Goal: Task Accomplishment & Management: Manage account settings

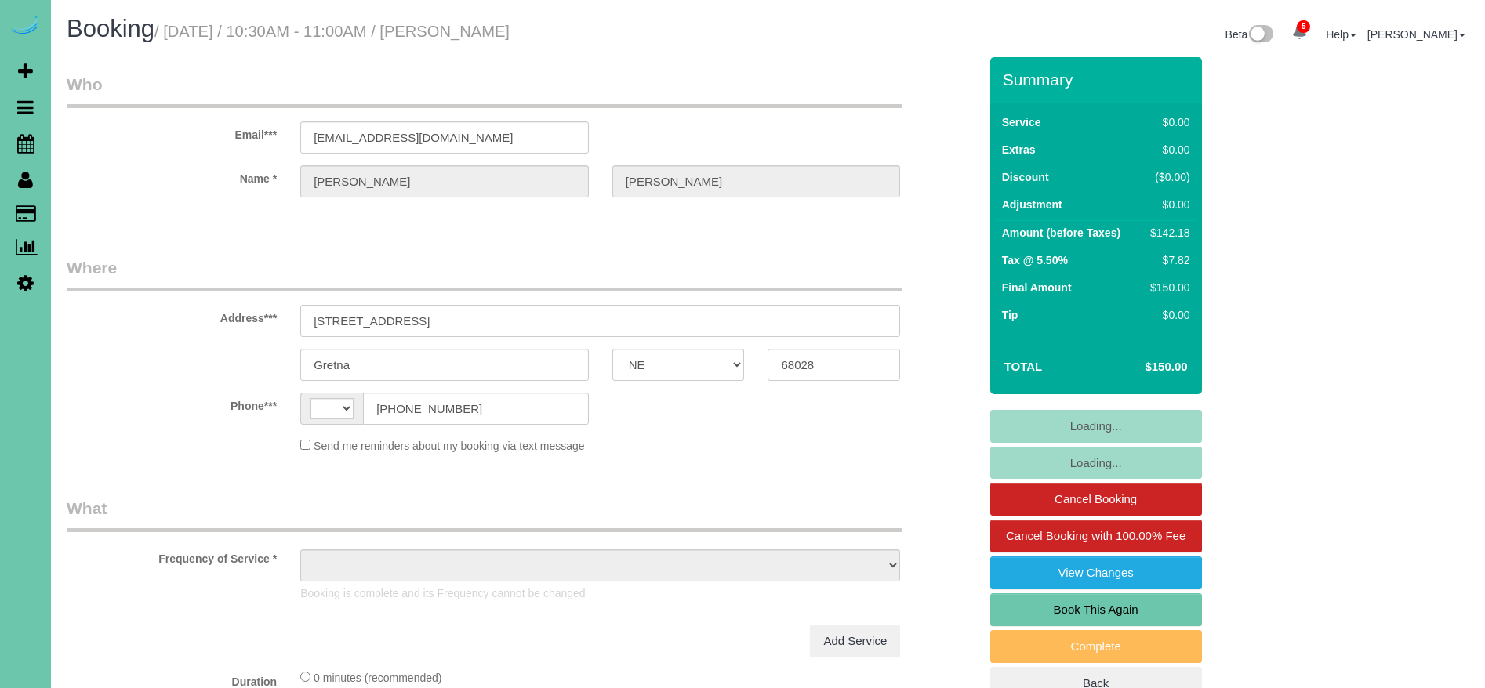
select select "NE"
select select "string:US"
select select "object:706"
select select "string:fspay-b1b091e1-b8f4-42a6-afd4-0258261b93e4"
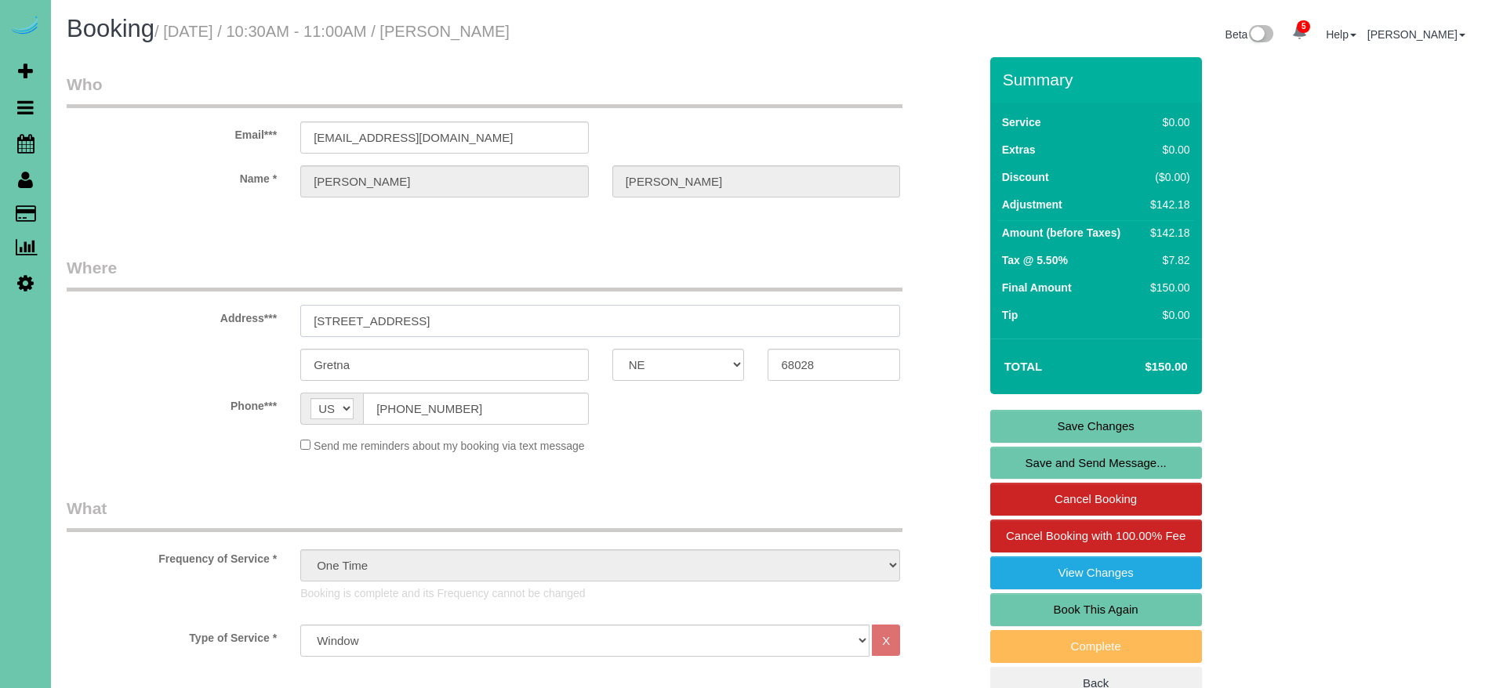
drag, startPoint x: 452, startPoint y: 325, endPoint x: 232, endPoint y: 316, distance: 220.5
click at [232, 316] on div "Address*** 510 Locust Street" at bounding box center [522, 296] width 935 height 81
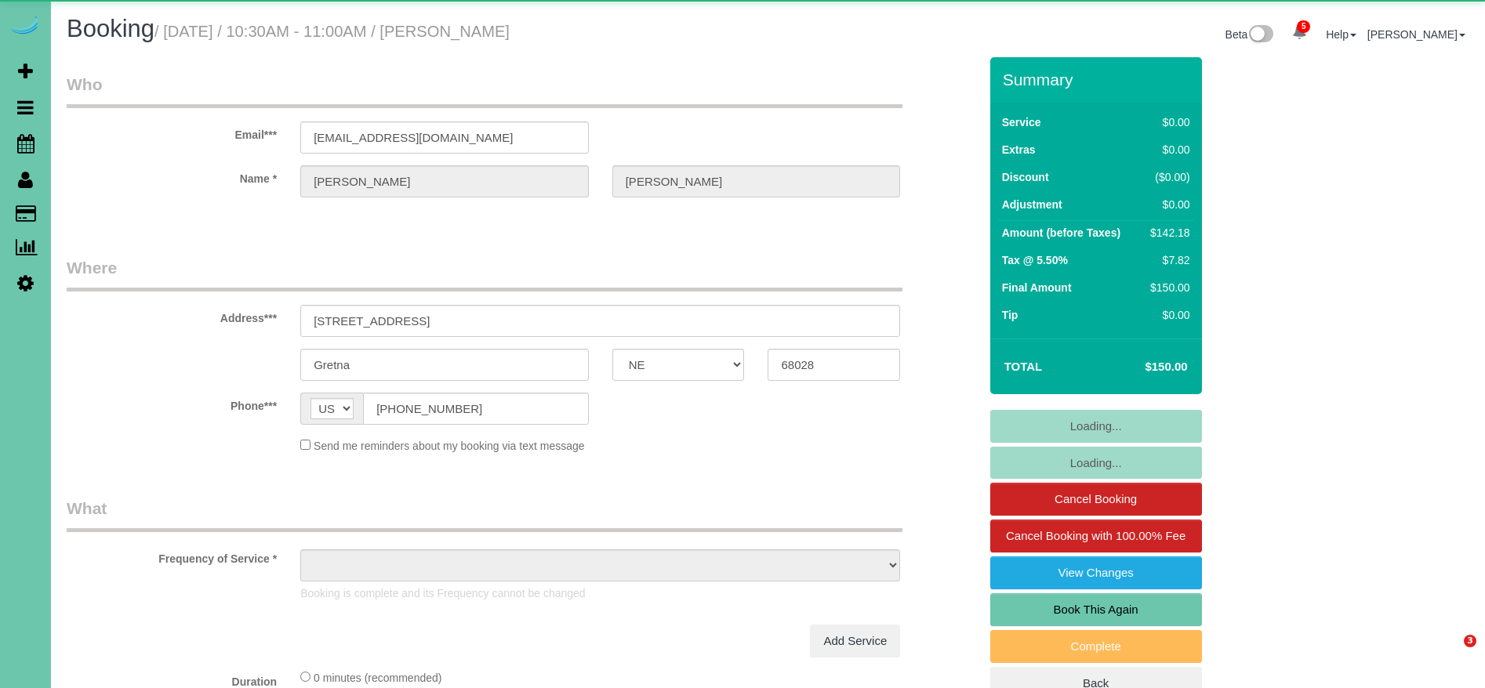
select select "NE"
select select "object:953"
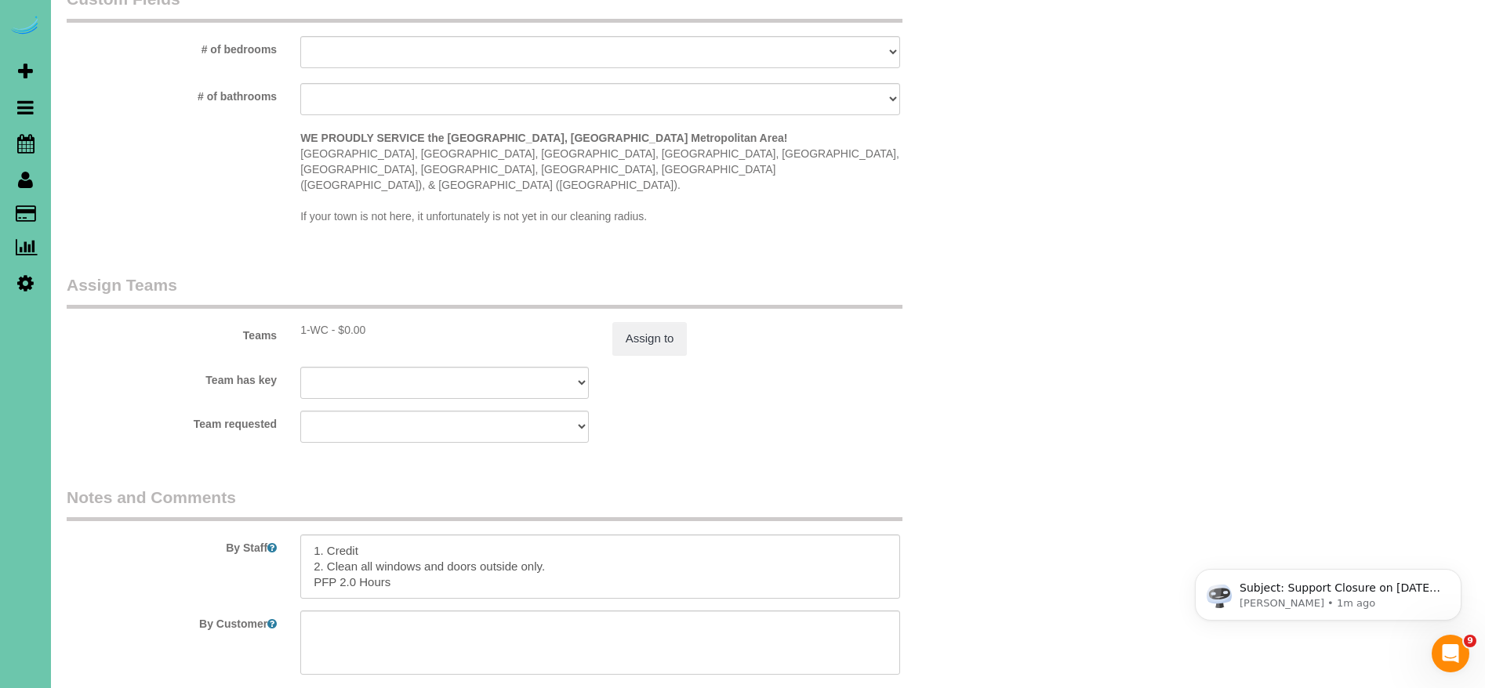
scroll to position [1639, 0]
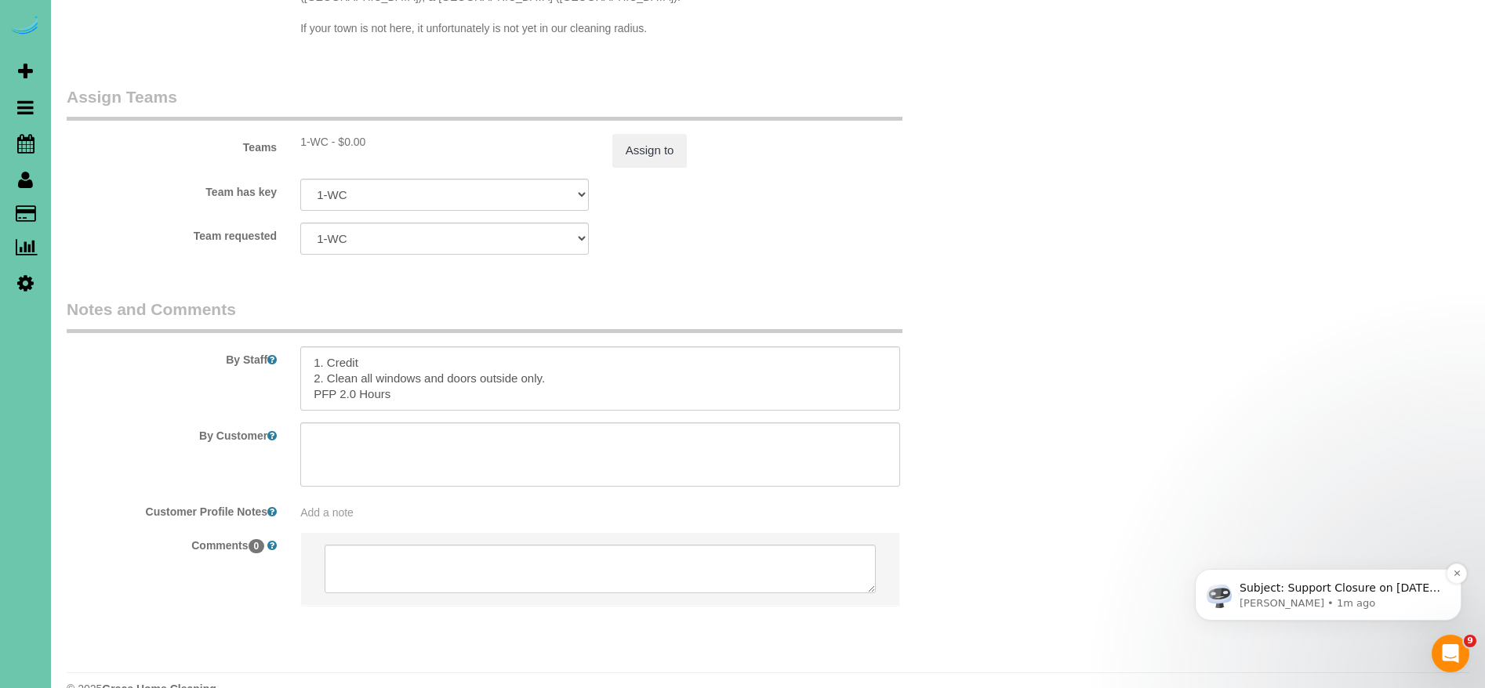
click at [1425, 585] on p "Subject: Support Closure on September 1st, 2025 Hey Everyone: Automaid Support …" at bounding box center [1341, 589] width 202 height 16
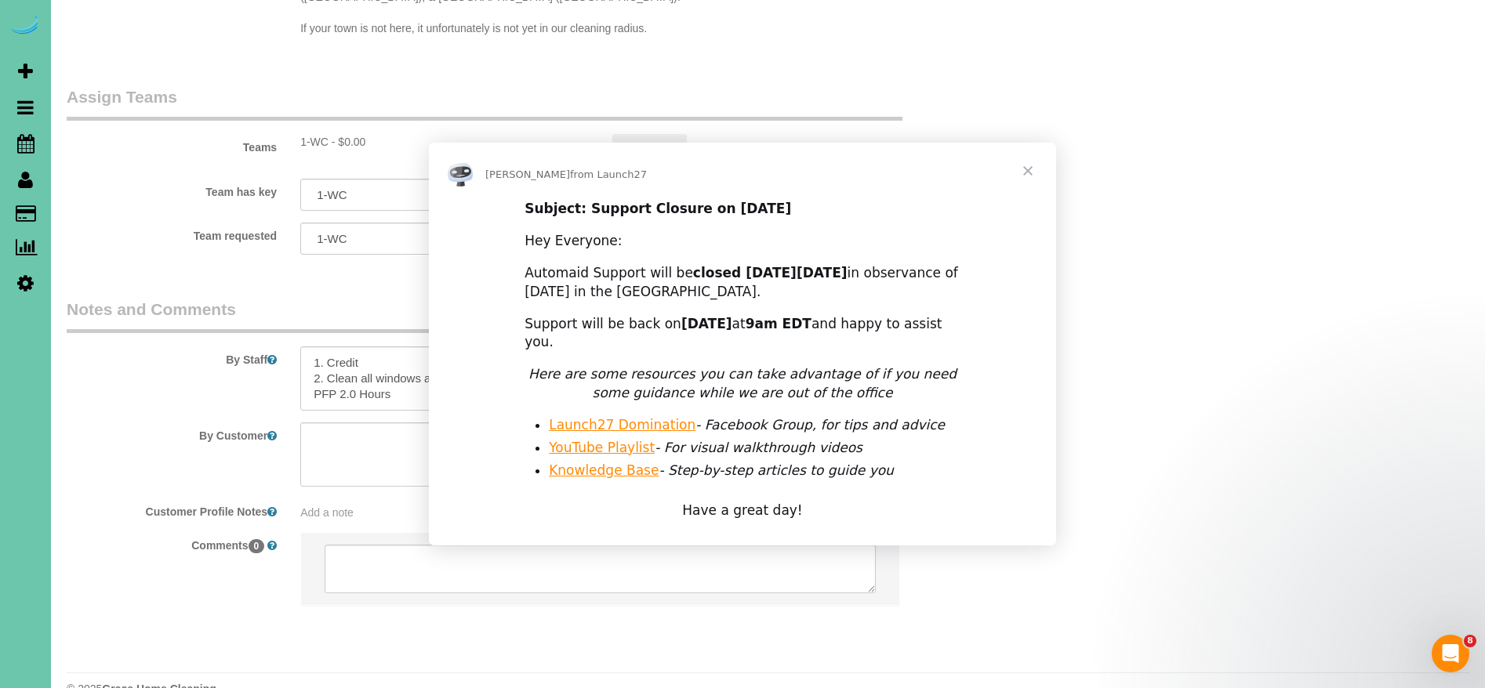
scroll to position [0, 0]
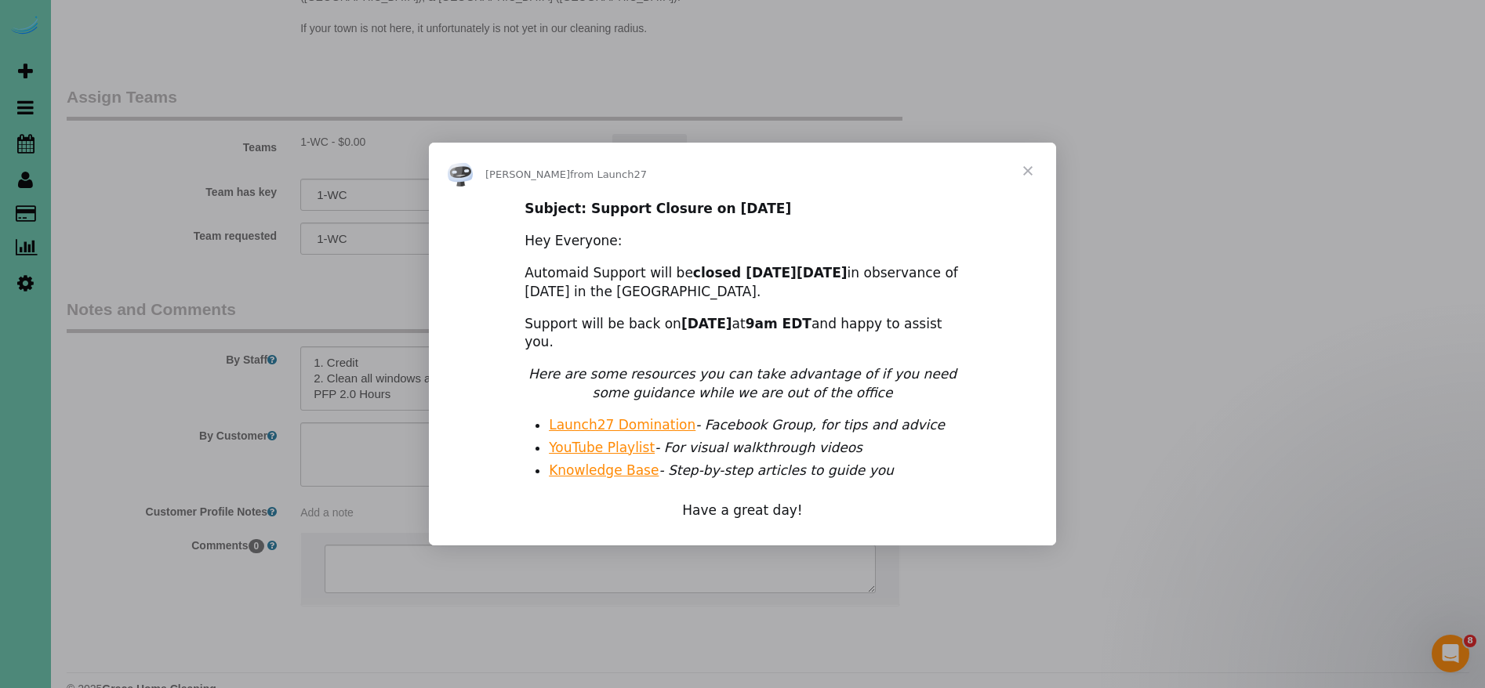
click at [1025, 165] on span "Close" at bounding box center [1028, 171] width 56 height 56
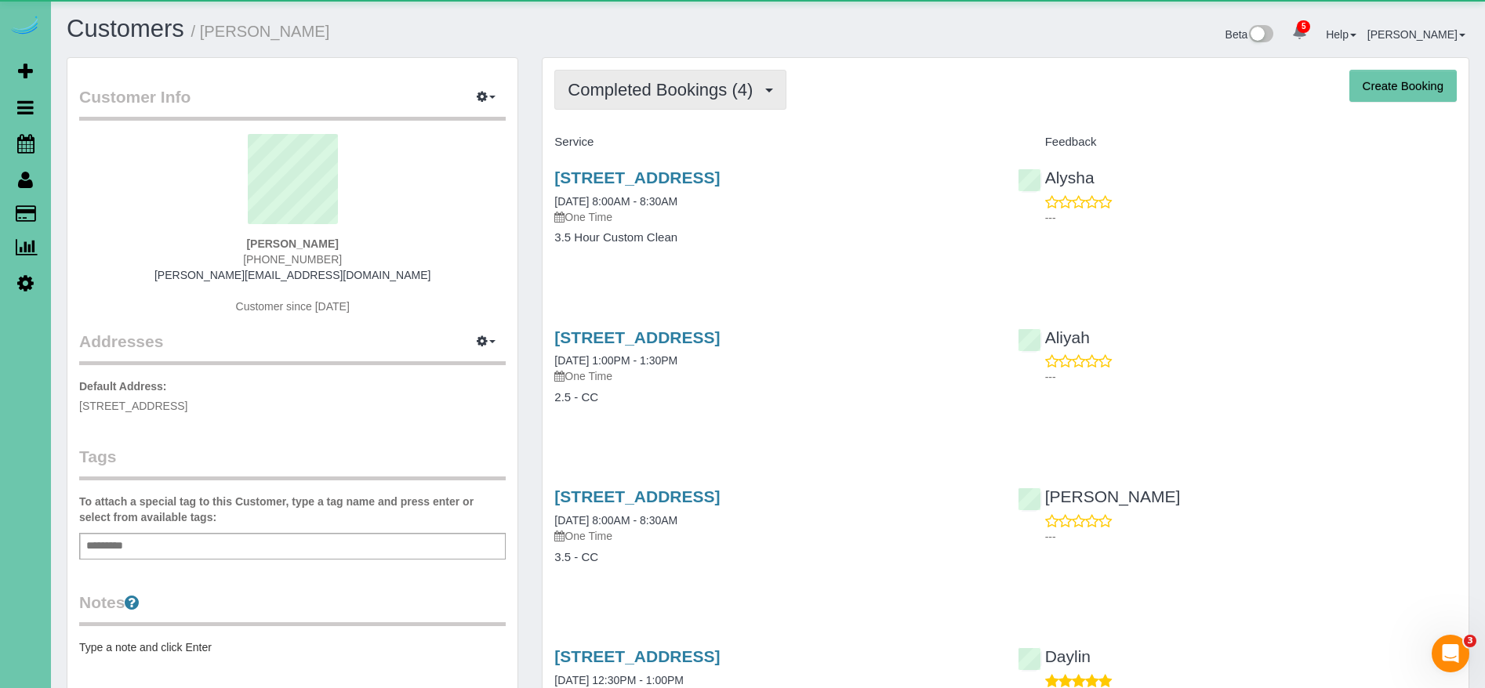
click at [655, 82] on span "Completed Bookings (4)" at bounding box center [664, 90] width 193 height 20
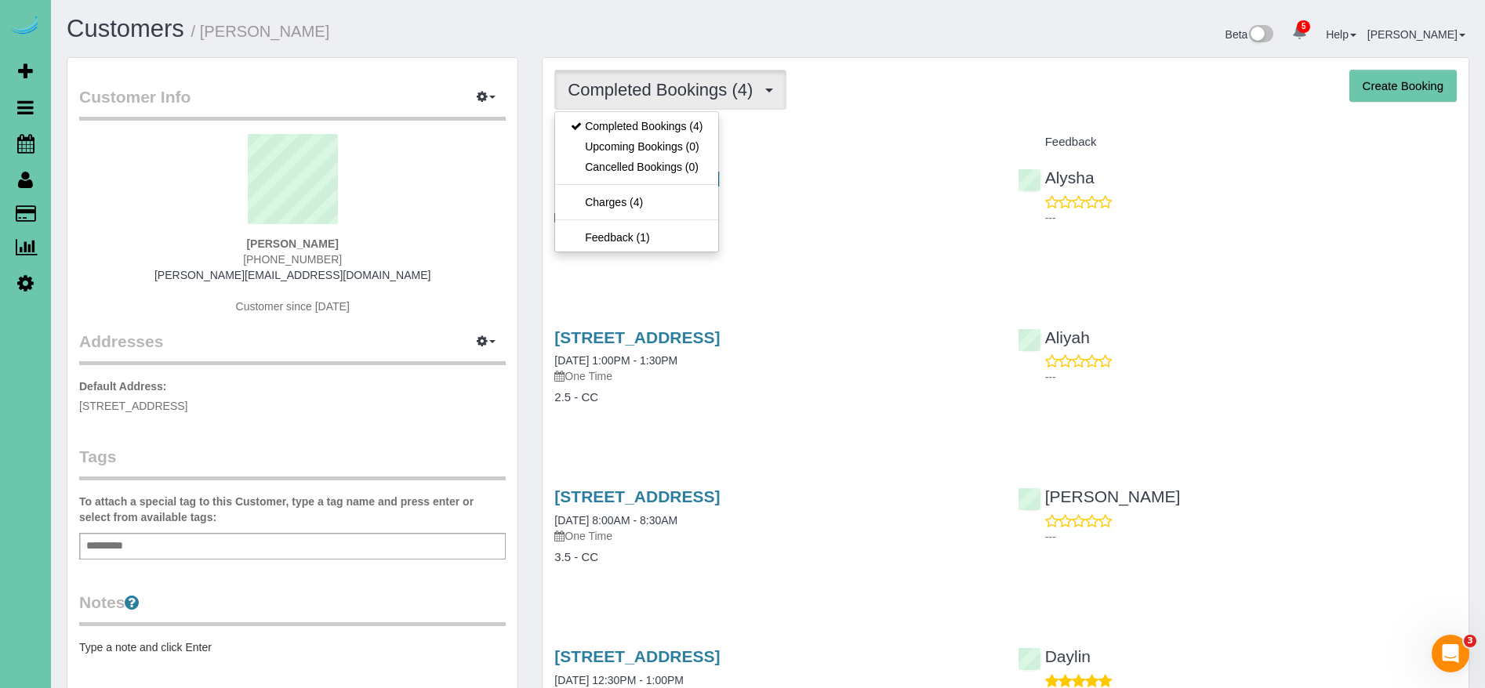
click at [802, 140] on h4 "Service" at bounding box center [773, 142] width 439 height 13
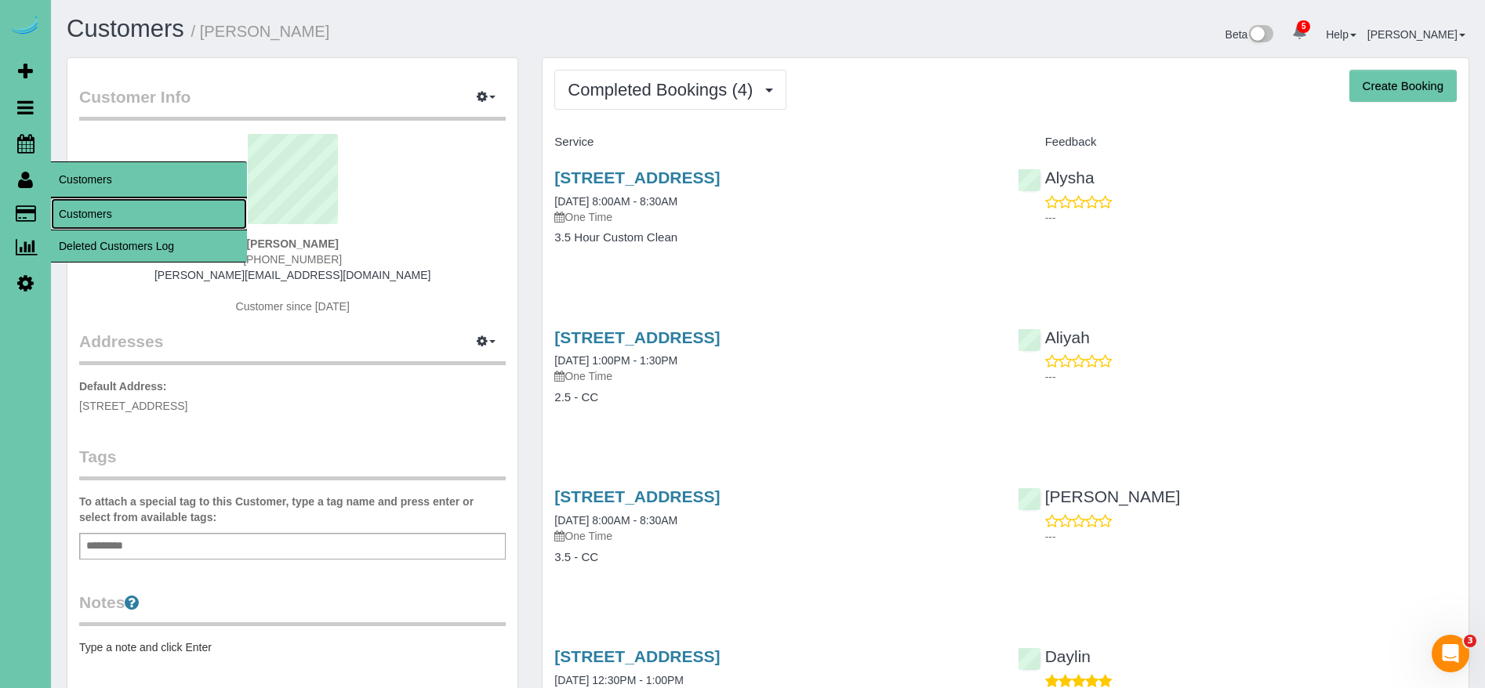
click at [90, 207] on link "Customers" at bounding box center [149, 213] width 196 height 31
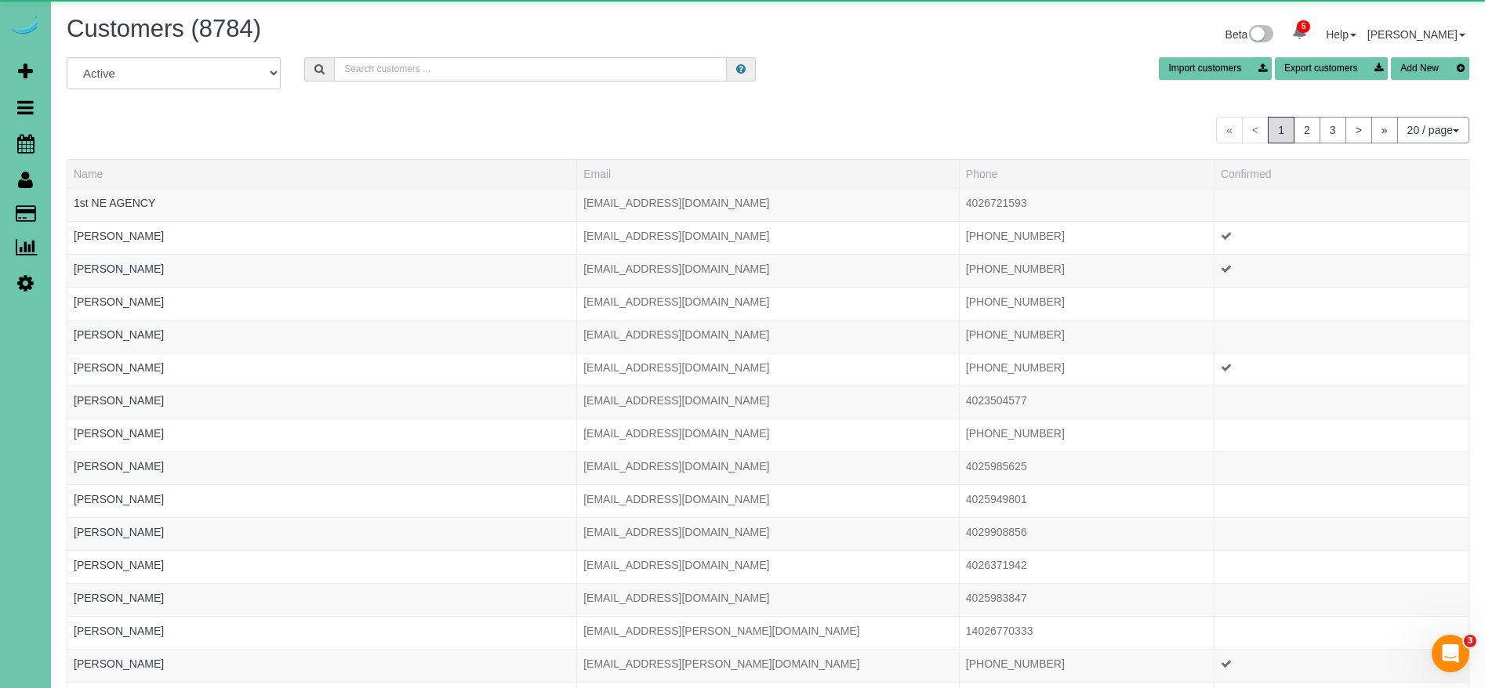
click at [364, 71] on input "text" at bounding box center [530, 69] width 393 height 24
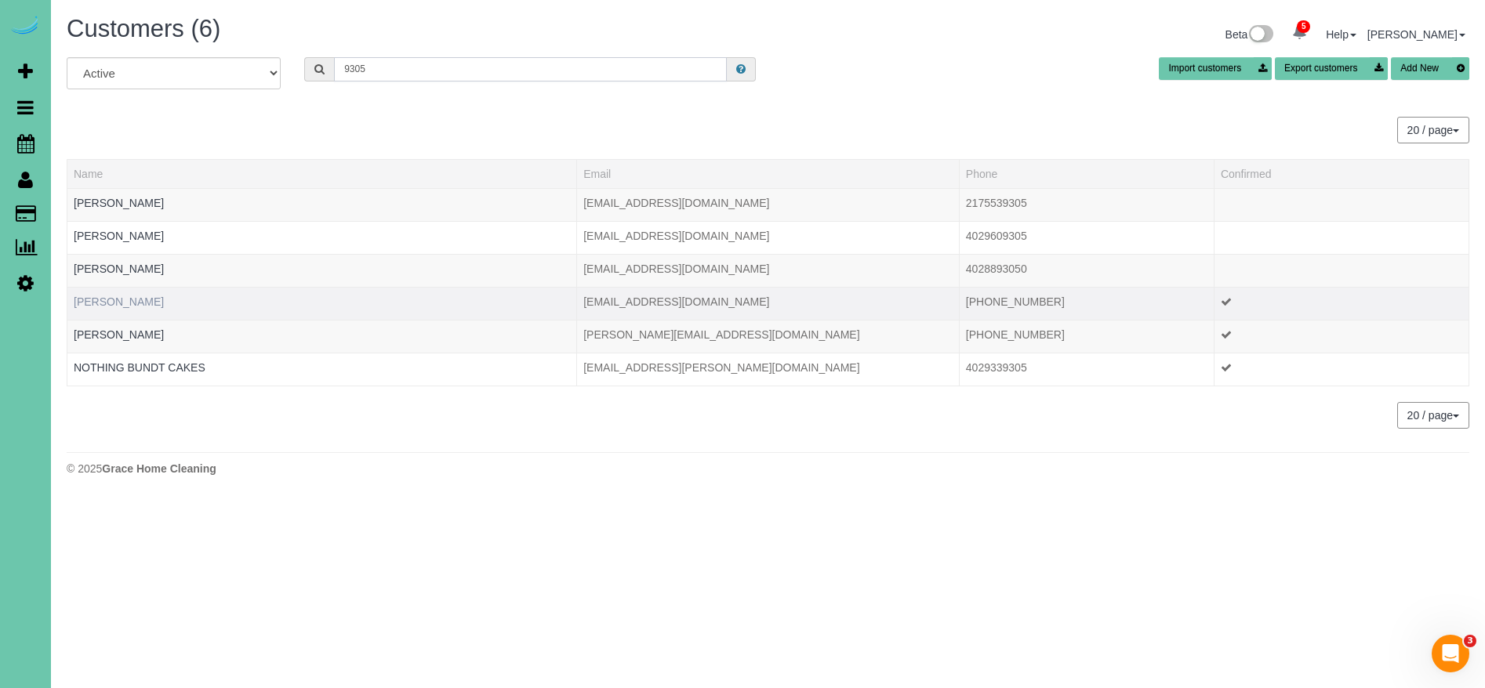
type input "9305"
click at [93, 303] on link "Erica Mahon" at bounding box center [119, 302] width 90 height 13
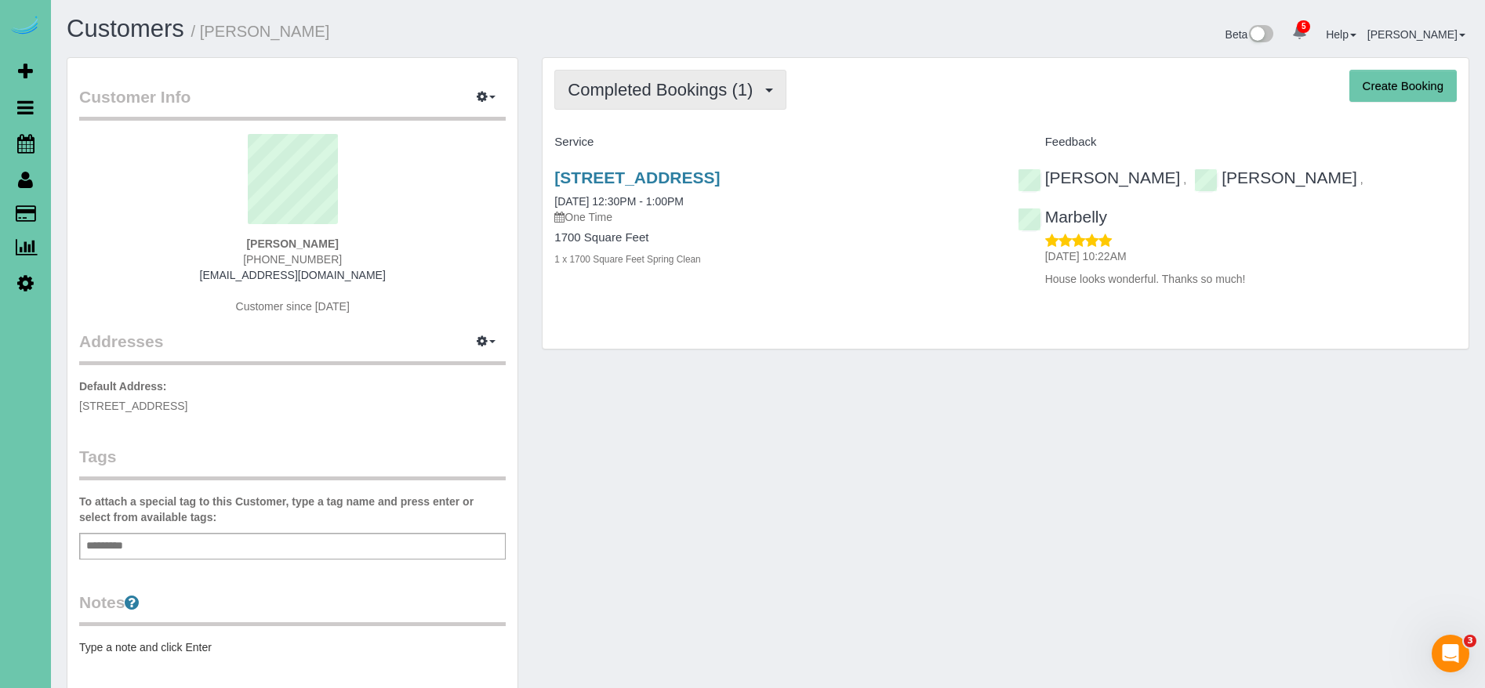
click at [706, 96] on span "Completed Bookings (1)" at bounding box center [664, 90] width 193 height 20
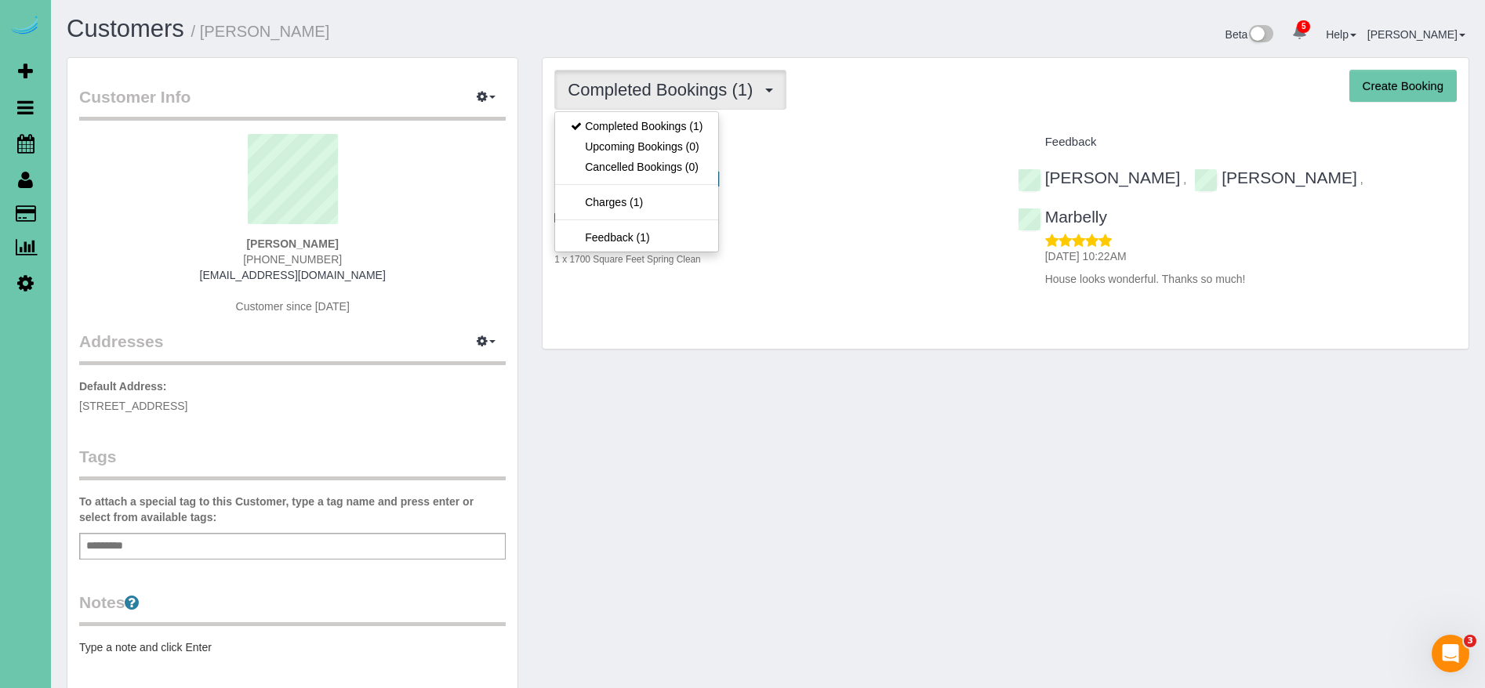
click at [846, 144] on h4 "Service" at bounding box center [773, 142] width 439 height 13
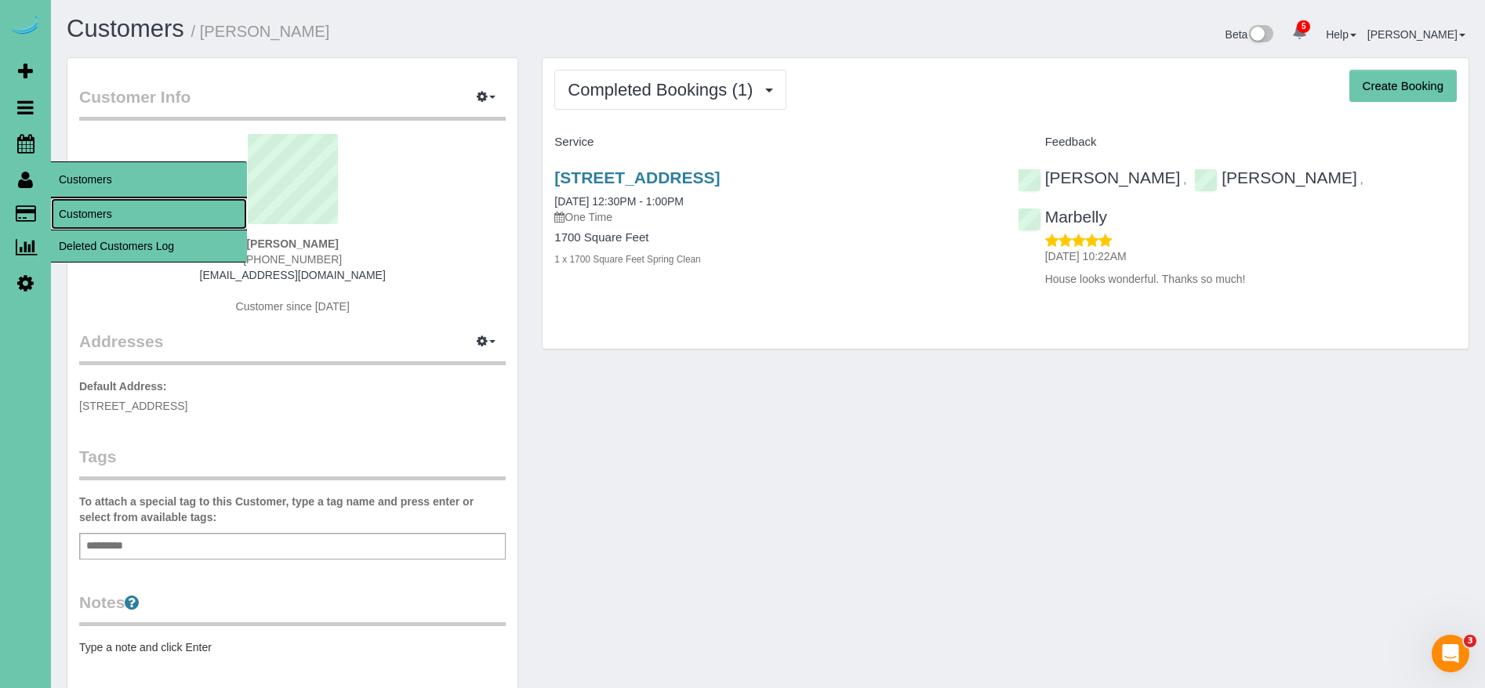
click at [122, 209] on link "Customers" at bounding box center [149, 213] width 196 height 31
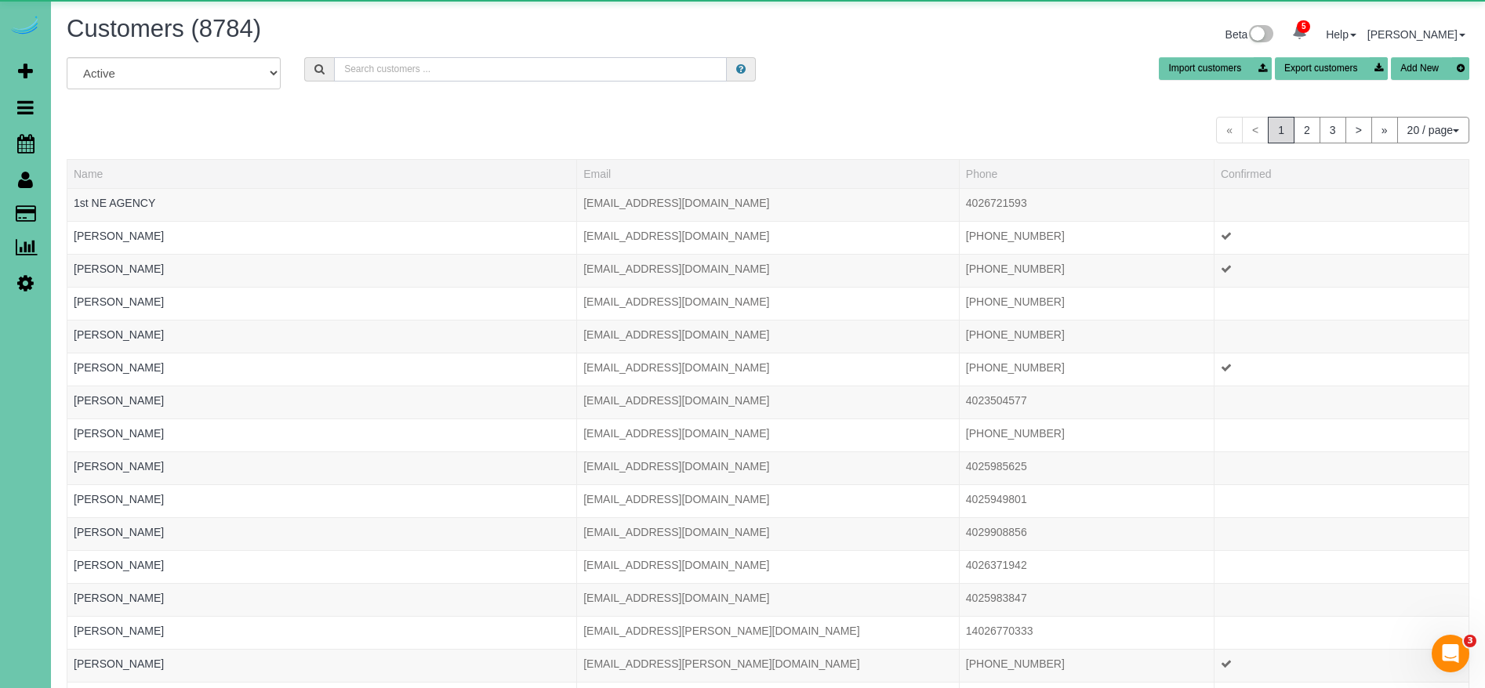
click at [468, 67] on input "text" at bounding box center [530, 69] width 393 height 24
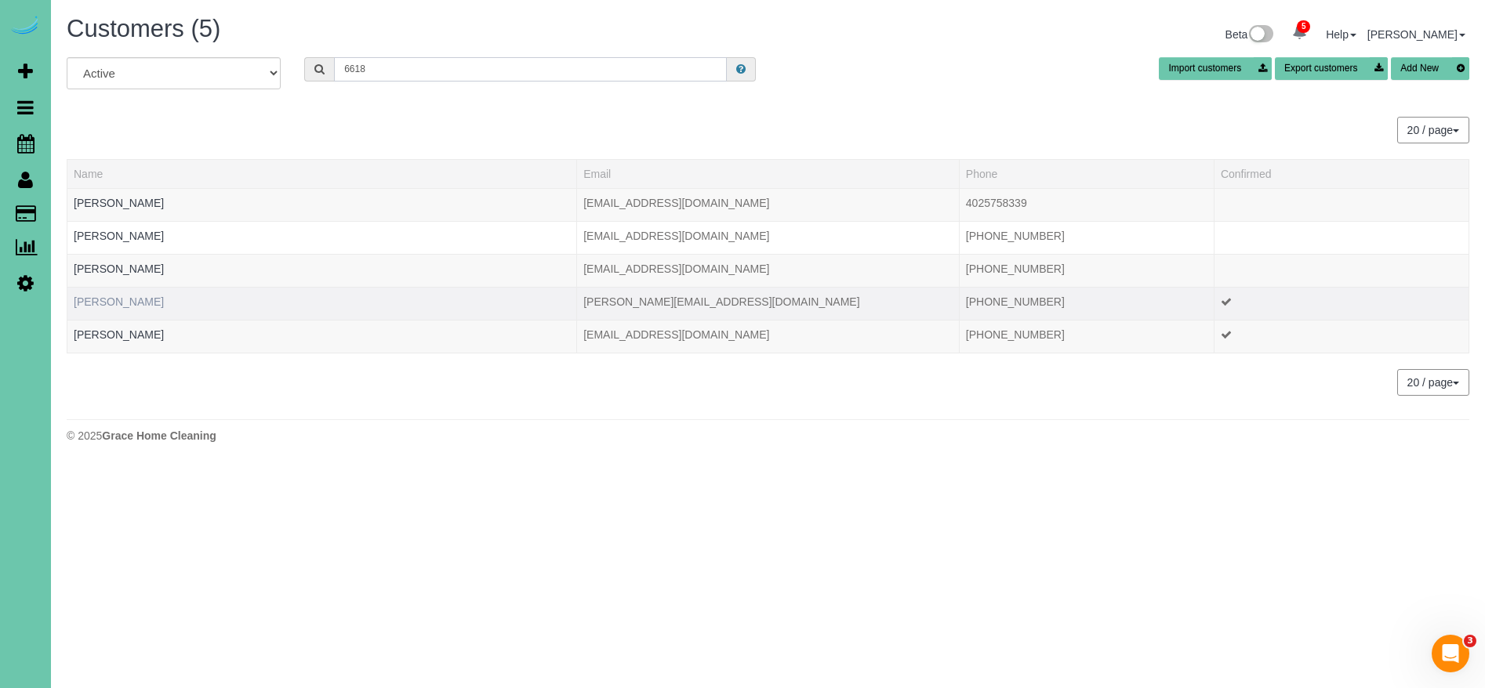
type input "6618"
click at [125, 306] on link "Rebecca Folks" at bounding box center [119, 302] width 90 height 13
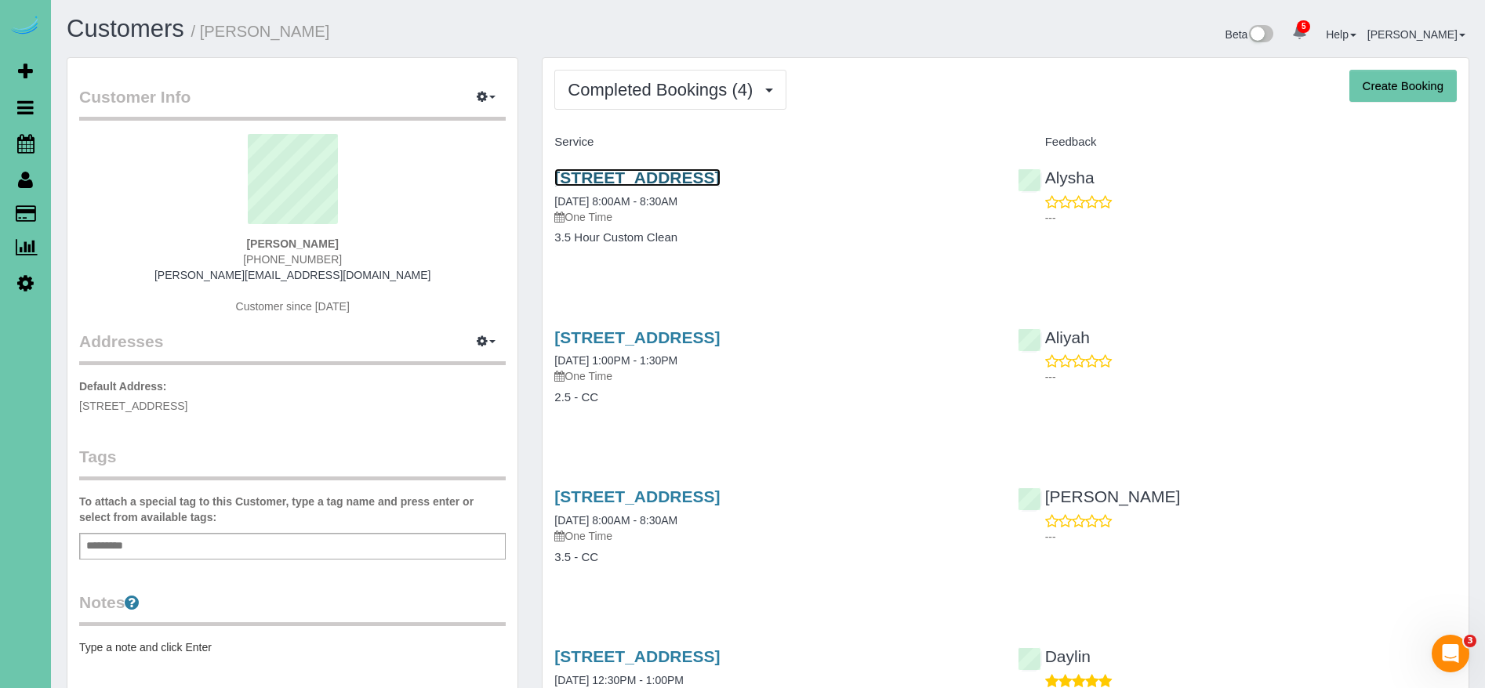
click at [720, 180] on link "2712 N 45th Ave, Omaha, NE 68104" at bounding box center [636, 178] width 165 height 18
click at [720, 172] on link "2712 N 45th Ave, Omaha, NE 68104" at bounding box center [636, 178] width 165 height 18
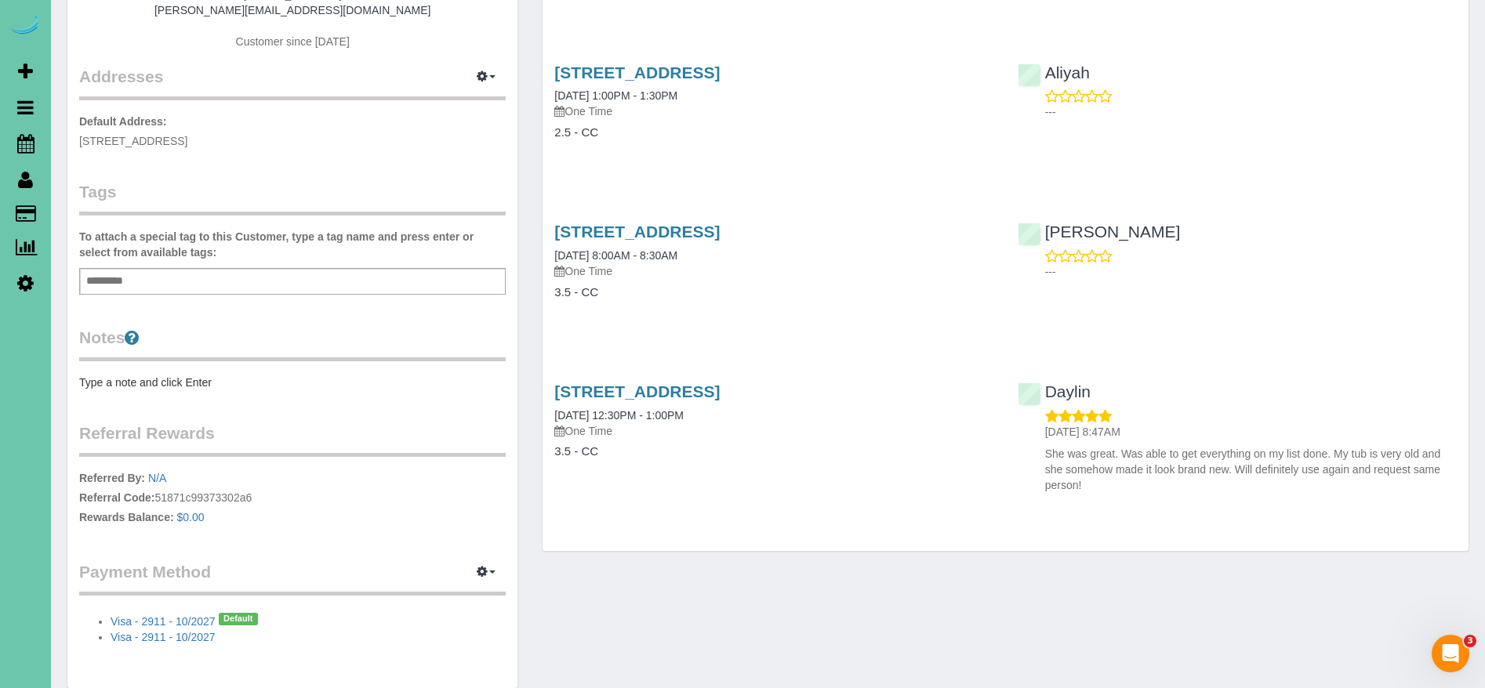
scroll to position [289, 0]
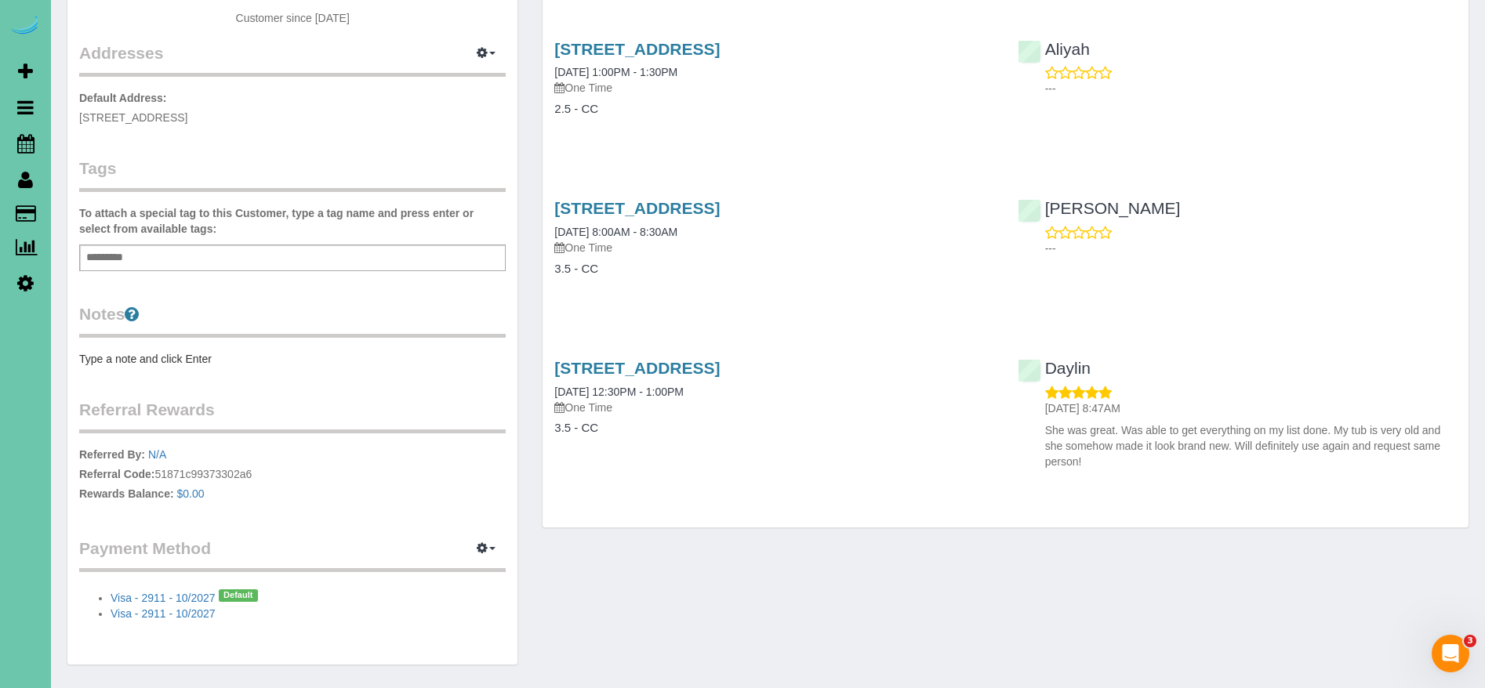
click at [160, 257] on div "Add a tag" at bounding box center [292, 258] width 427 height 27
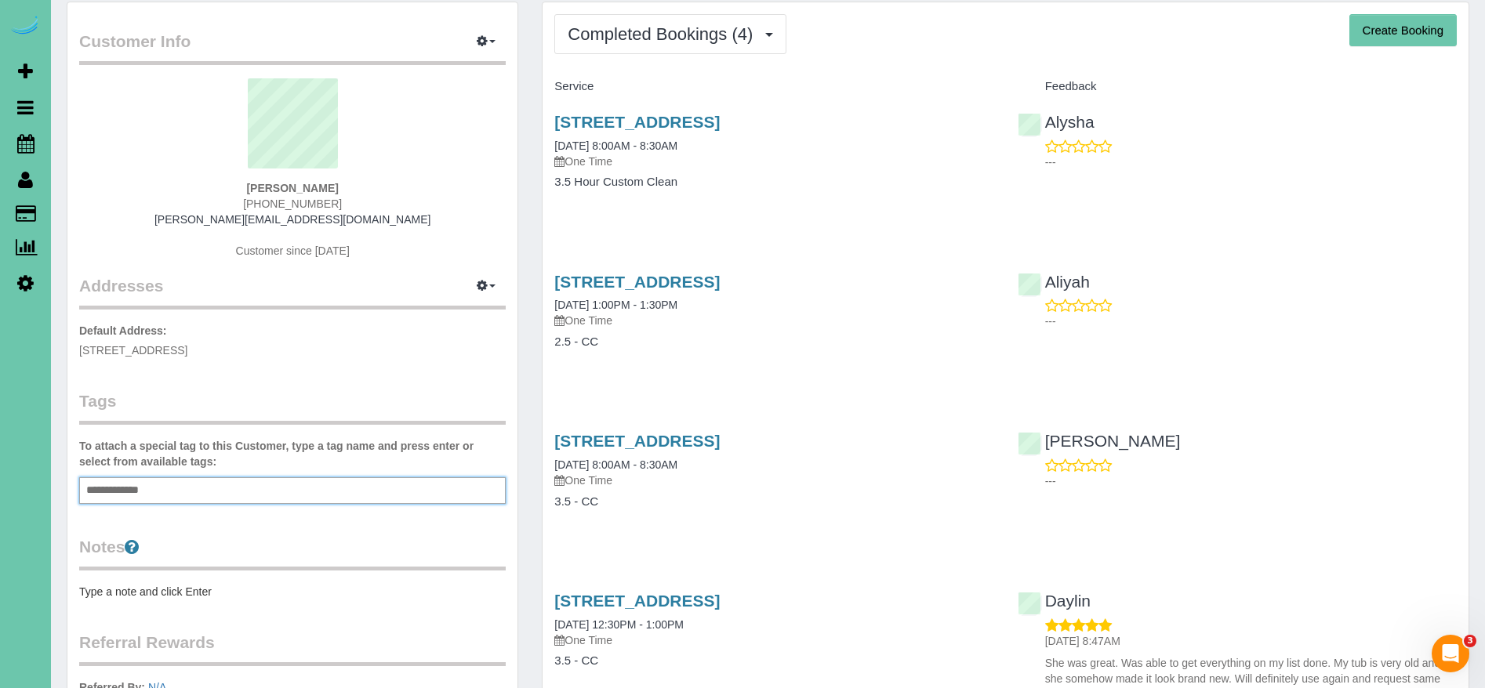
scroll to position [0, 0]
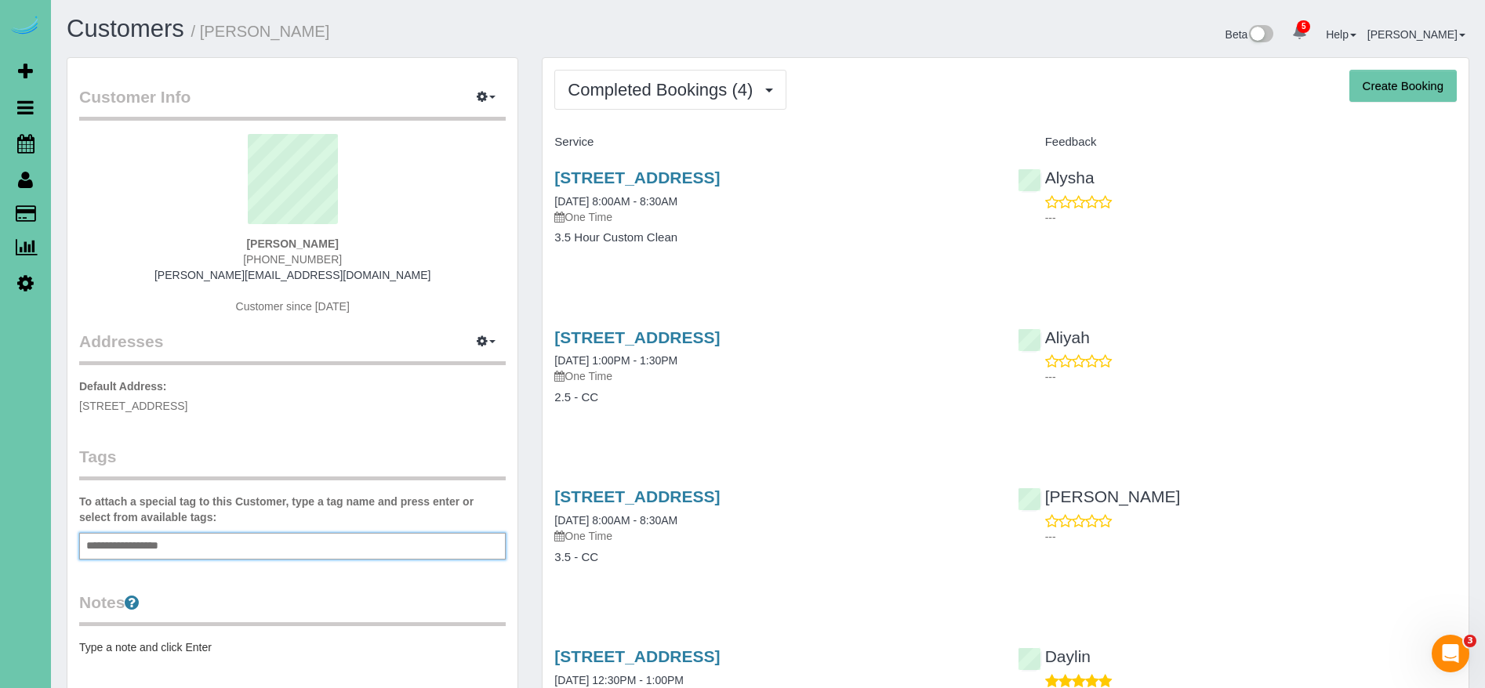
type input "**********"
click at [297, 594] on legend "Notes" at bounding box center [292, 608] width 427 height 35
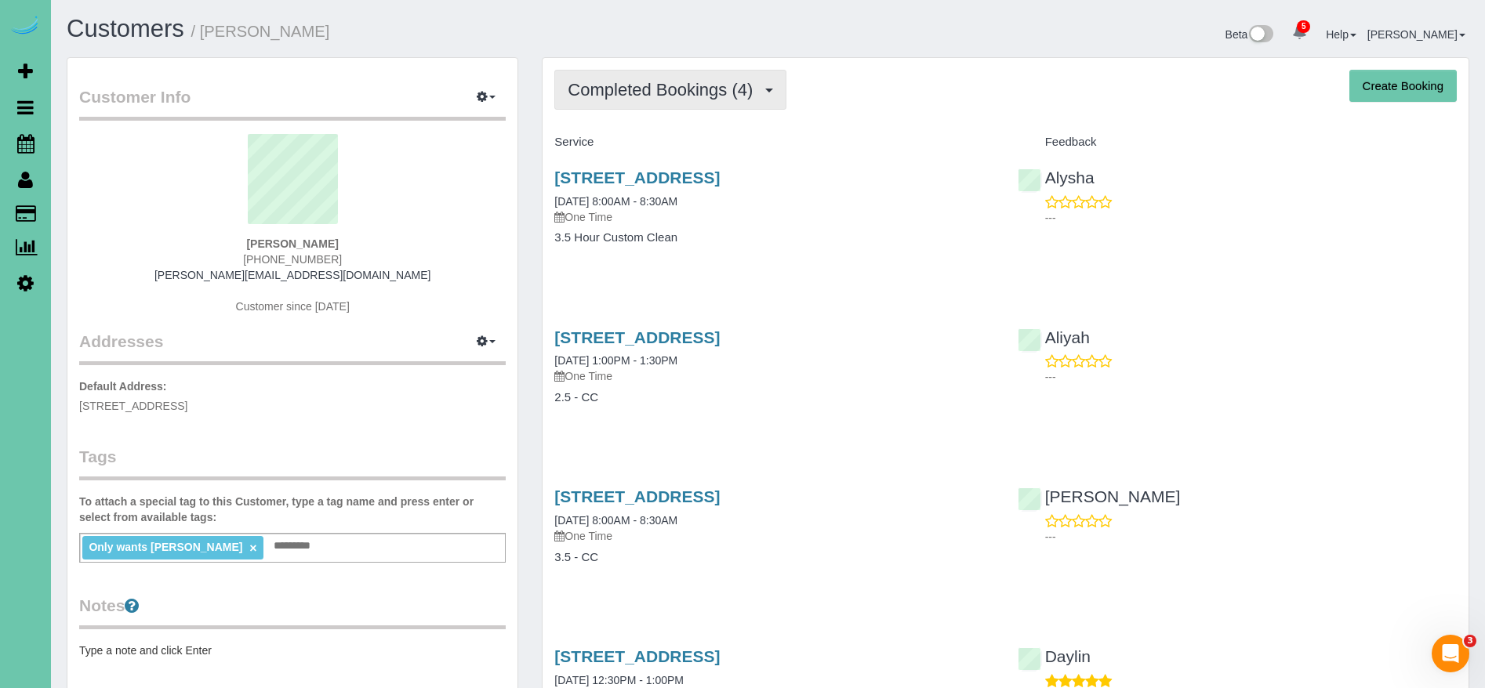
click at [740, 77] on button "Completed Bookings (4)" at bounding box center [670, 90] width 232 height 40
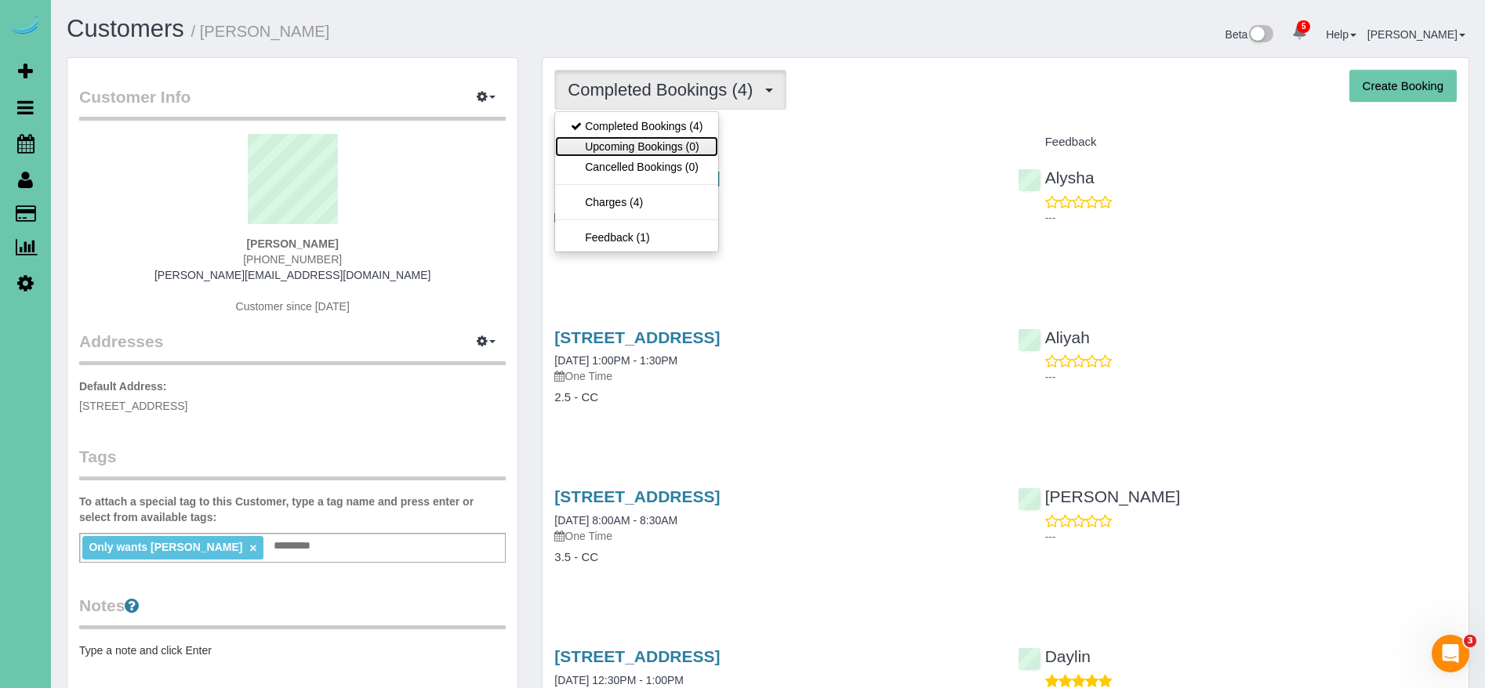
click at [663, 145] on link "Upcoming Bookings (0)" at bounding box center [636, 146] width 163 height 20
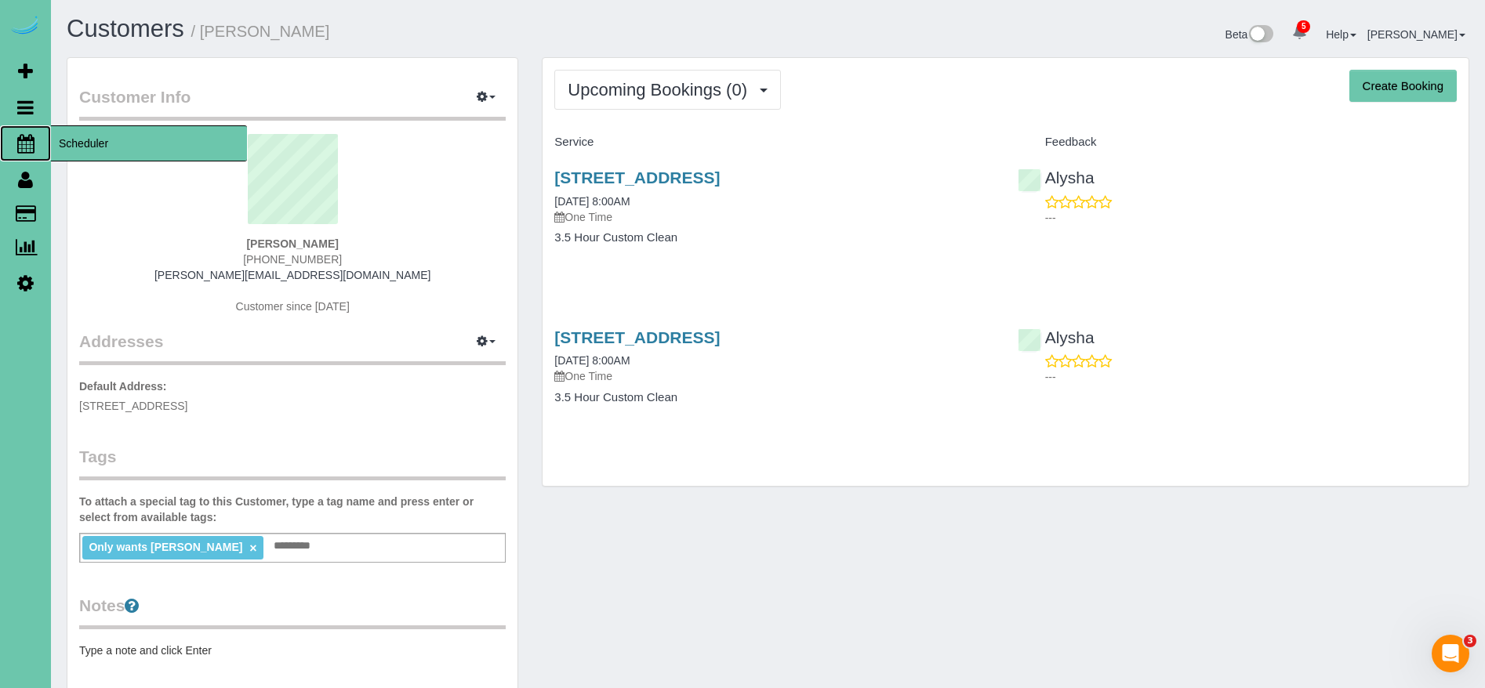
click at [84, 140] on span "Scheduler" at bounding box center [149, 143] width 196 height 36
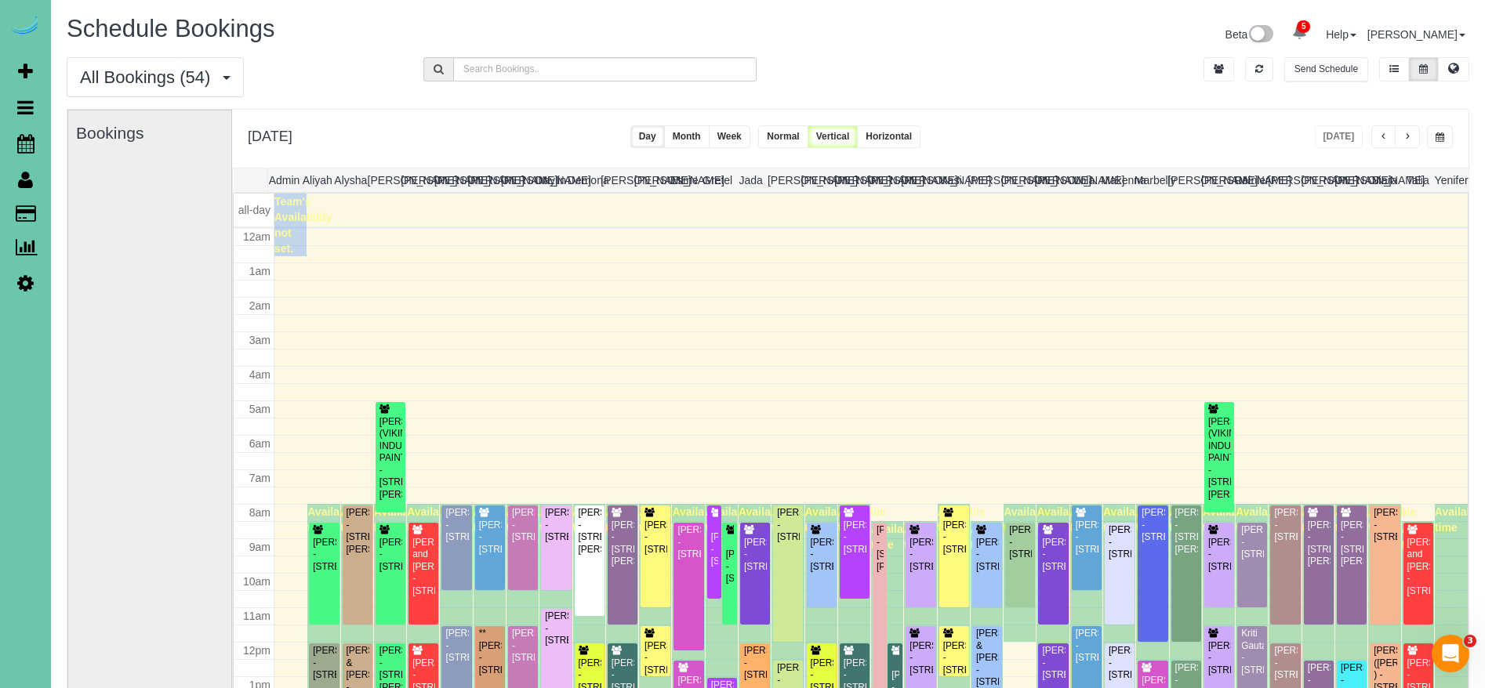
scroll to position [208, 0]
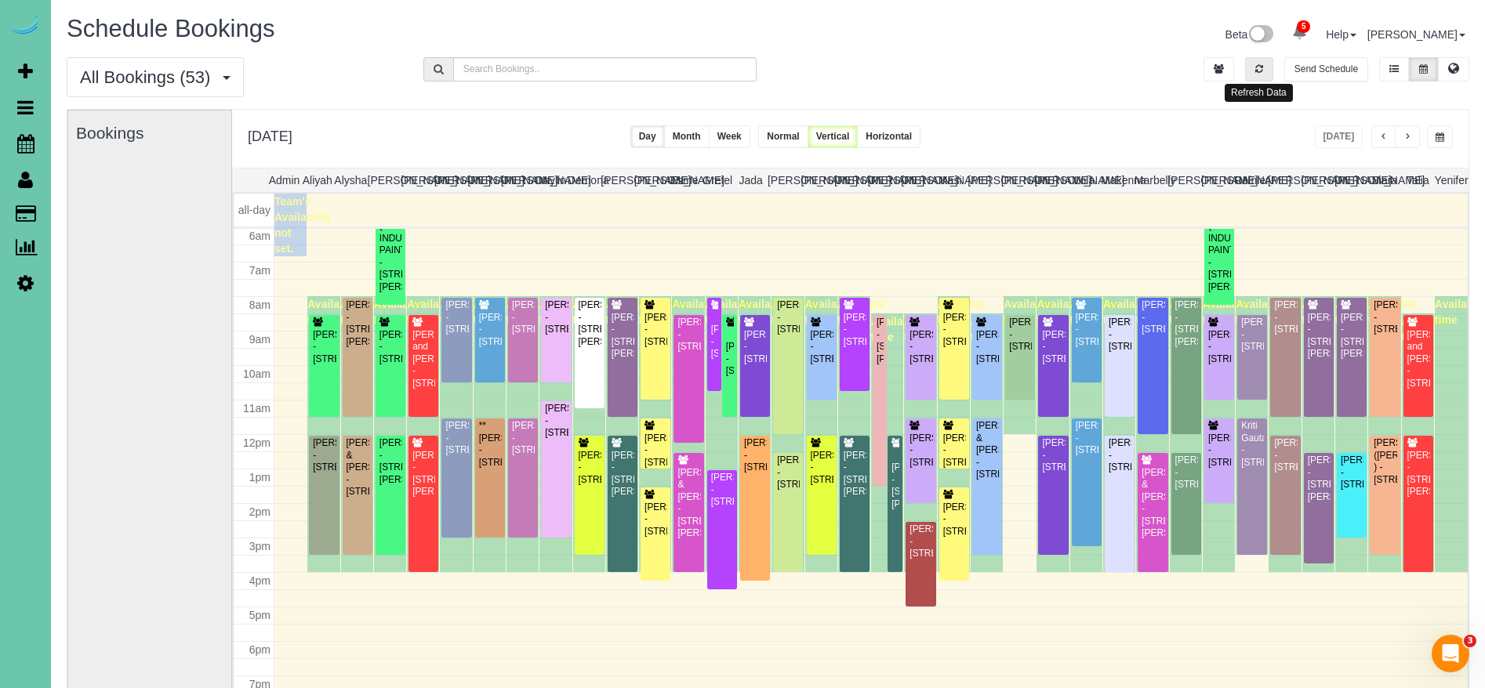
click at [1259, 77] on button "button" at bounding box center [1259, 69] width 28 height 24
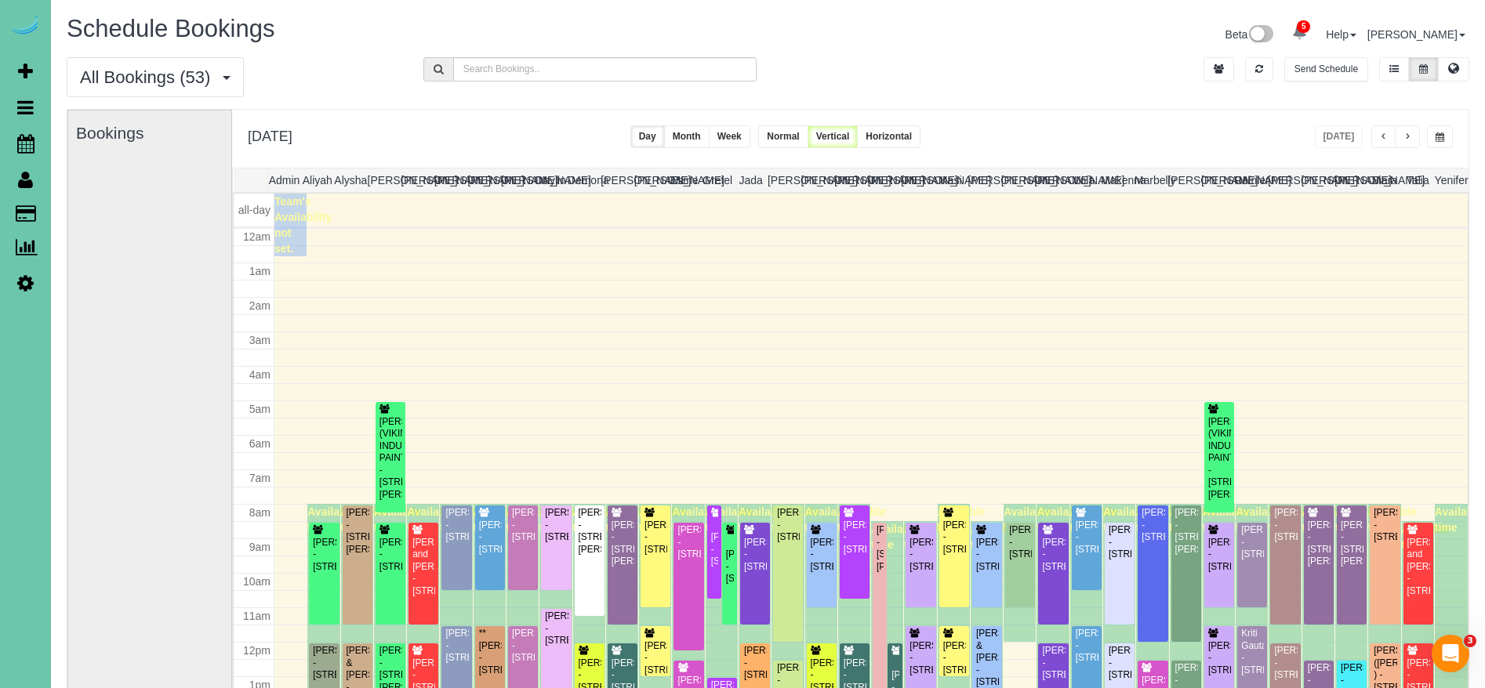
click at [1431, 136] on button "button" at bounding box center [1440, 136] width 26 height 23
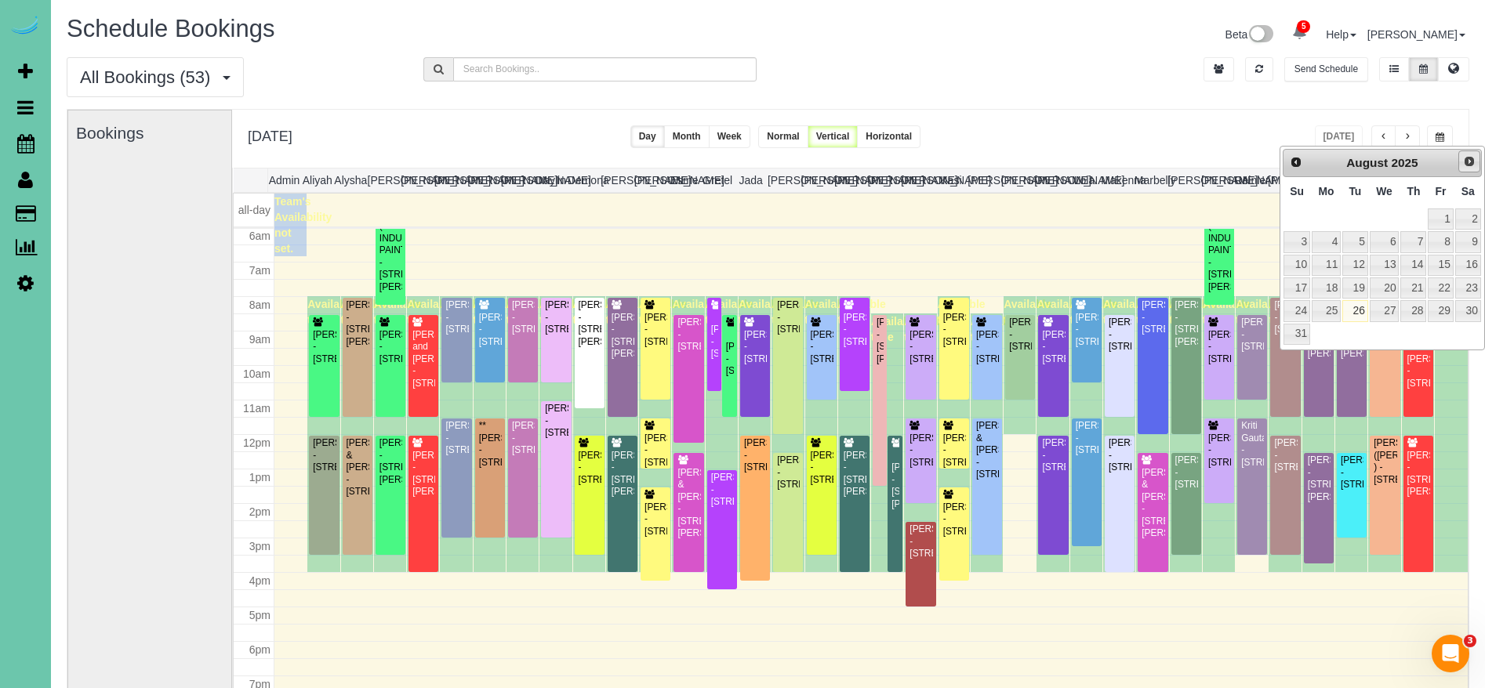
click at [1468, 162] on span "Next" at bounding box center [1469, 161] width 13 height 13
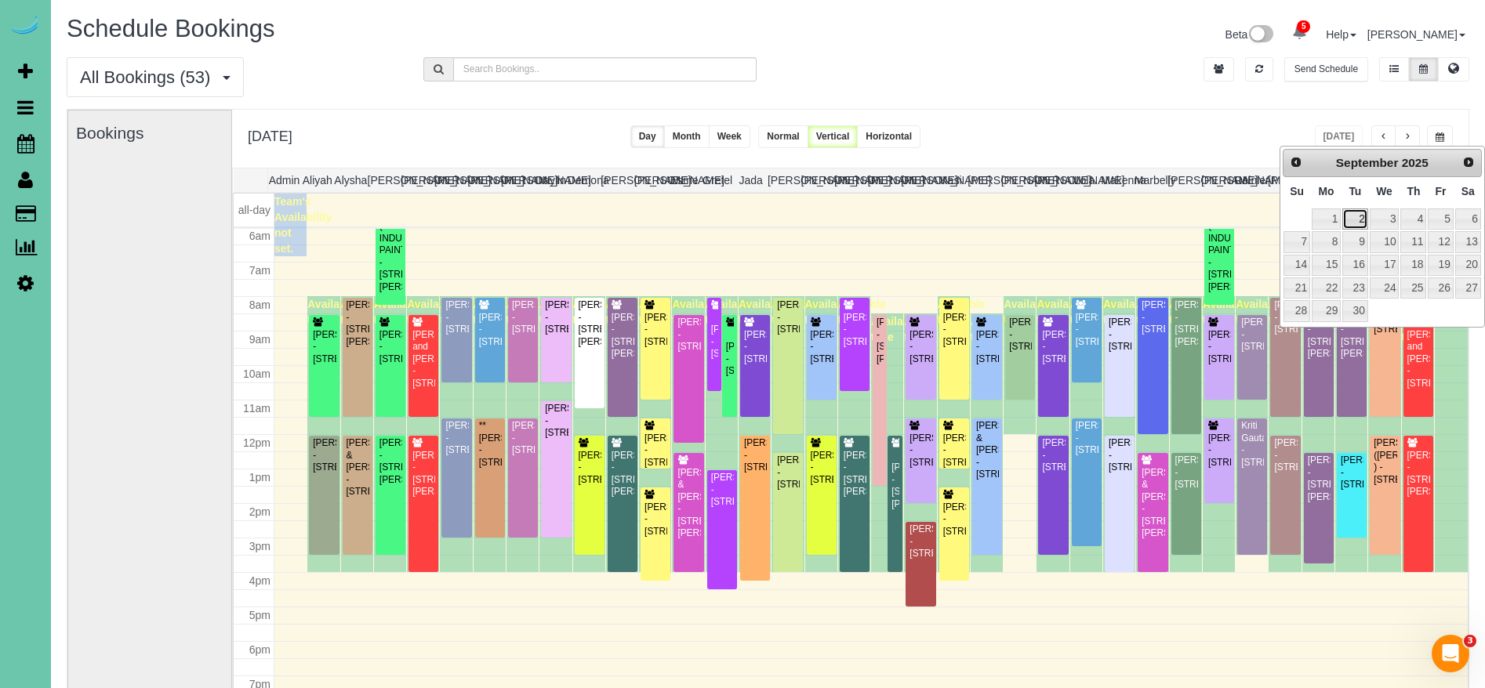
click at [1364, 220] on link "2" at bounding box center [1354, 219] width 25 height 21
type input "**********"
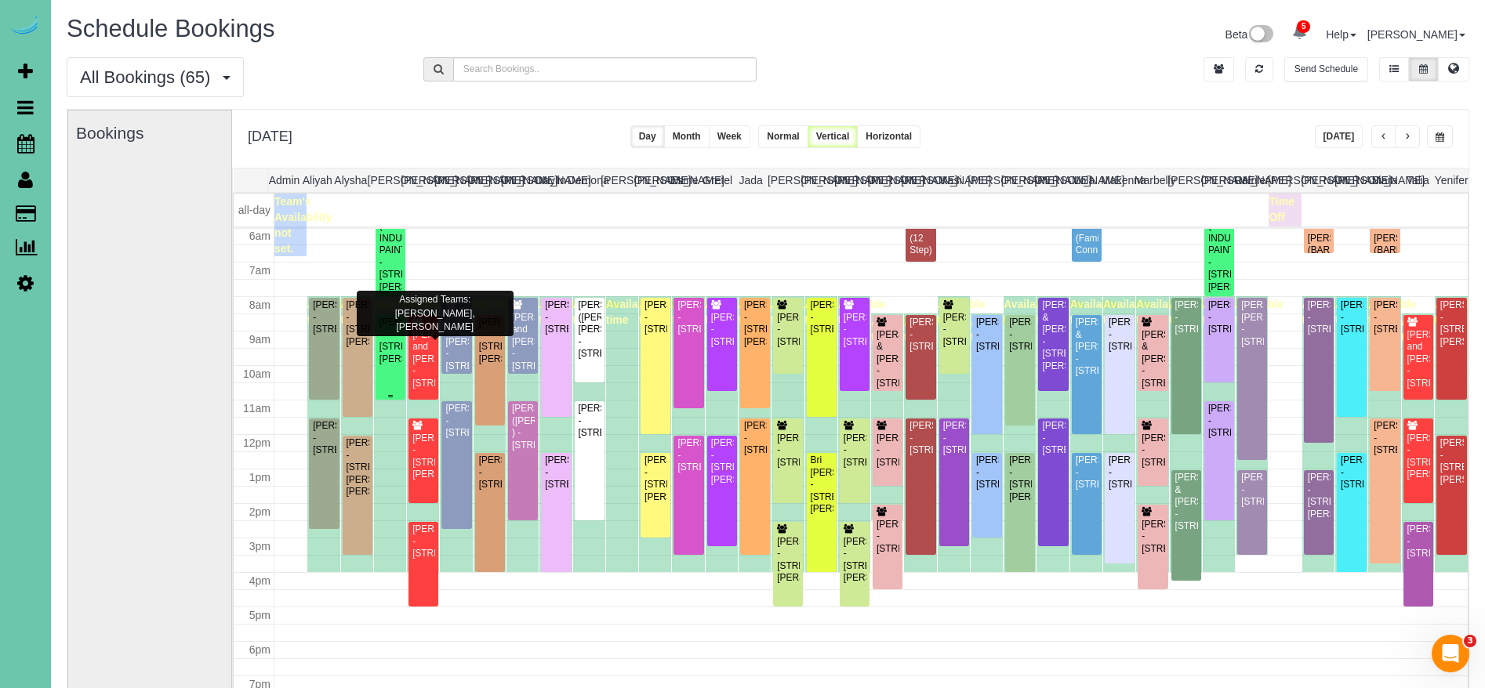
click at [394, 356] on div "Kate Neuhaus - 4417 William St, Omaha, NE 68105" at bounding box center [391, 341] width 24 height 49
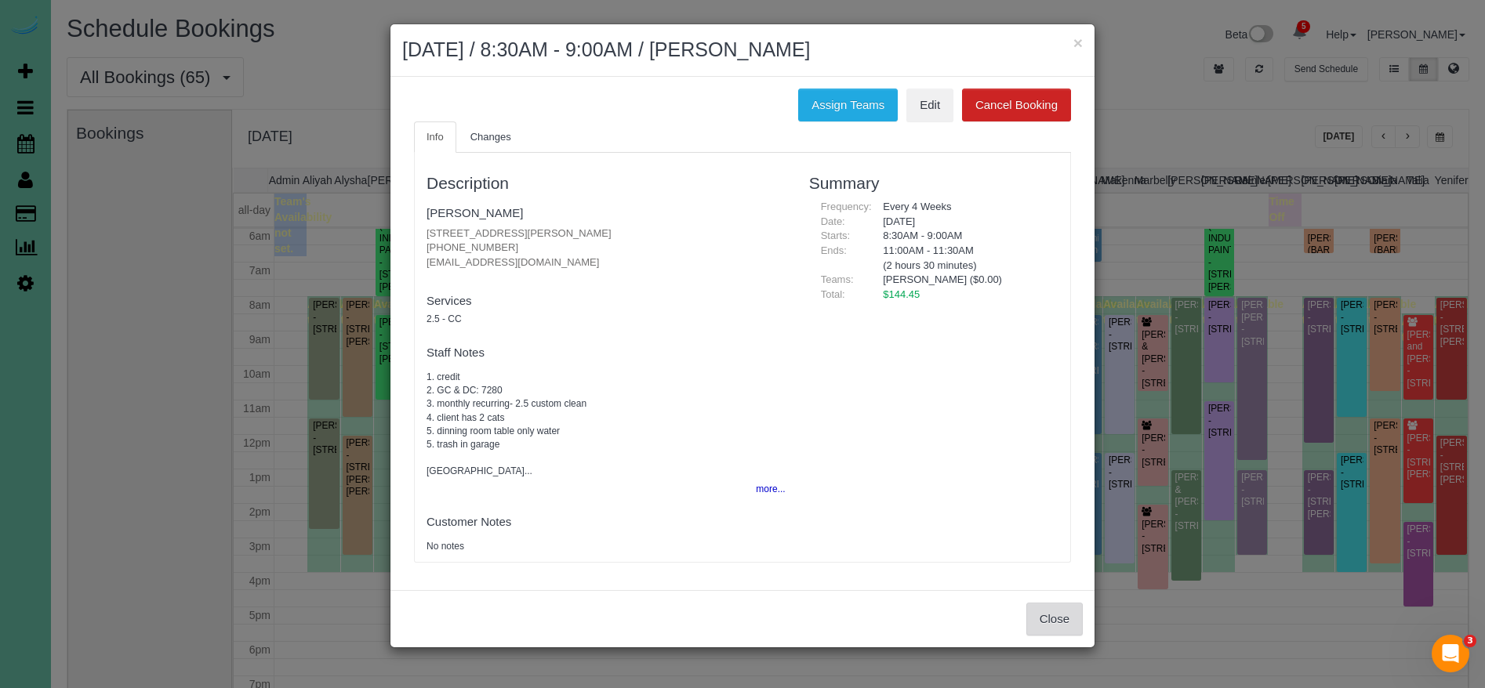
drag, startPoint x: 1058, startPoint y: 623, endPoint x: 1050, endPoint y: 619, distance: 8.8
click at [1058, 623] on button "Close" at bounding box center [1054, 619] width 56 height 33
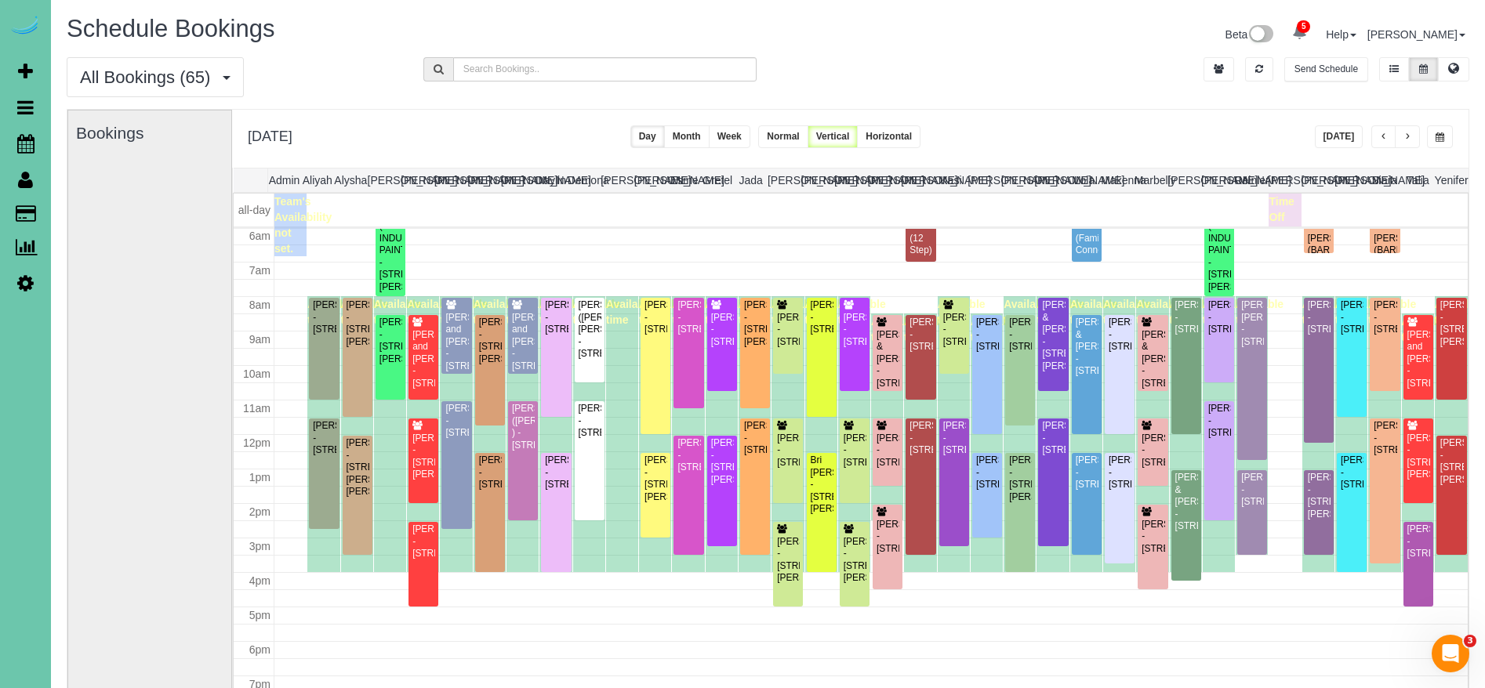
click at [463, 439] on div "Kama Arkseld - 18808 Pawnee Rd, Bennington, NE 68007" at bounding box center [457, 421] width 24 height 36
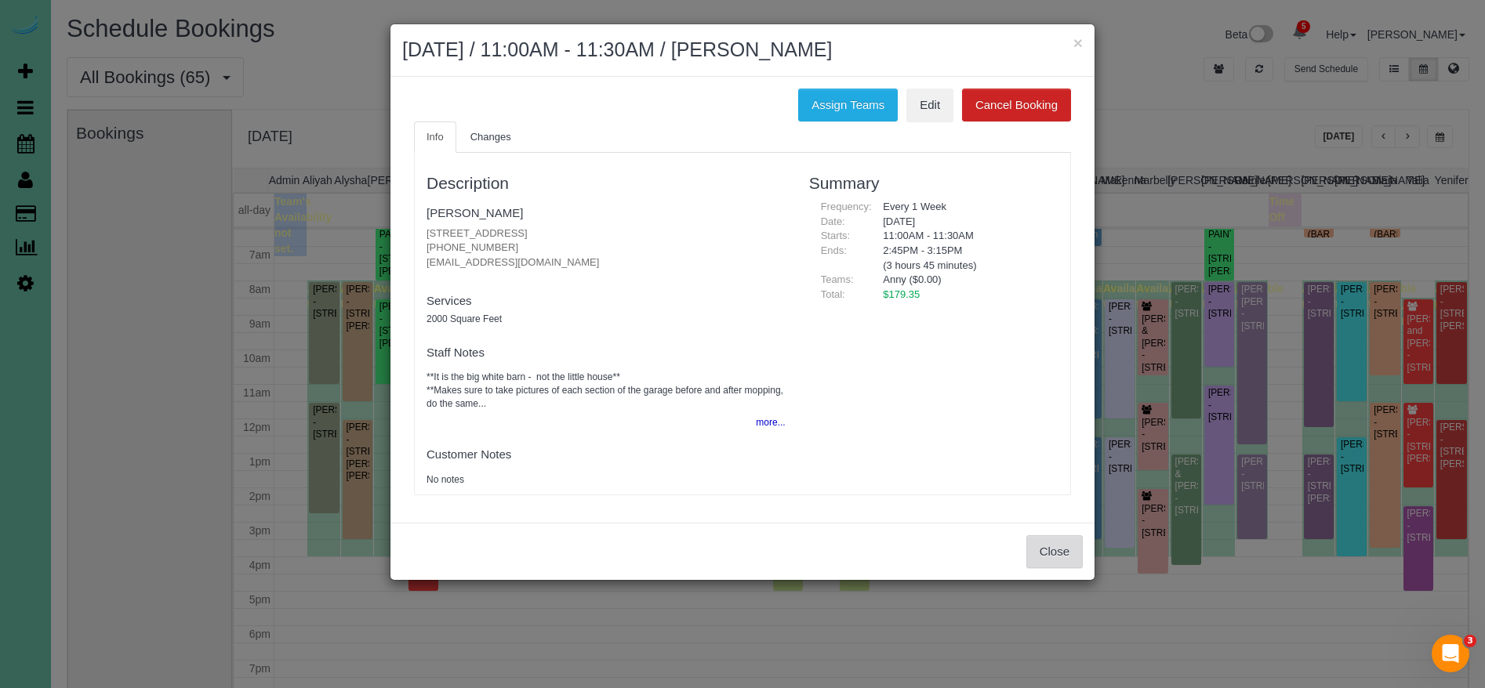
scroll to position [227, 0]
click at [1035, 543] on button "Close" at bounding box center [1054, 552] width 56 height 33
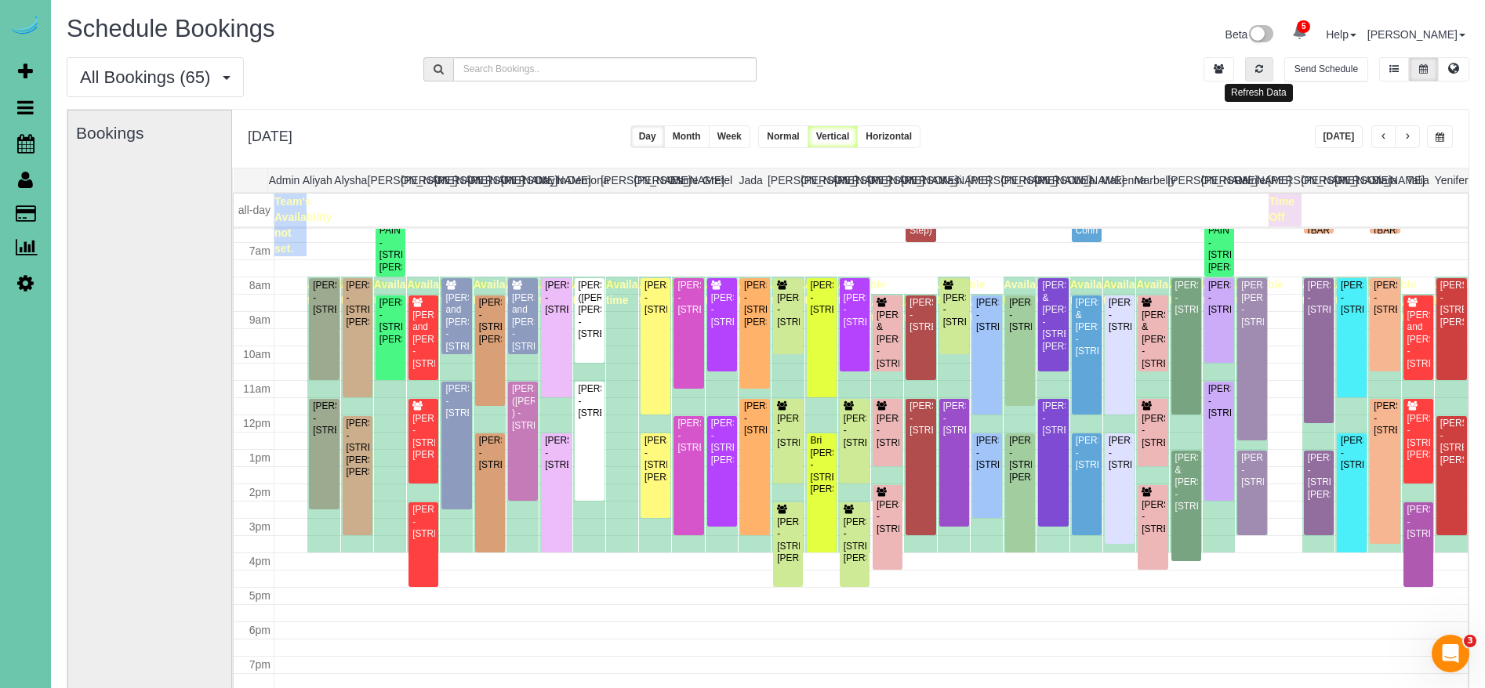
click at [1251, 75] on button "button" at bounding box center [1259, 69] width 28 height 24
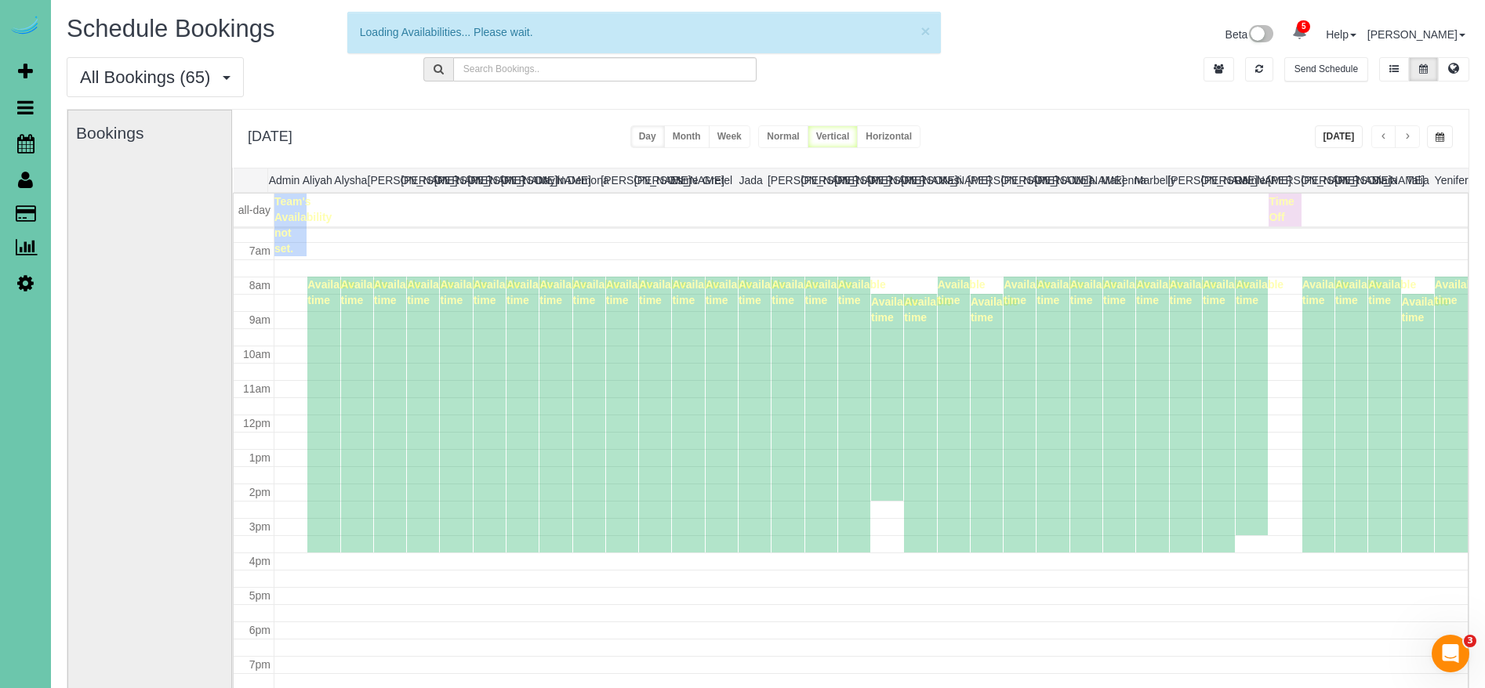
click at [1331, 147] on button "Today" at bounding box center [1339, 136] width 49 height 23
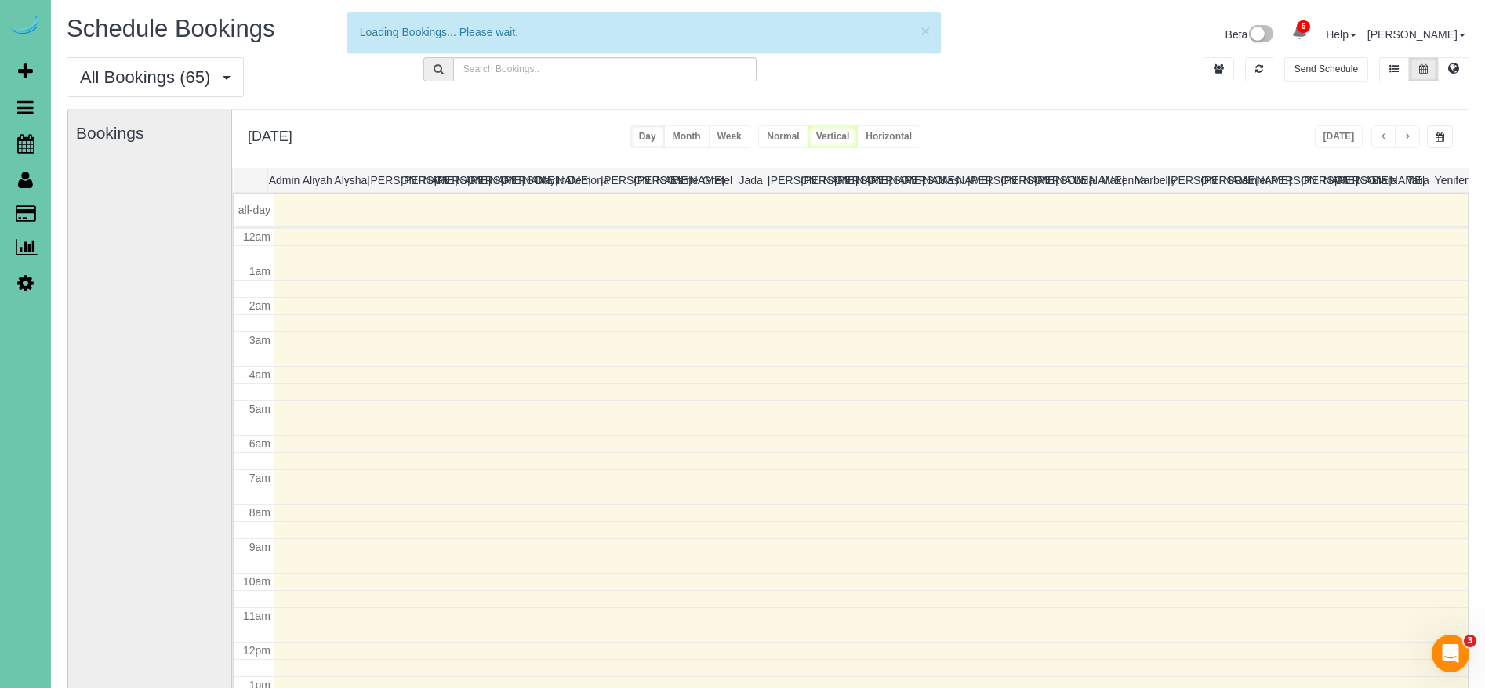
scroll to position [208, 0]
click at [1255, 74] on button "button" at bounding box center [1259, 69] width 28 height 24
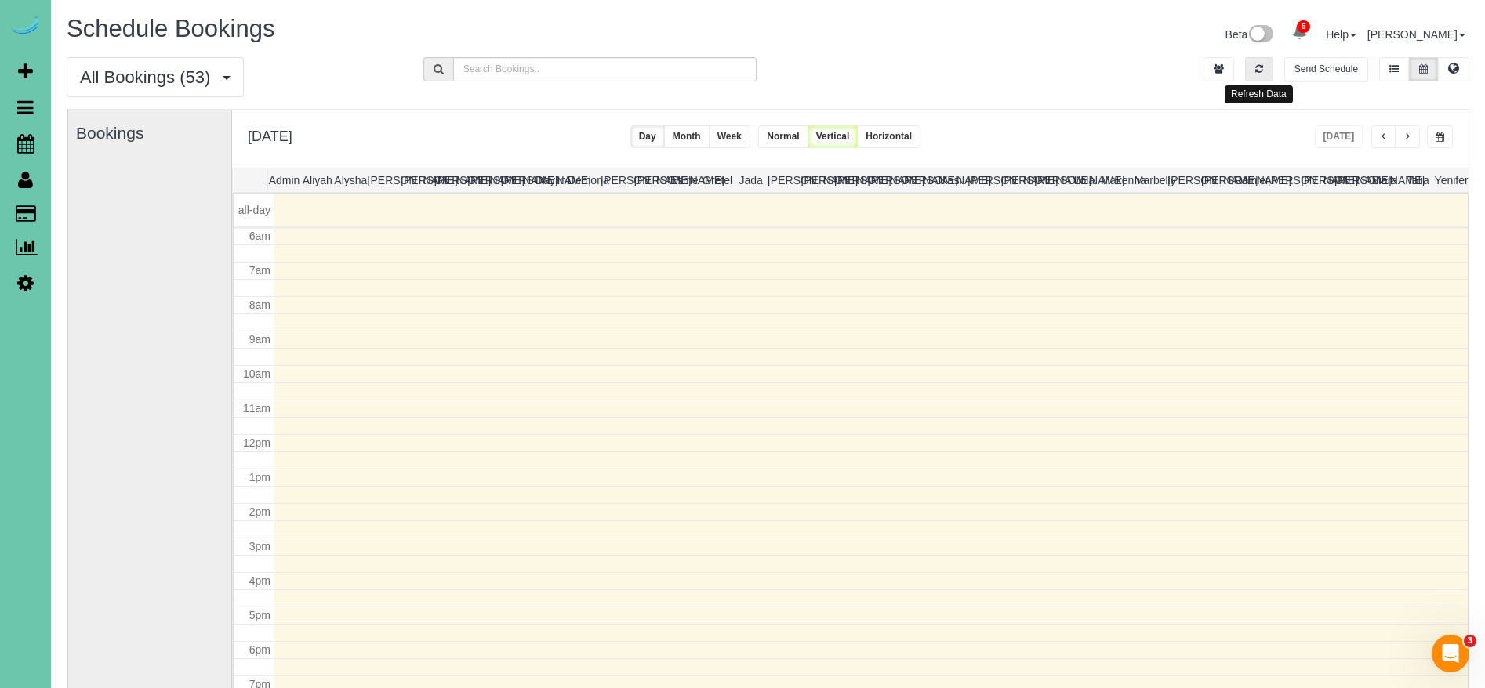
click at [1262, 75] on button "button" at bounding box center [1259, 69] width 28 height 24
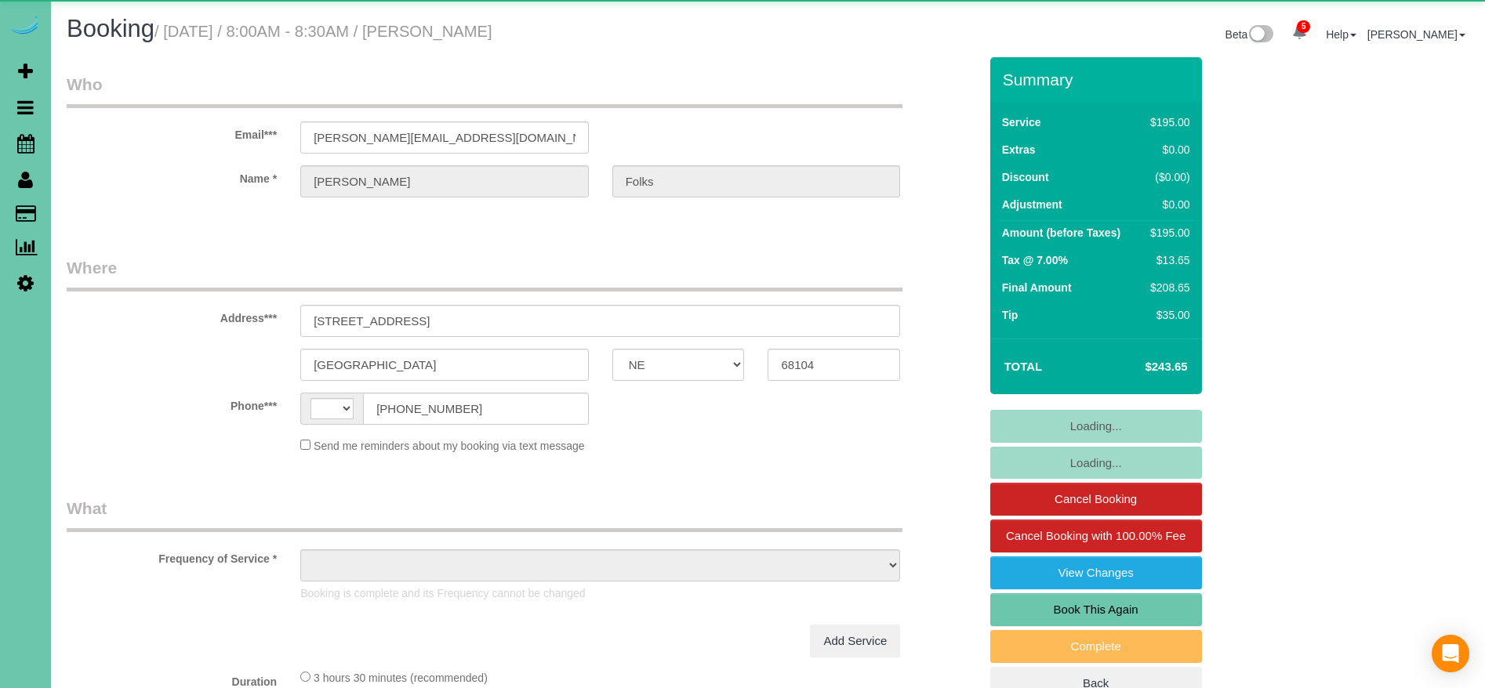
select select "NE"
select select "string:fspay-dea7c38c-7cb3-4a54-9345-881c0019c9d0"
select select "string:[GEOGRAPHIC_DATA]"
select select "object:690"
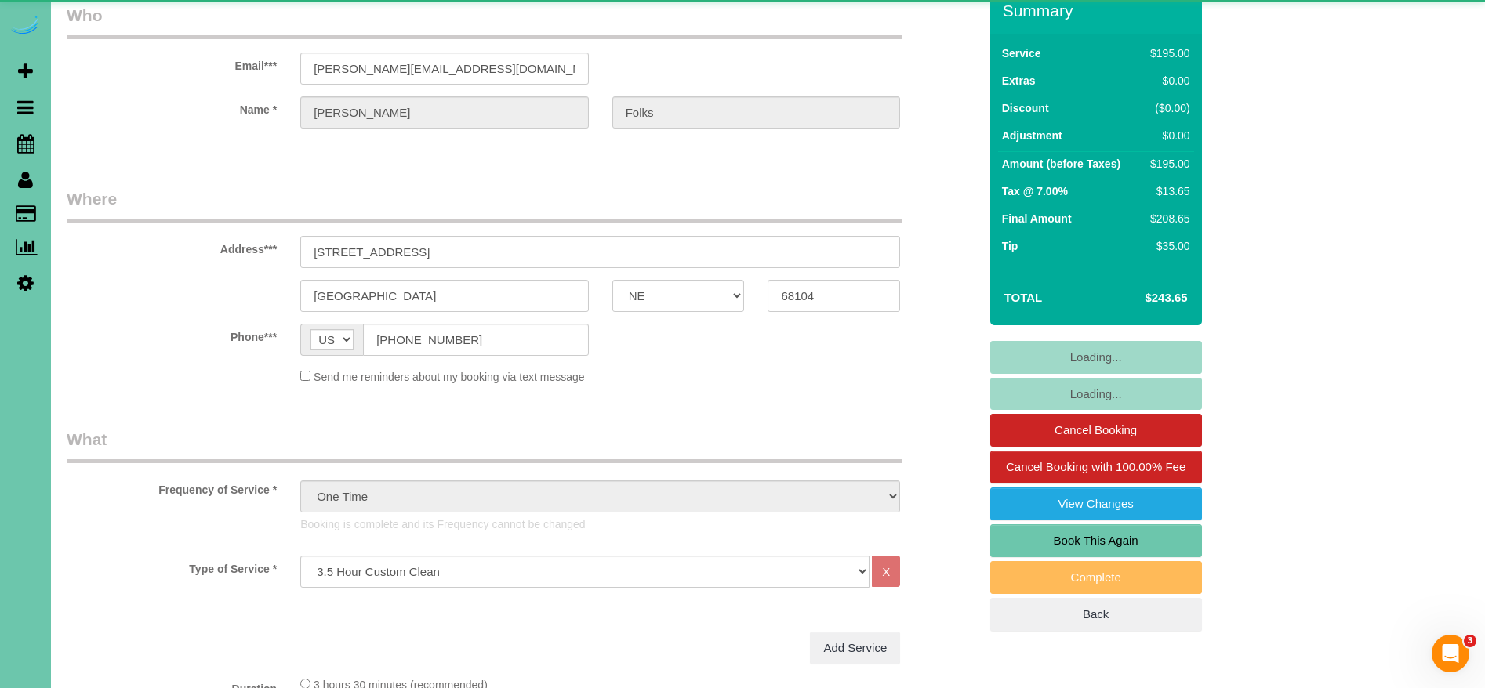
select select "number:36"
select select "number:40"
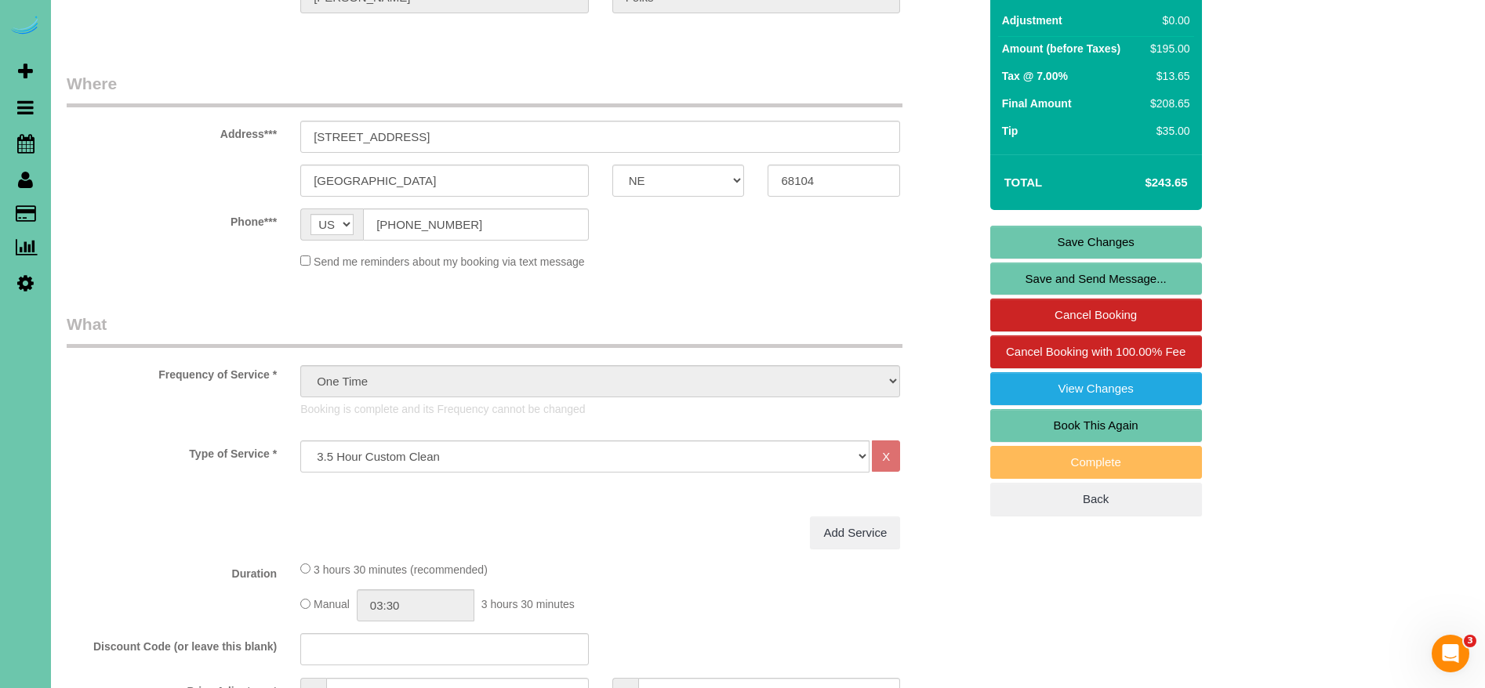
scroll to position [198, 0]
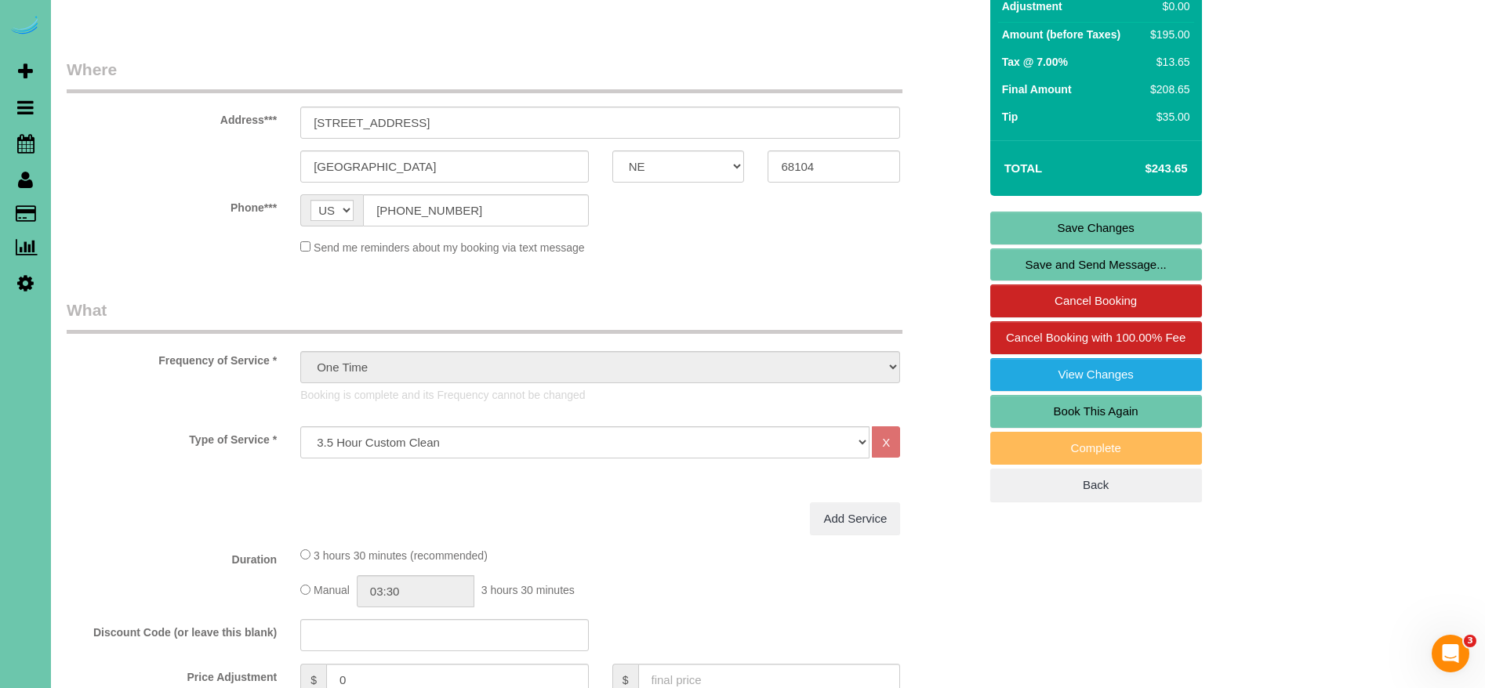
click at [1144, 410] on link "Book This Again" at bounding box center [1096, 411] width 212 height 33
select select "NE"
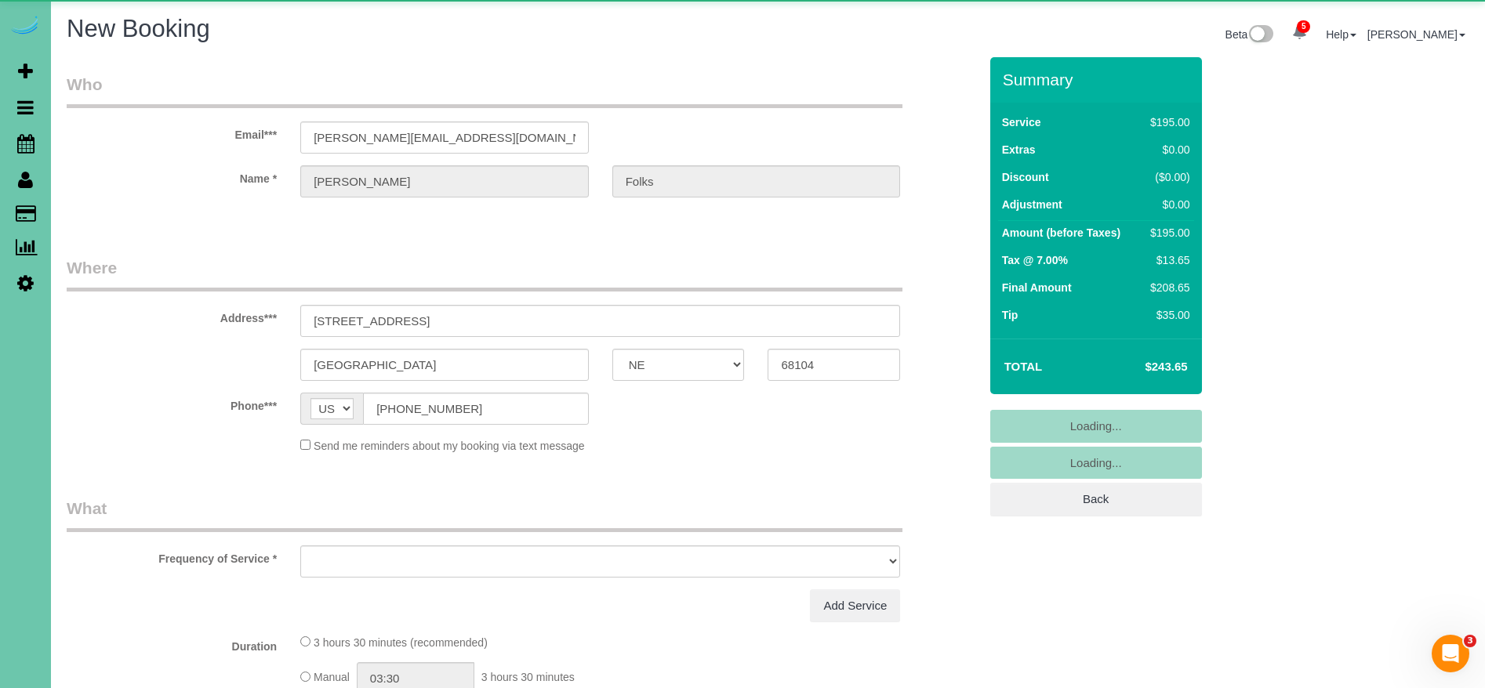
select select "object:1667"
select select "string:fspay-dea7c38c-7cb3-4a54-9345-881c0019c9d0"
select select "number:36"
select select "number:40"
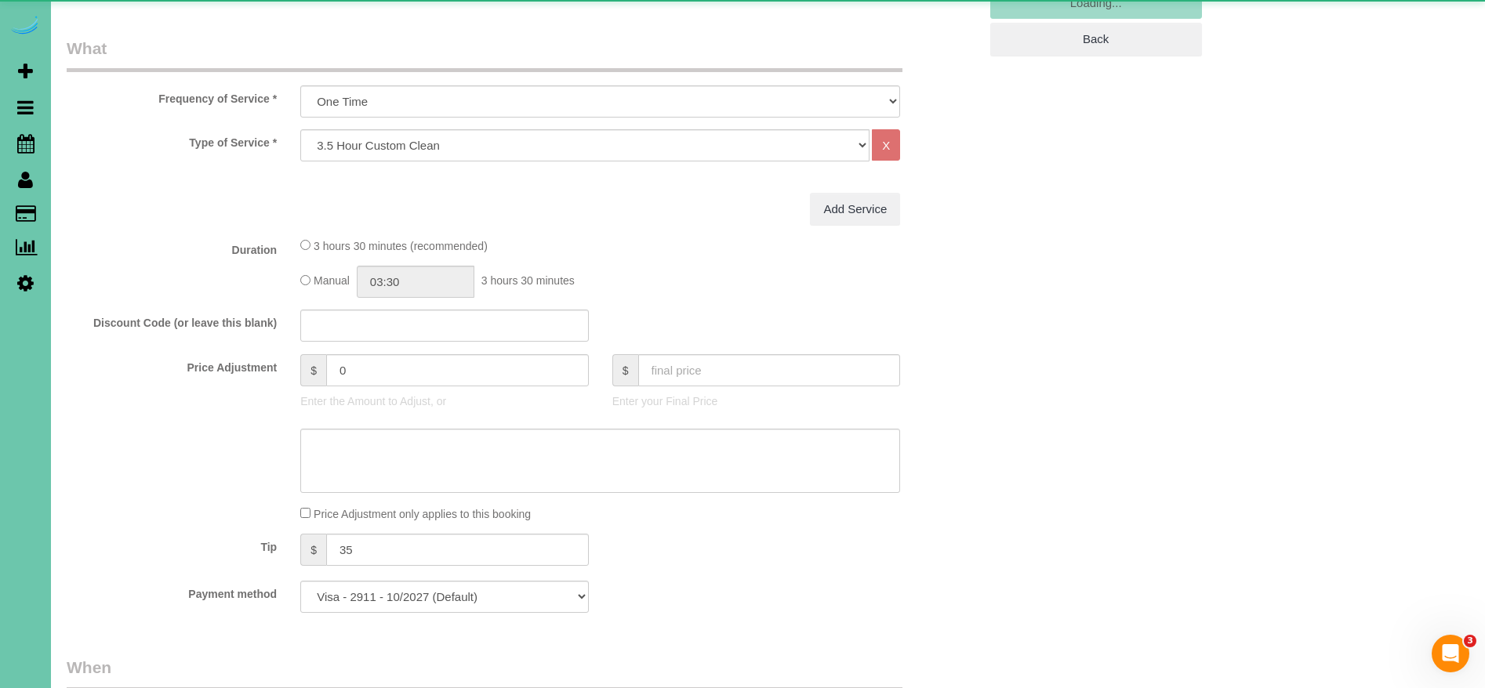
select select "object:1671"
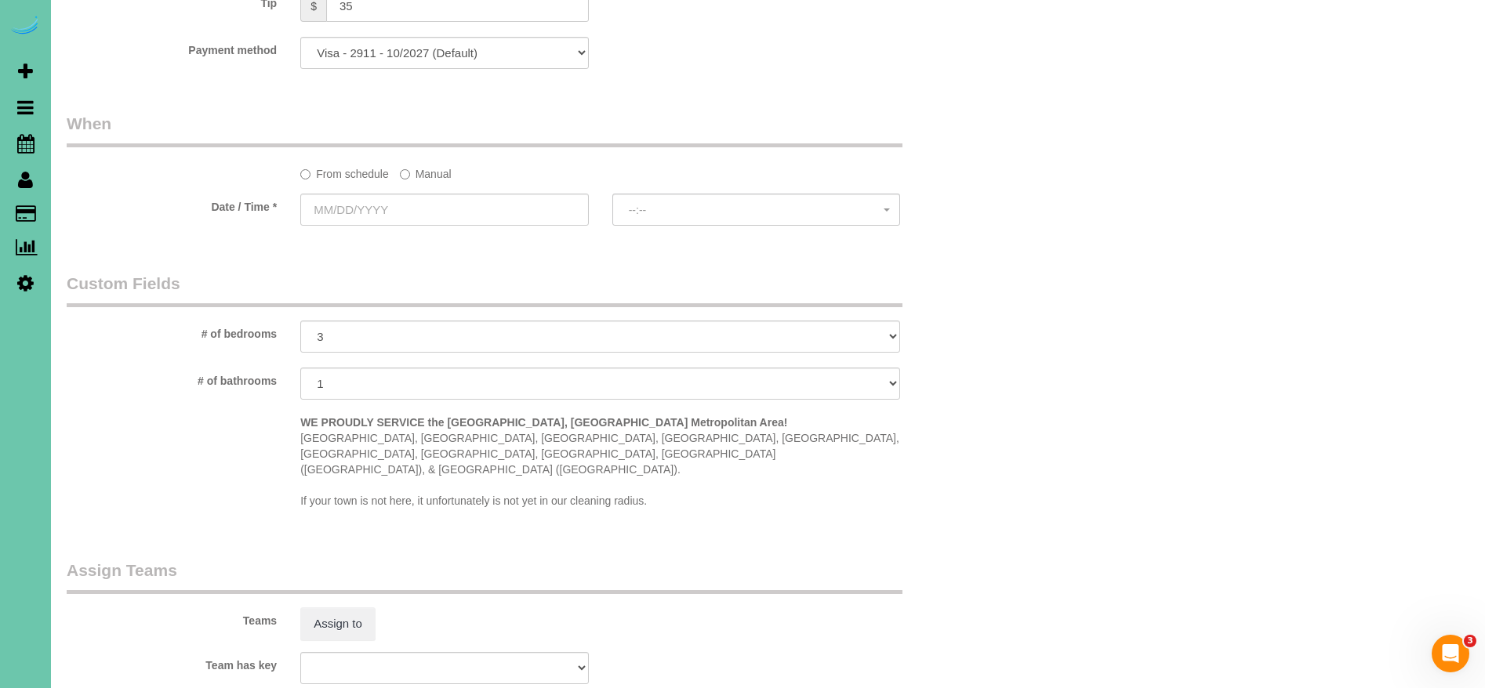
scroll to position [1050, 0]
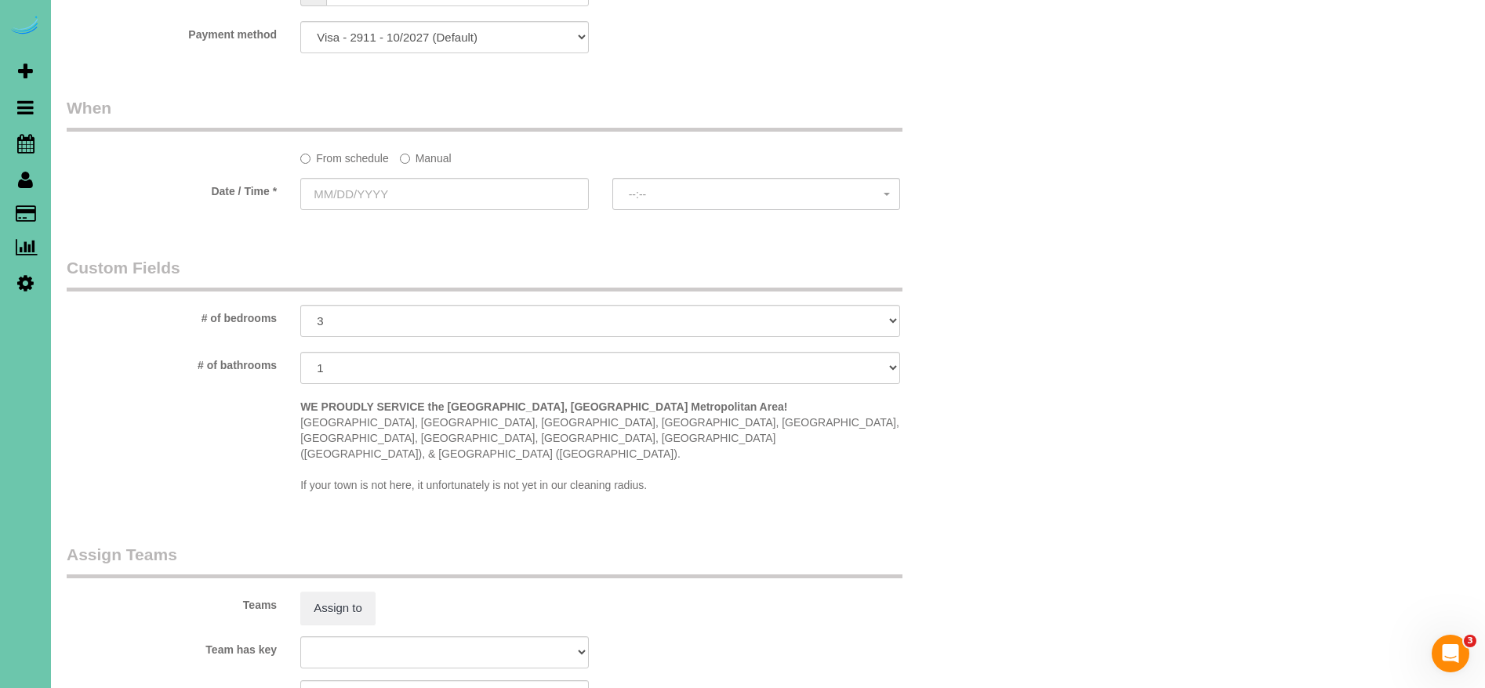
click at [425, 156] on label "Manual" at bounding box center [426, 155] width 52 height 21
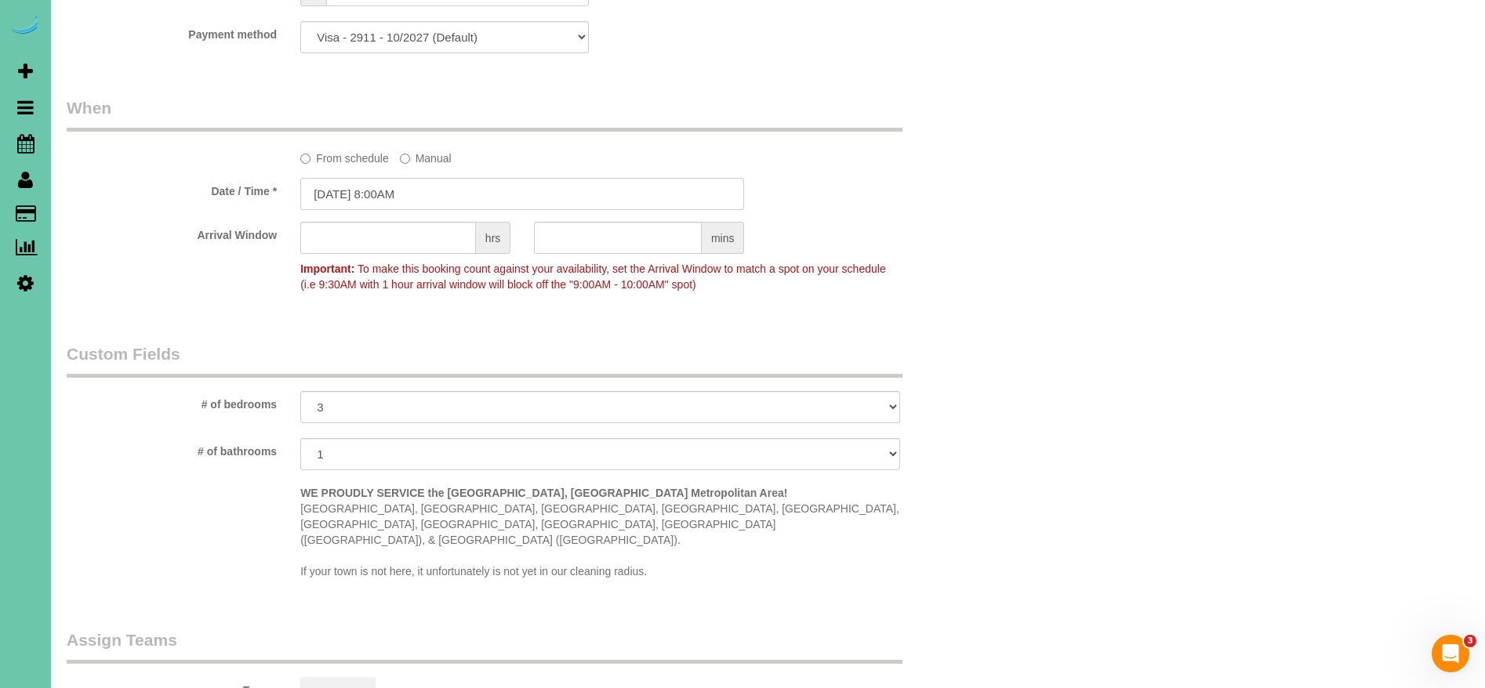
click at [332, 197] on input "08/26/2025 8:00AM" at bounding box center [522, 194] width 444 height 32
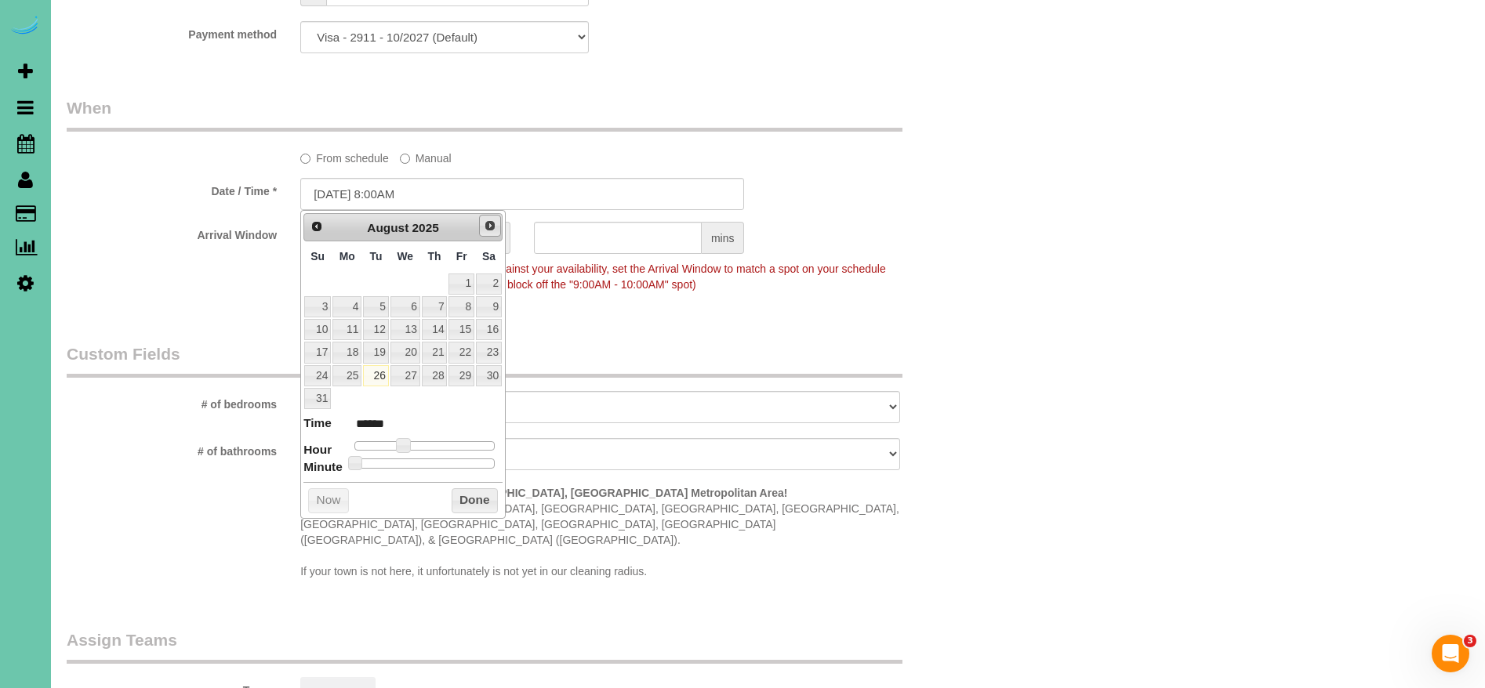
click at [493, 227] on span "Next" at bounding box center [490, 226] width 13 height 13
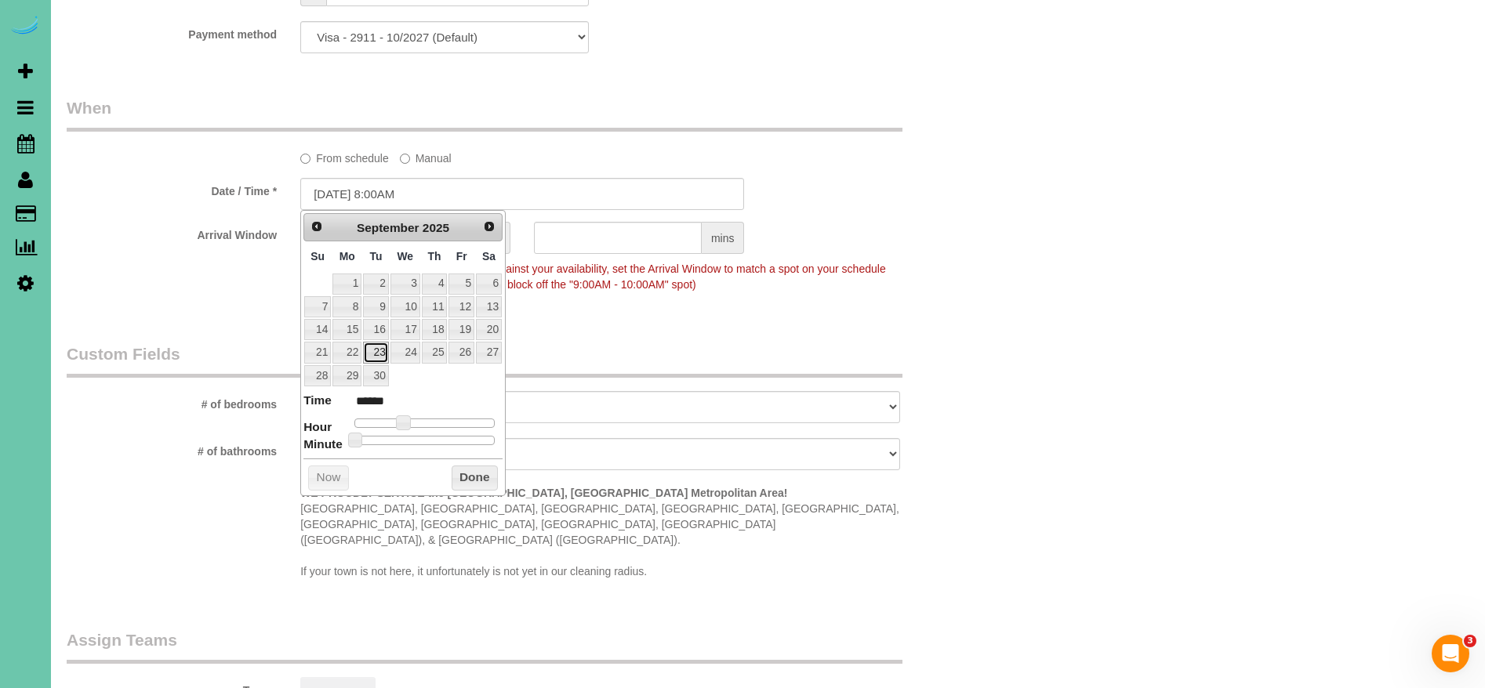
click at [373, 354] on link "23" at bounding box center [375, 352] width 25 height 21
type input "09/23/2025 8:00AM"
click at [478, 478] on button "Done" at bounding box center [475, 478] width 46 height 25
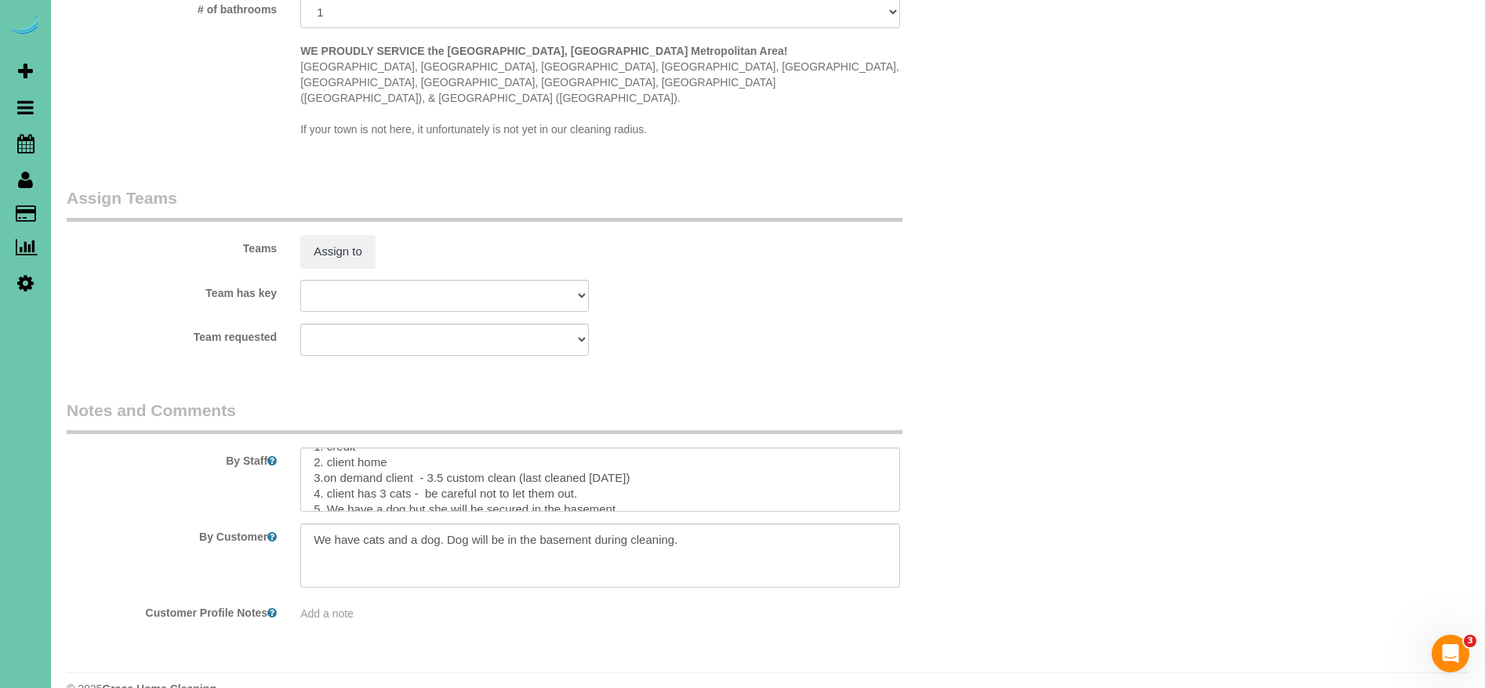
scroll to position [38, 0]
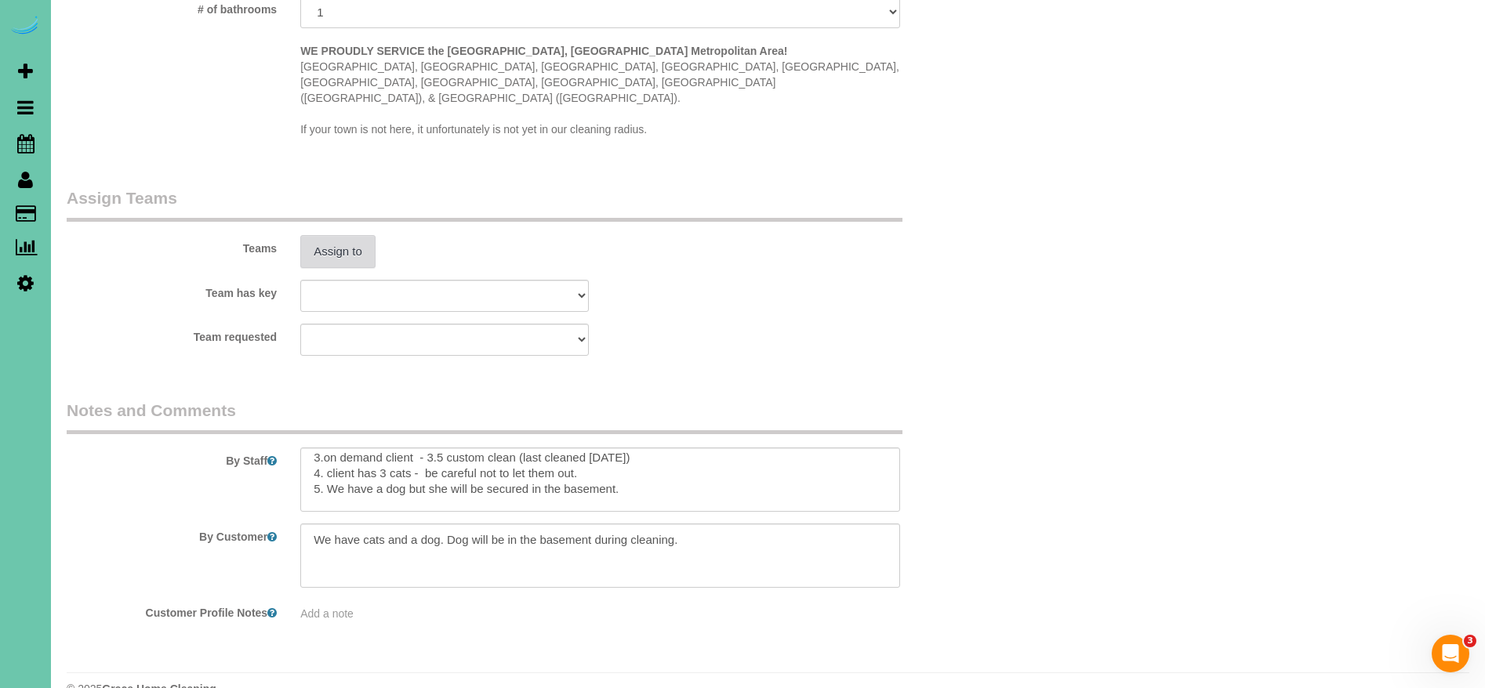
click at [353, 235] on button "Assign to" at bounding box center [337, 251] width 75 height 33
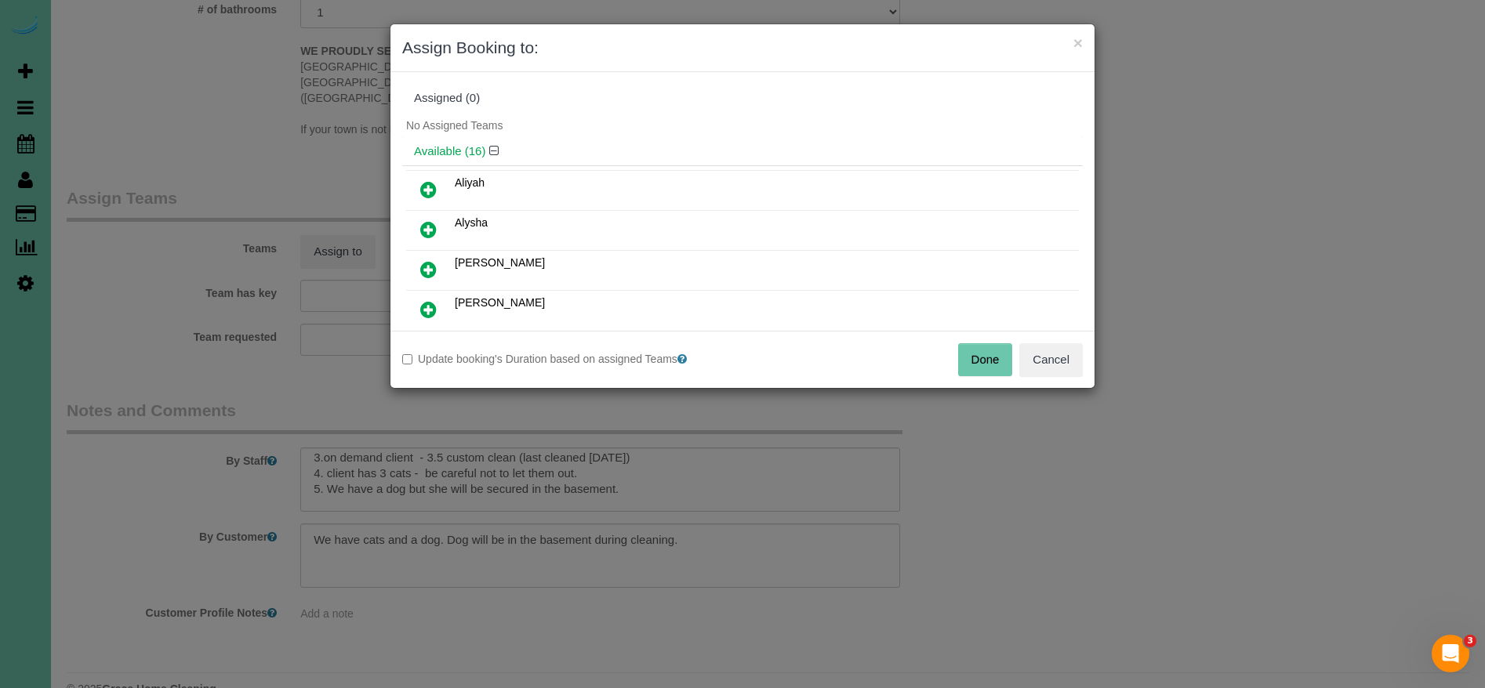
click at [427, 227] on icon at bounding box center [428, 229] width 16 height 19
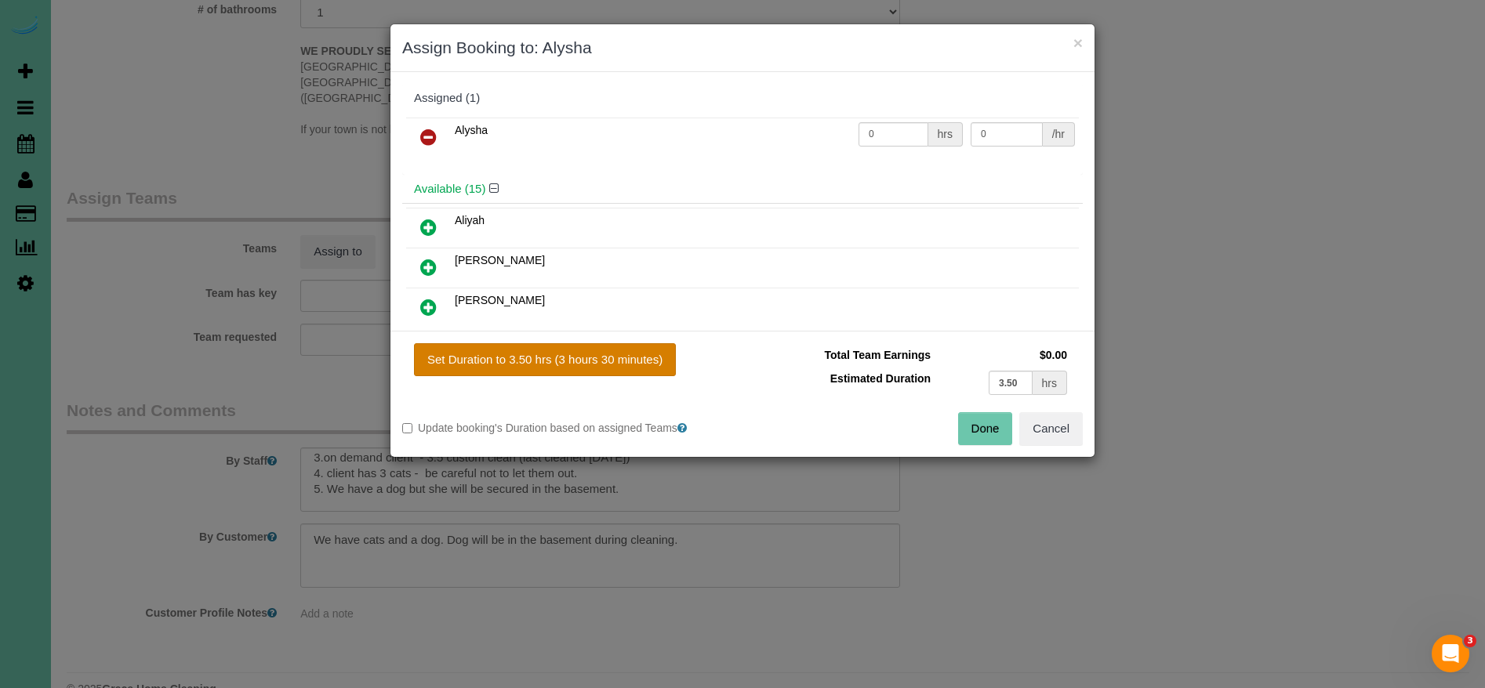
drag, startPoint x: 608, startPoint y: 354, endPoint x: 815, endPoint y: 431, distance: 220.3
click at [608, 354] on button "Set Duration to 3.50 hrs (3 hours 30 minutes)" at bounding box center [545, 359] width 262 height 33
type input "3.50"
click at [998, 433] on button "Done" at bounding box center [985, 428] width 55 height 33
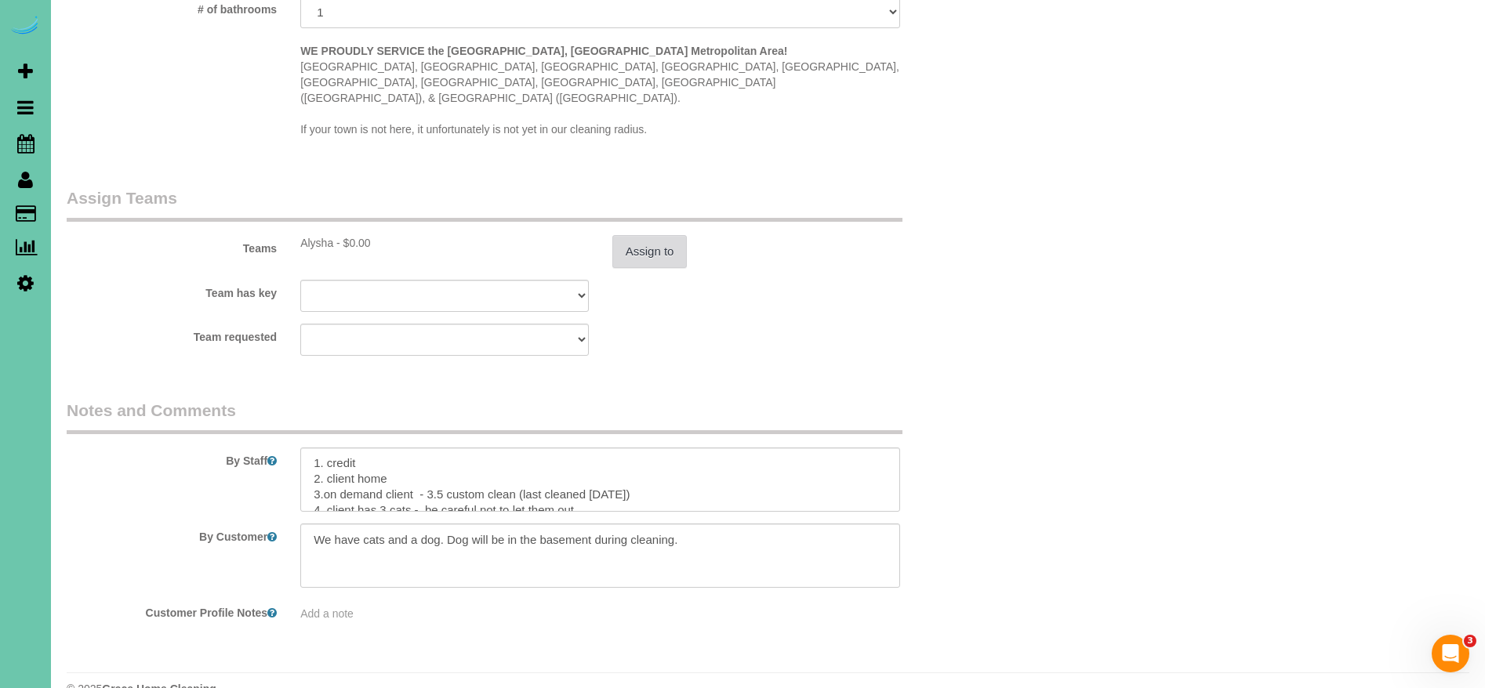
scroll to position [0, 0]
drag, startPoint x: 645, startPoint y: 463, endPoint x: 525, endPoint y: 457, distance: 120.9
click at [525, 457] on textarea at bounding box center [600, 480] width 600 height 64
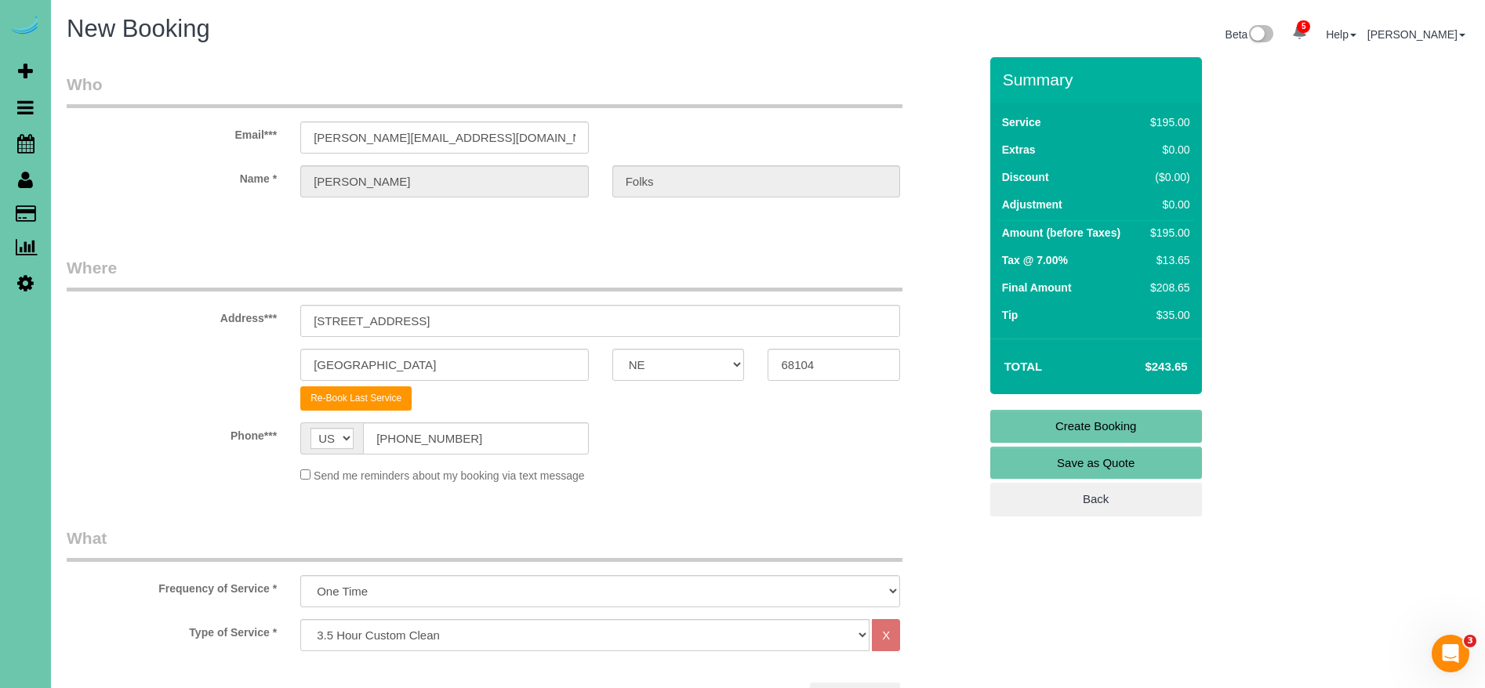
type textarea "1. credit 2. client home 3.on demand client - 3.5 custom clean 4. client has 3 …"
click at [1095, 430] on link "Create Booking" at bounding box center [1096, 426] width 212 height 33
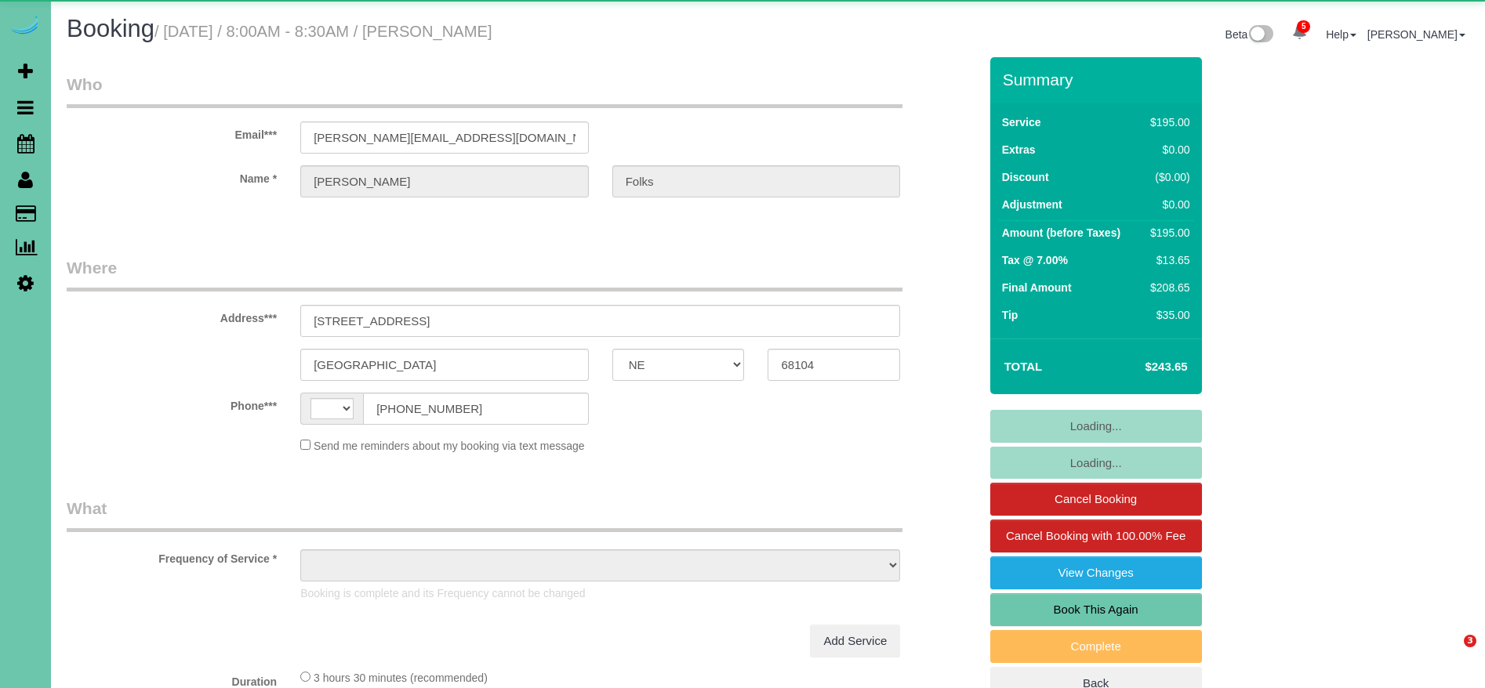
select select "NE"
select select "string:fspay-dea7c38c-7cb3-4a54-9345-881c0019c9d0"
select select "string:[GEOGRAPHIC_DATA]"
select select "object:690"
select select "number:36"
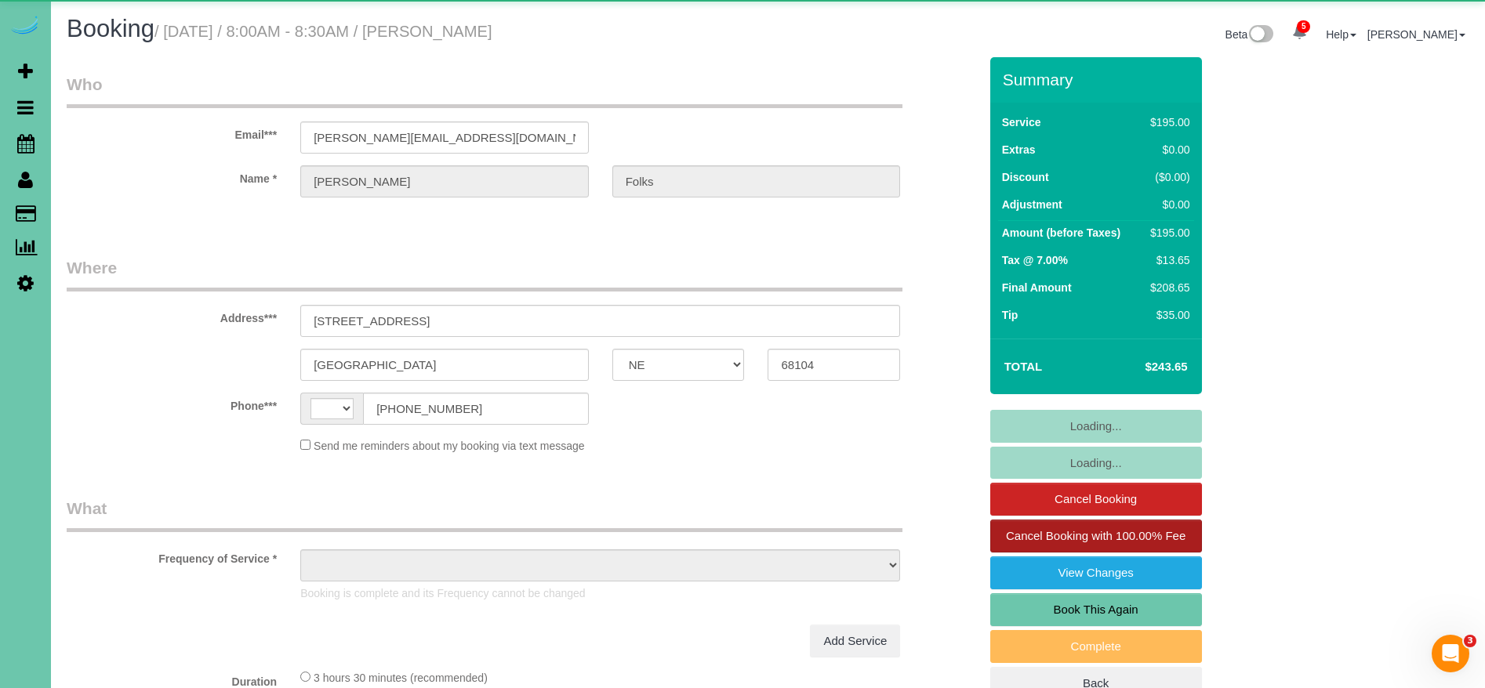
select select "number:40"
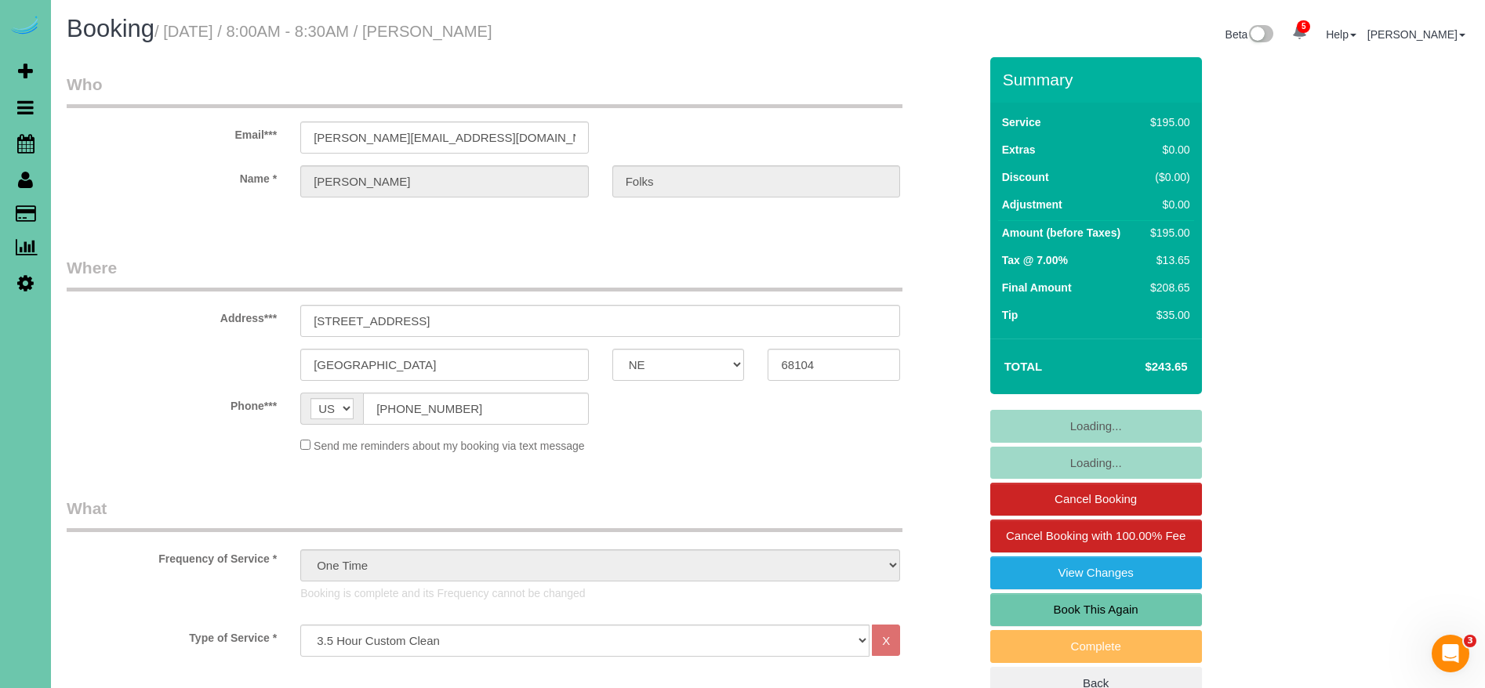
click at [1136, 605] on link "Book This Again" at bounding box center [1096, 610] width 212 height 33
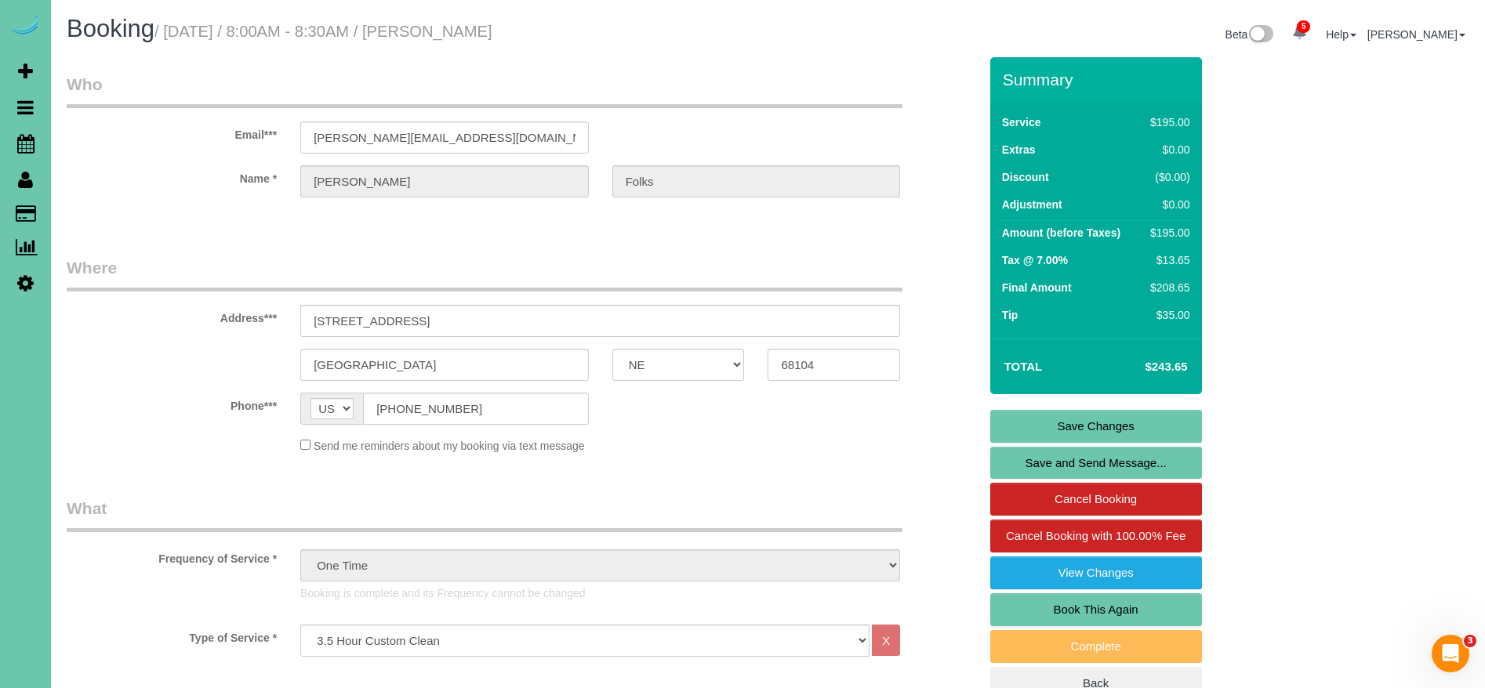
select select "NE"
select select "string:fspay-dea7c38c-7cb3-4a54-9345-881c0019c9d0"
select select "number:36"
select select "number:40"
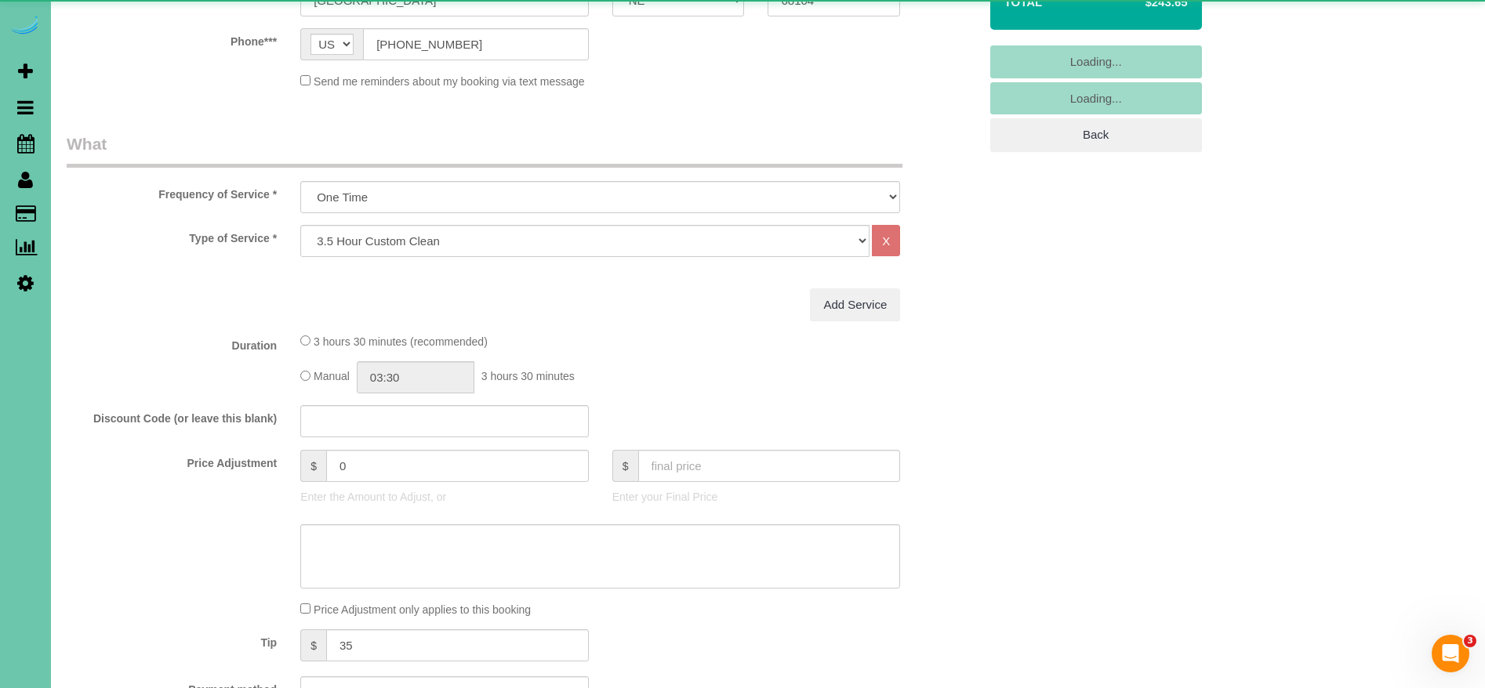
select select "object:1670"
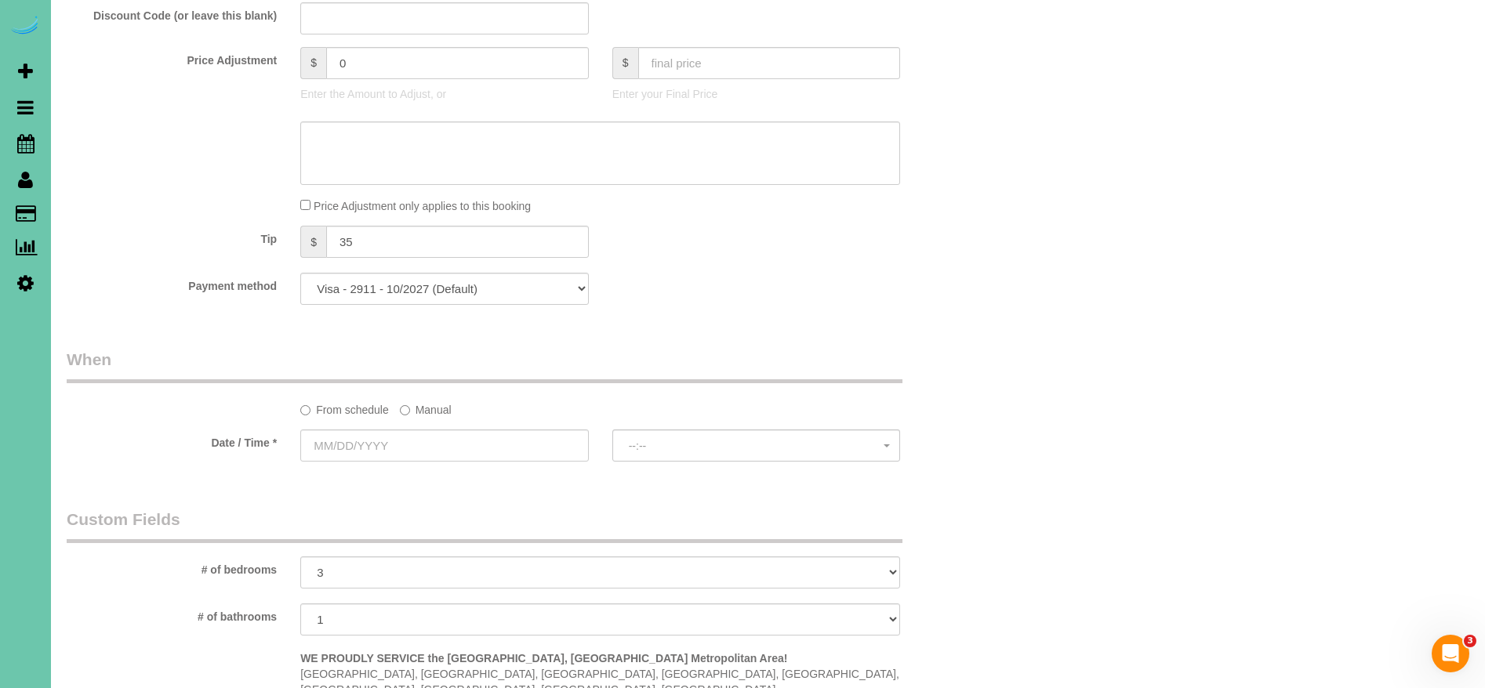
scroll to position [835, 0]
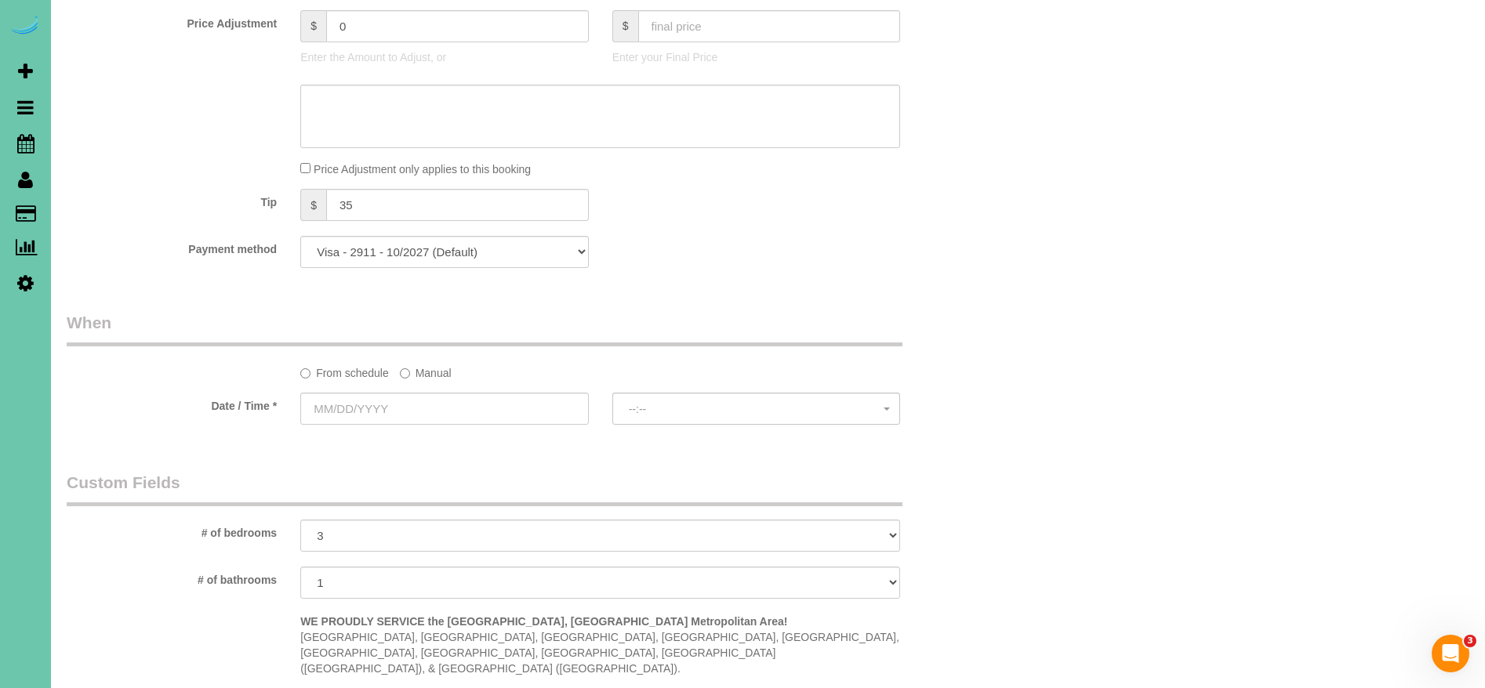
click at [411, 379] on label "Manual" at bounding box center [426, 370] width 52 height 21
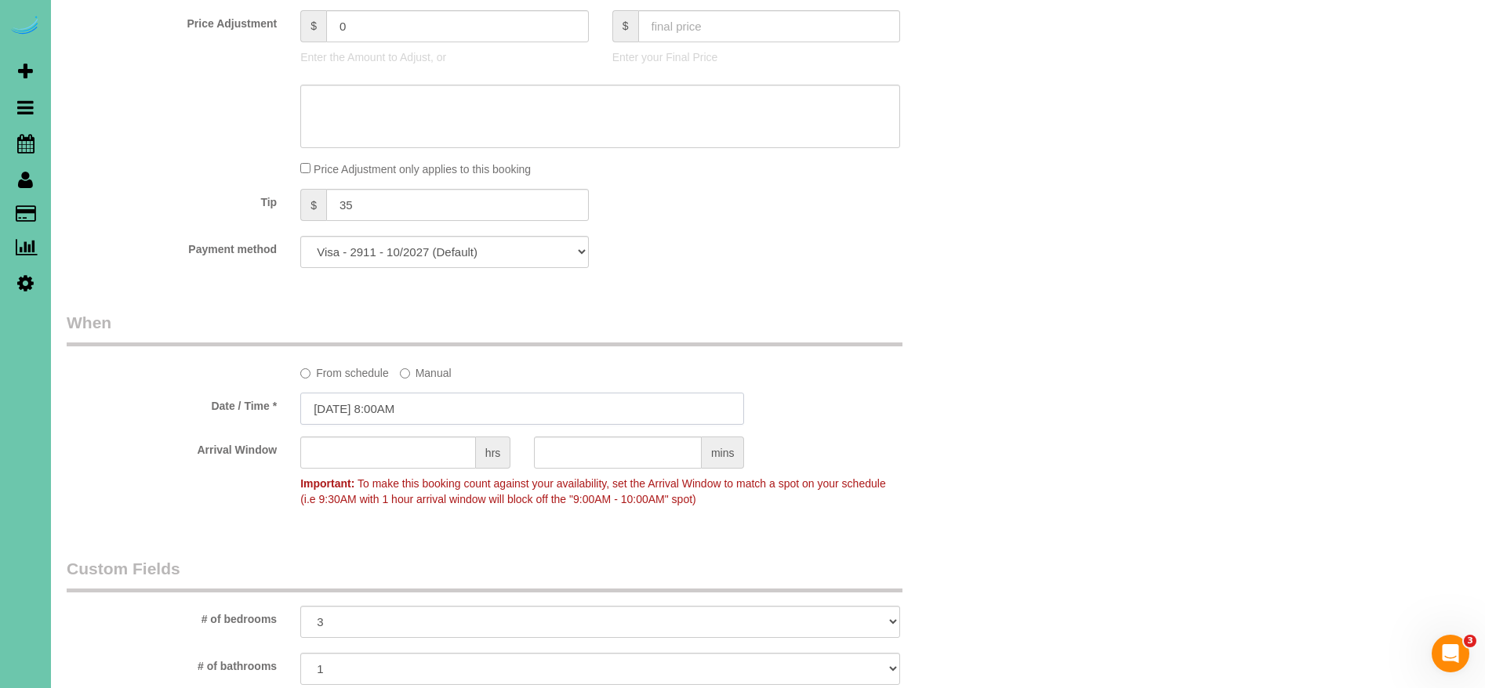
click at [364, 402] on input "08/26/2025 8:00AM" at bounding box center [522, 409] width 444 height 32
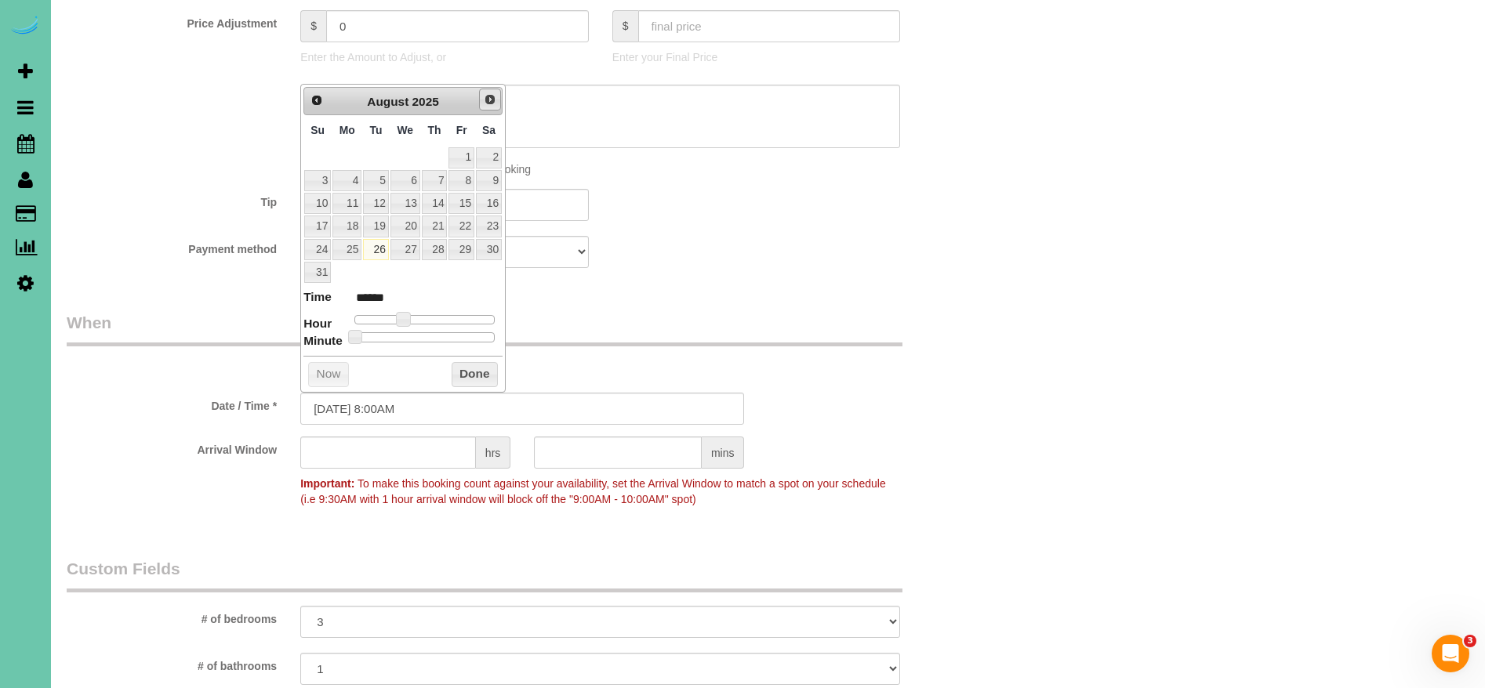
click at [492, 95] on span "Next" at bounding box center [490, 99] width 13 height 13
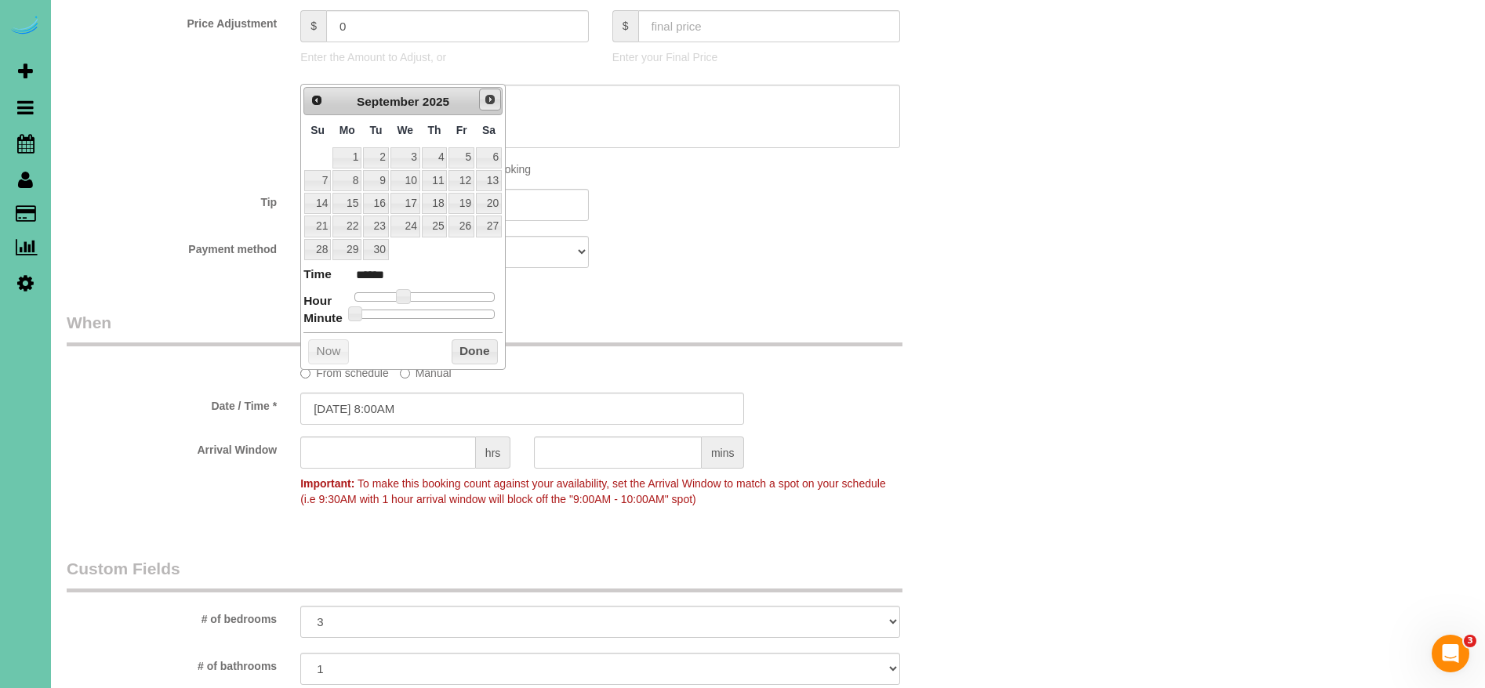
click at [492, 95] on span "Next" at bounding box center [490, 99] width 13 height 13
click at [376, 227] on link "21" at bounding box center [375, 226] width 25 height 21
type input "10/21/2025 8:00AM"
click at [481, 352] on button "Done" at bounding box center [475, 352] width 46 height 25
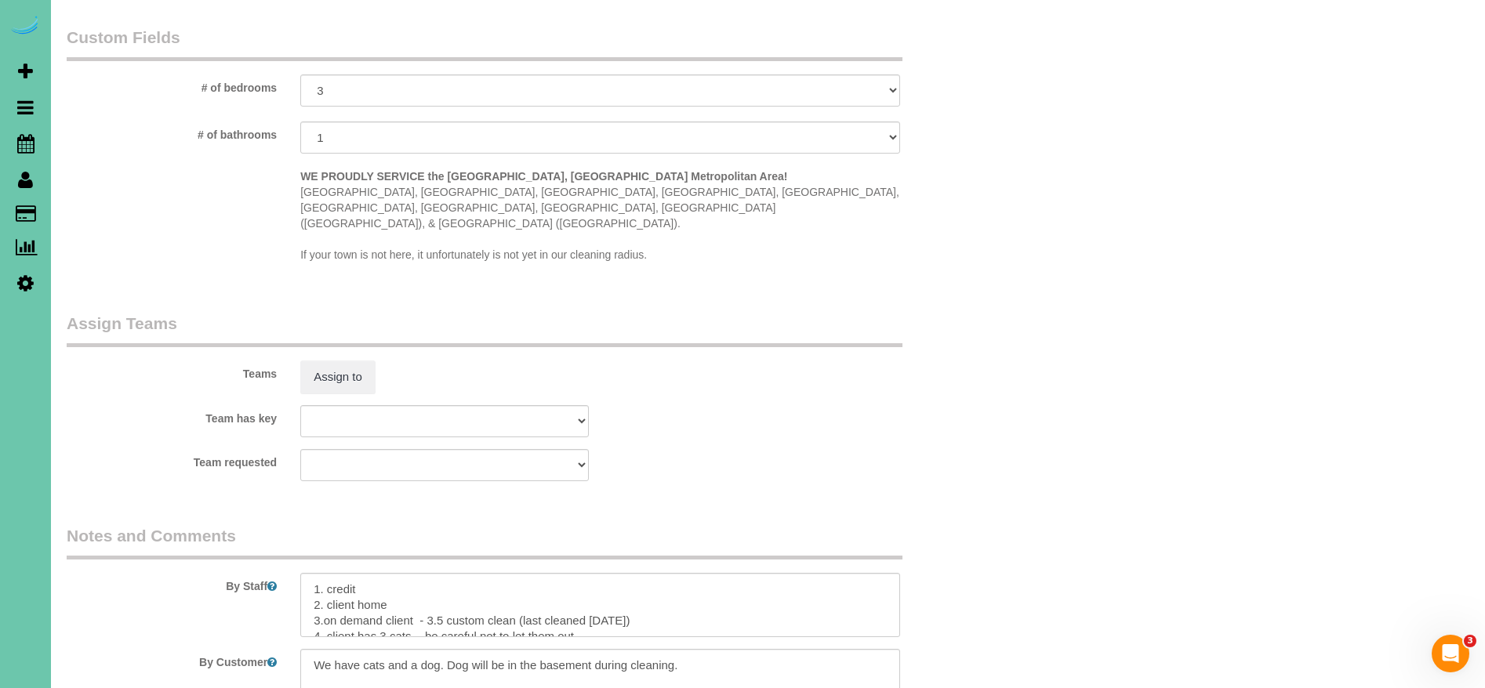
scroll to position [1368, 0]
click at [329, 359] on button "Assign to" at bounding box center [337, 375] width 75 height 33
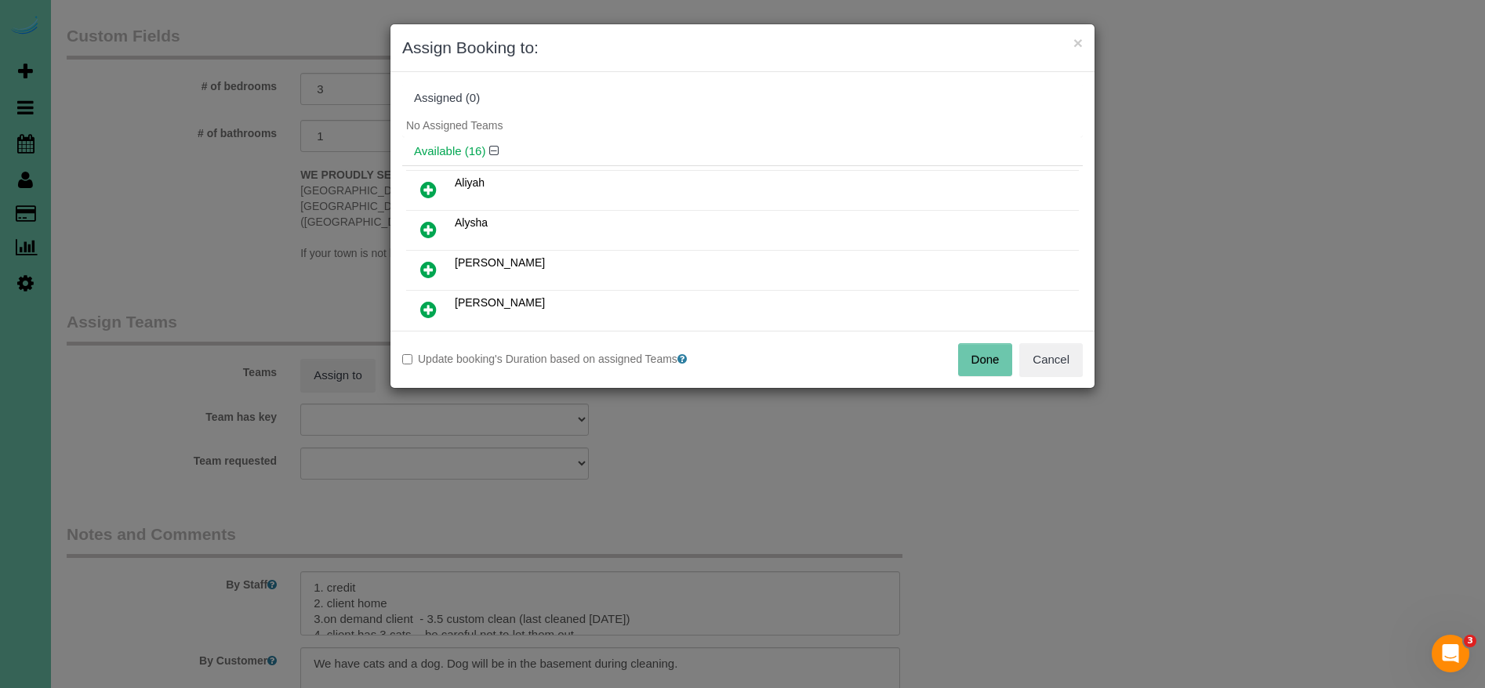
click at [427, 189] on icon at bounding box center [428, 189] width 16 height 19
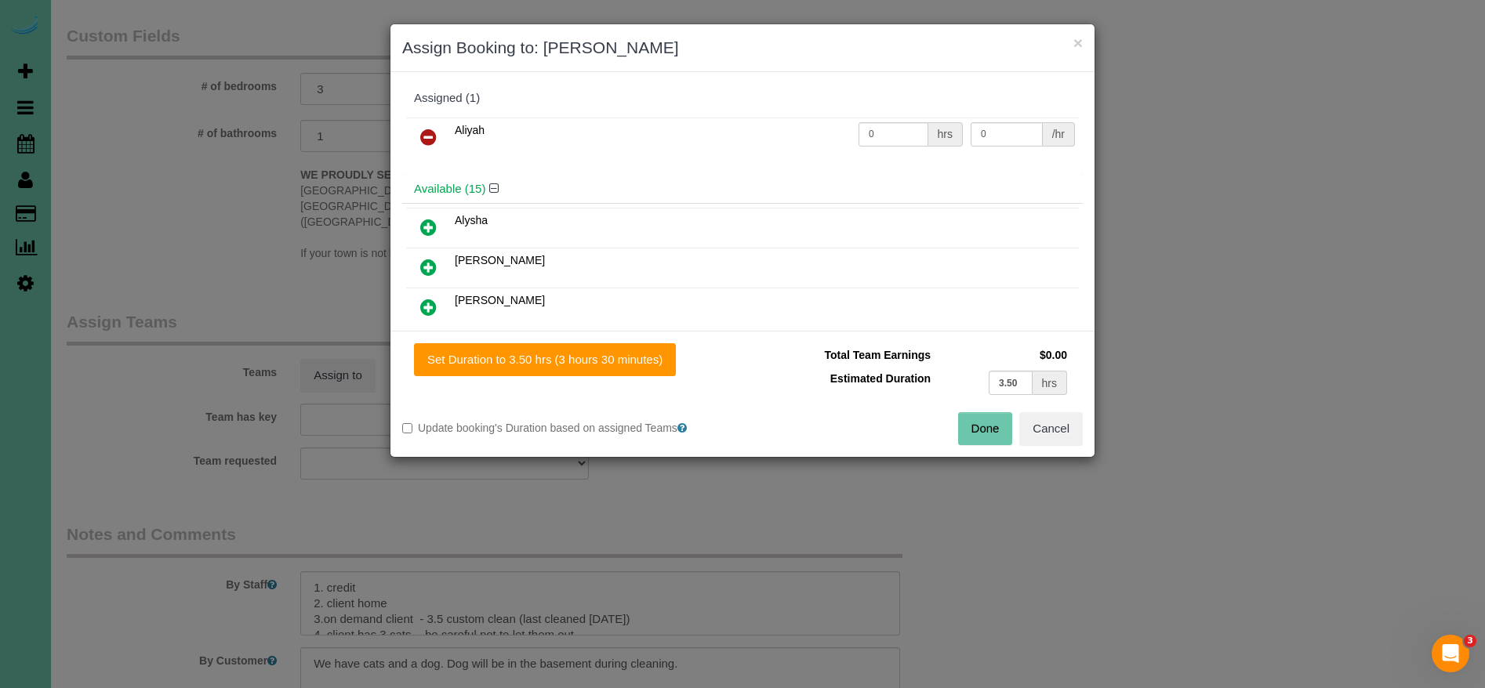
click at [421, 134] on icon at bounding box center [428, 137] width 16 height 19
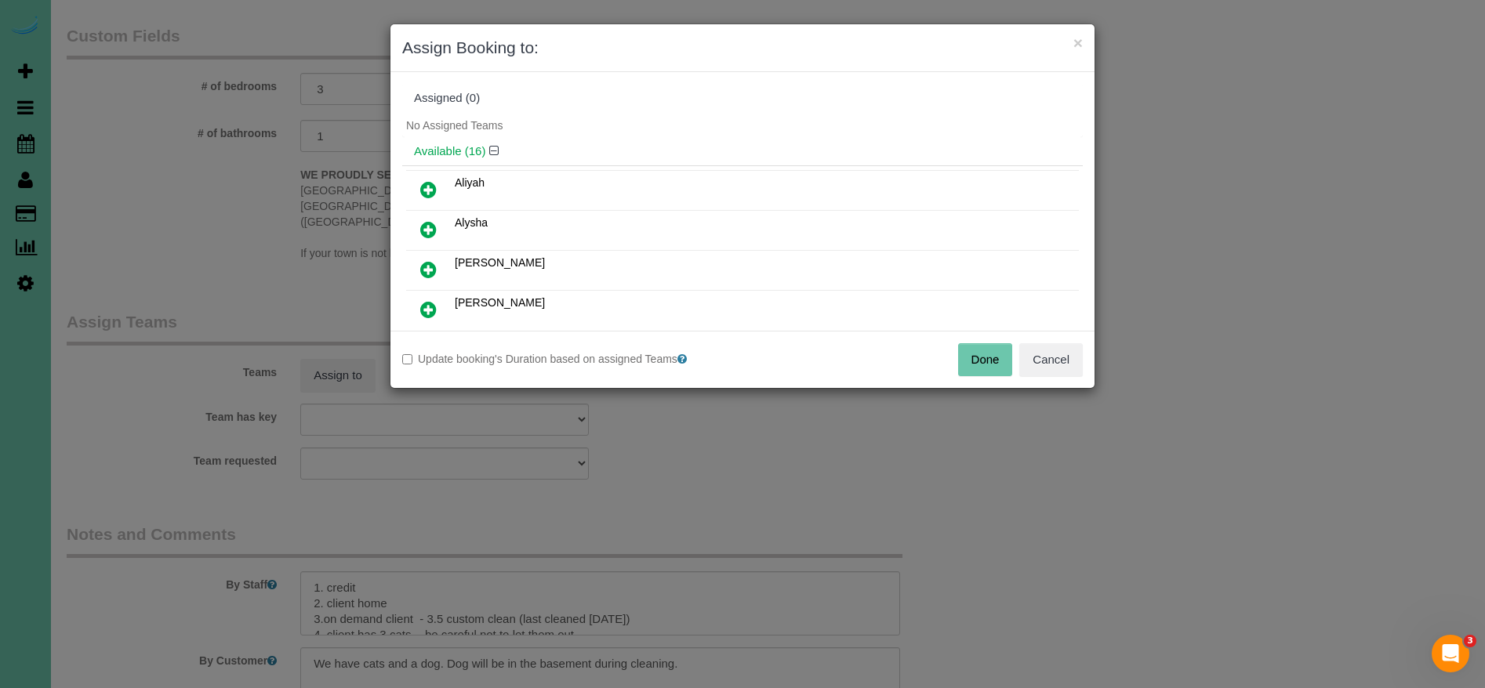
click at [421, 189] on icon at bounding box center [428, 189] width 16 height 19
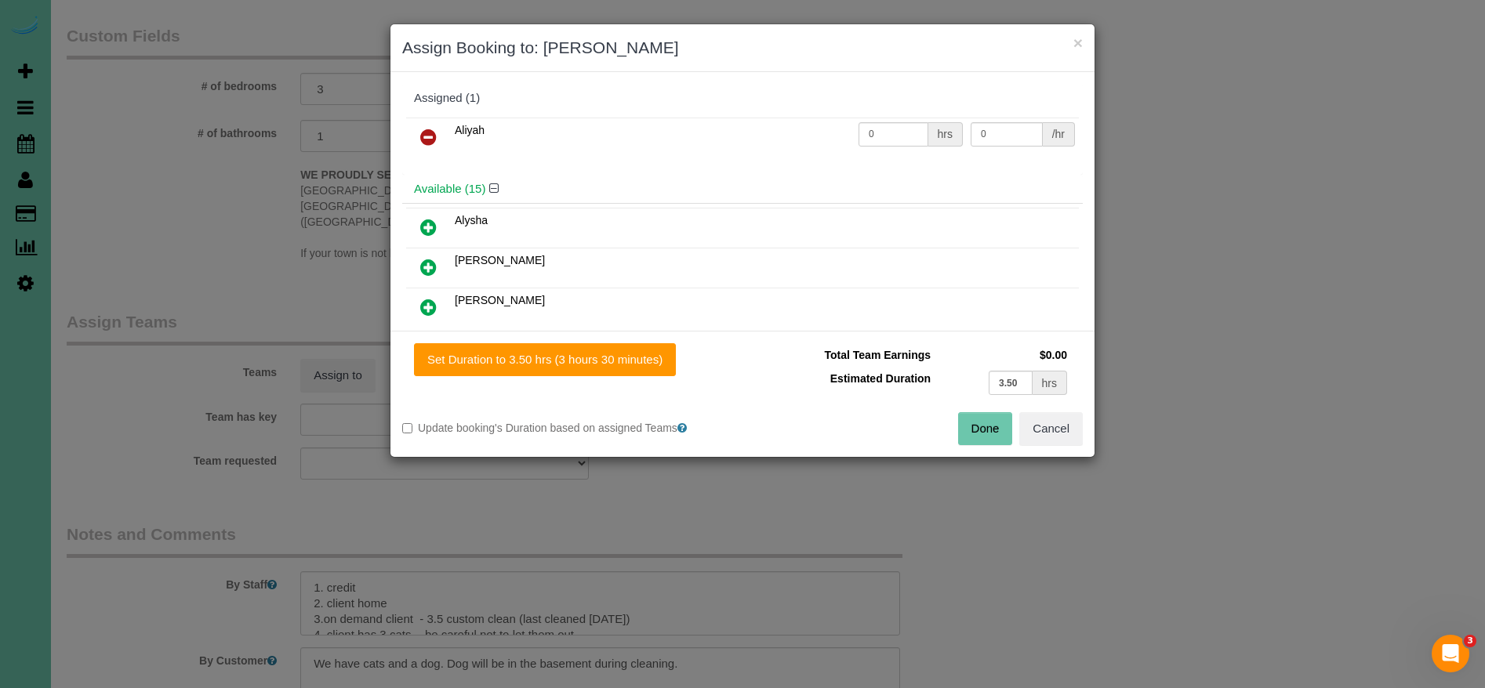
click at [433, 133] on icon at bounding box center [428, 137] width 16 height 19
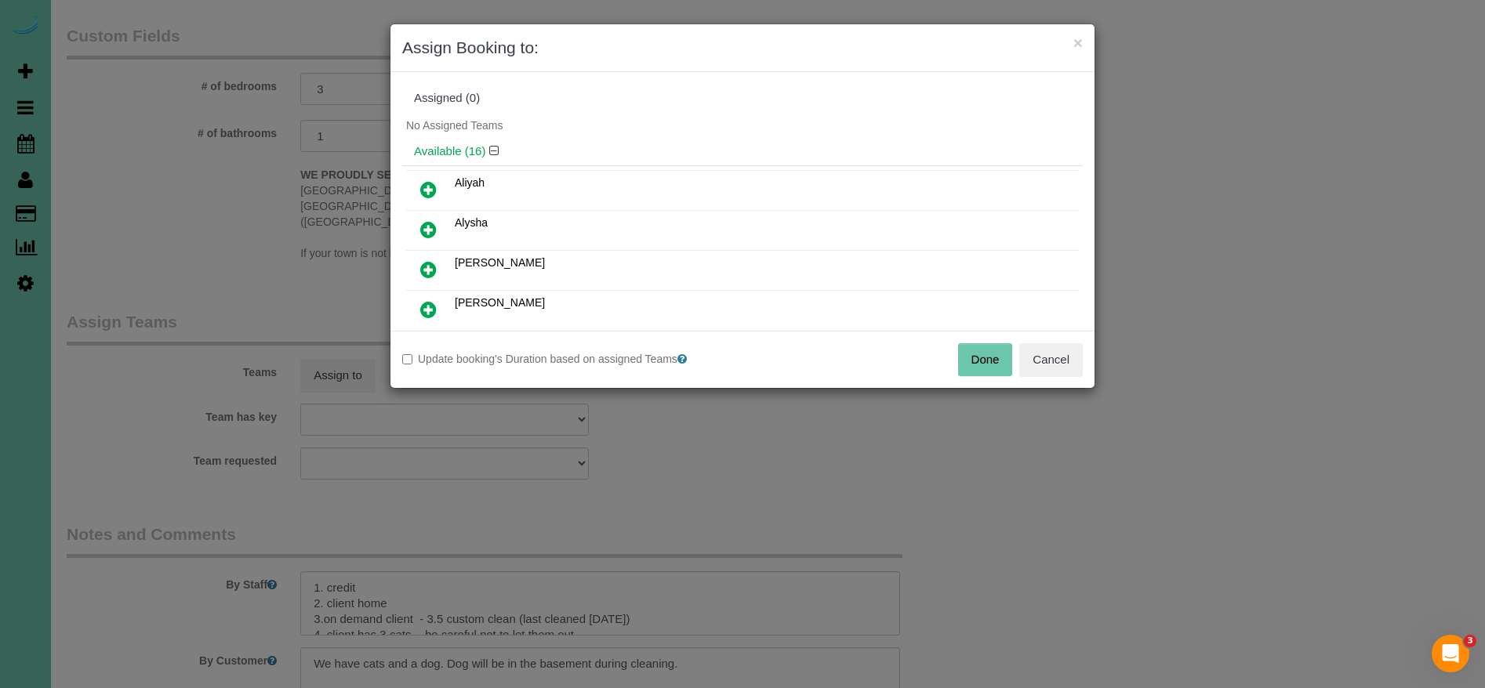
click at [430, 231] on icon at bounding box center [428, 229] width 16 height 19
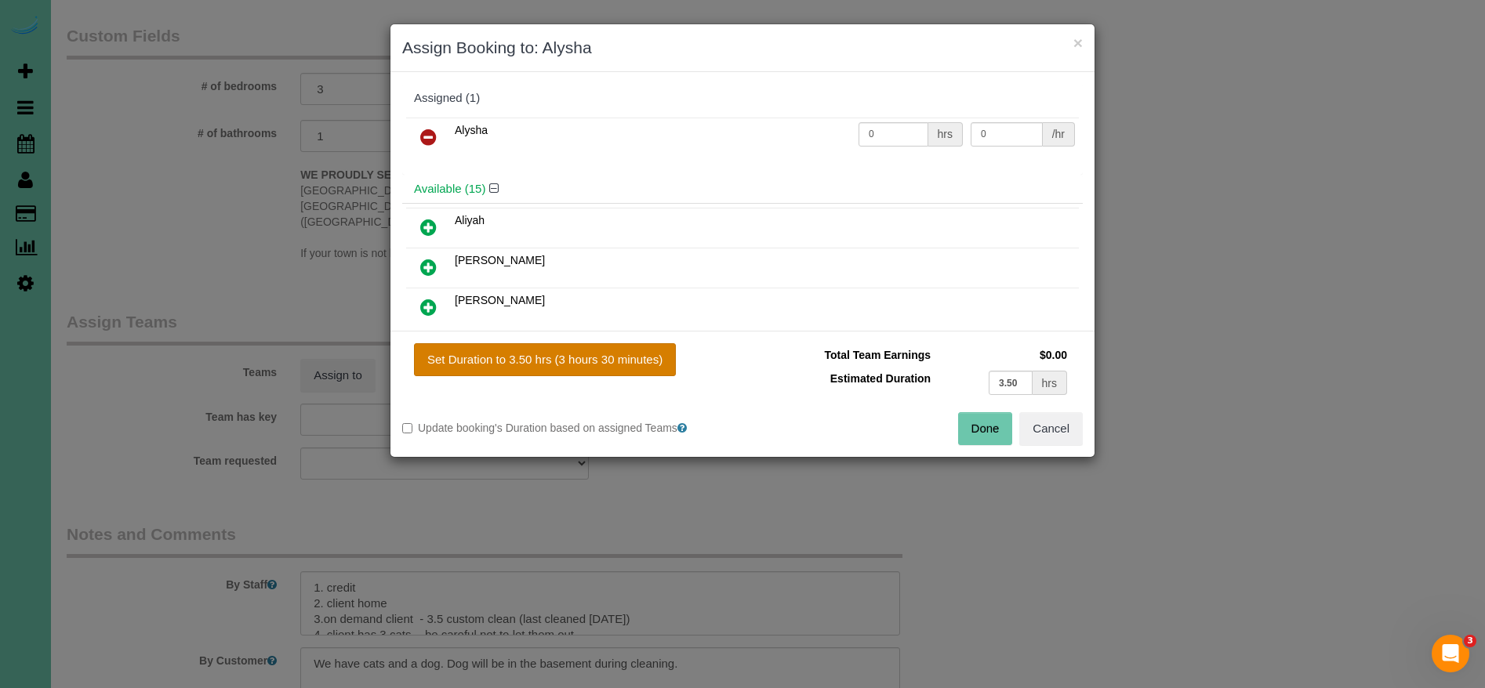
click at [626, 365] on button "Set Duration to 3.50 hrs (3 hours 30 minutes)" at bounding box center [545, 359] width 262 height 33
type input "3.50"
click at [985, 431] on button "Done" at bounding box center [985, 428] width 55 height 33
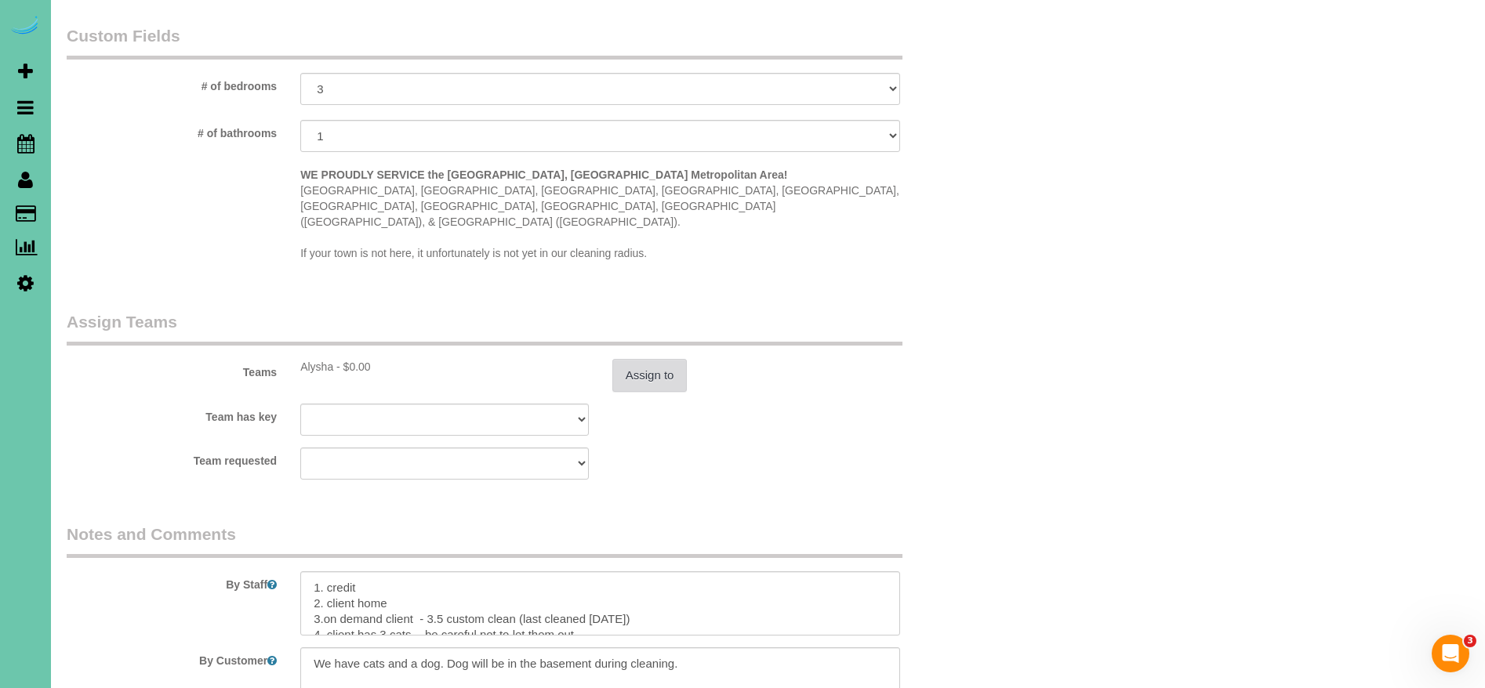
scroll to position [1492, 0]
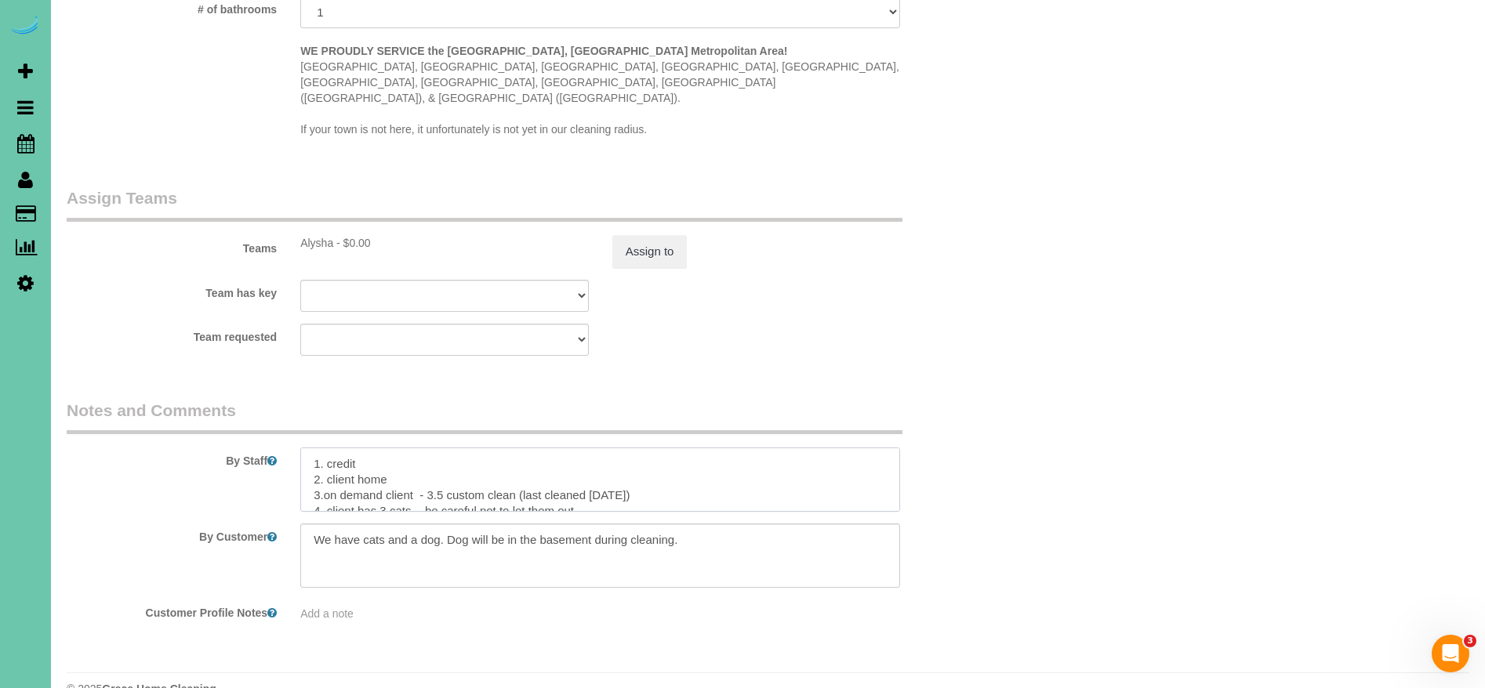
drag, startPoint x: 661, startPoint y: 463, endPoint x: 530, endPoint y: 461, distance: 130.9
click at [525, 461] on textarea at bounding box center [600, 480] width 600 height 64
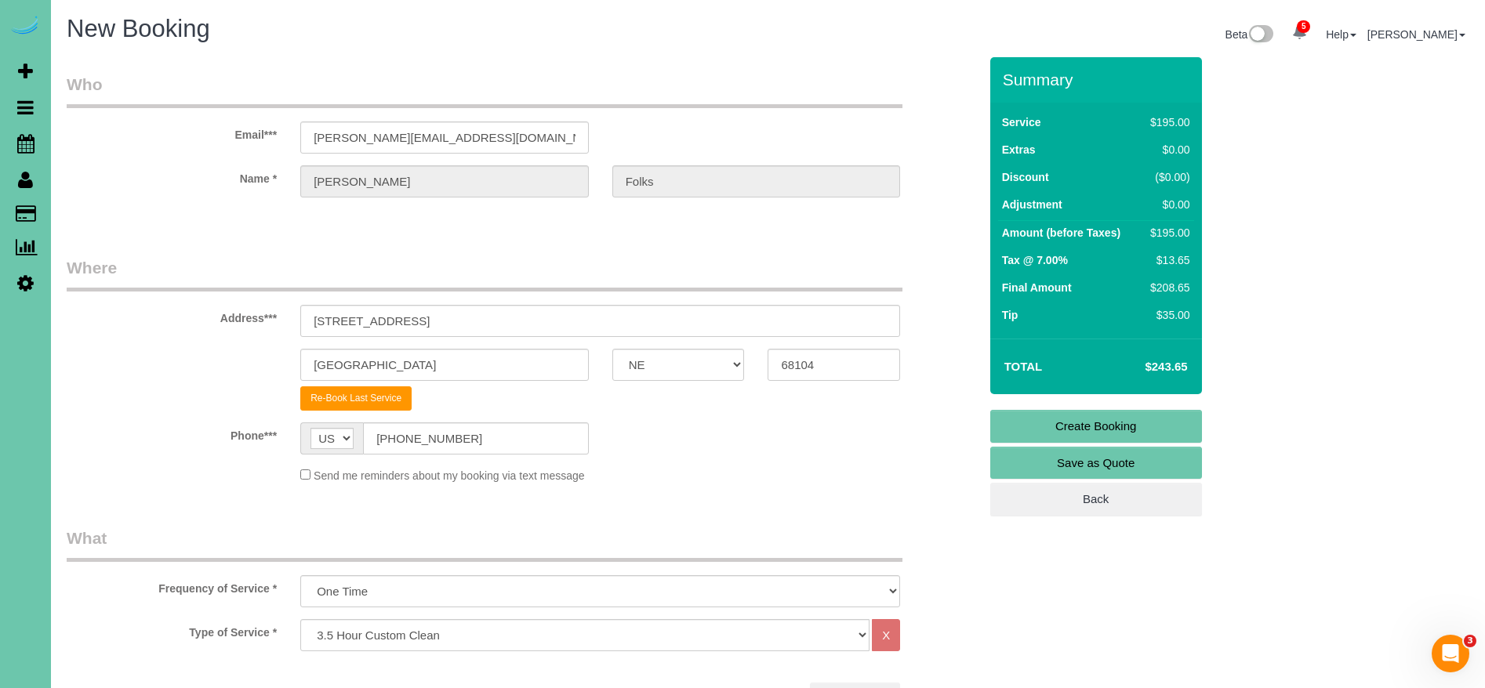
type textarea "1. credit 2. client home 3.on demand client - 3.5 custom clean 4. client has 3 …"
click at [1164, 424] on link "Create Booking" at bounding box center [1096, 426] width 212 height 33
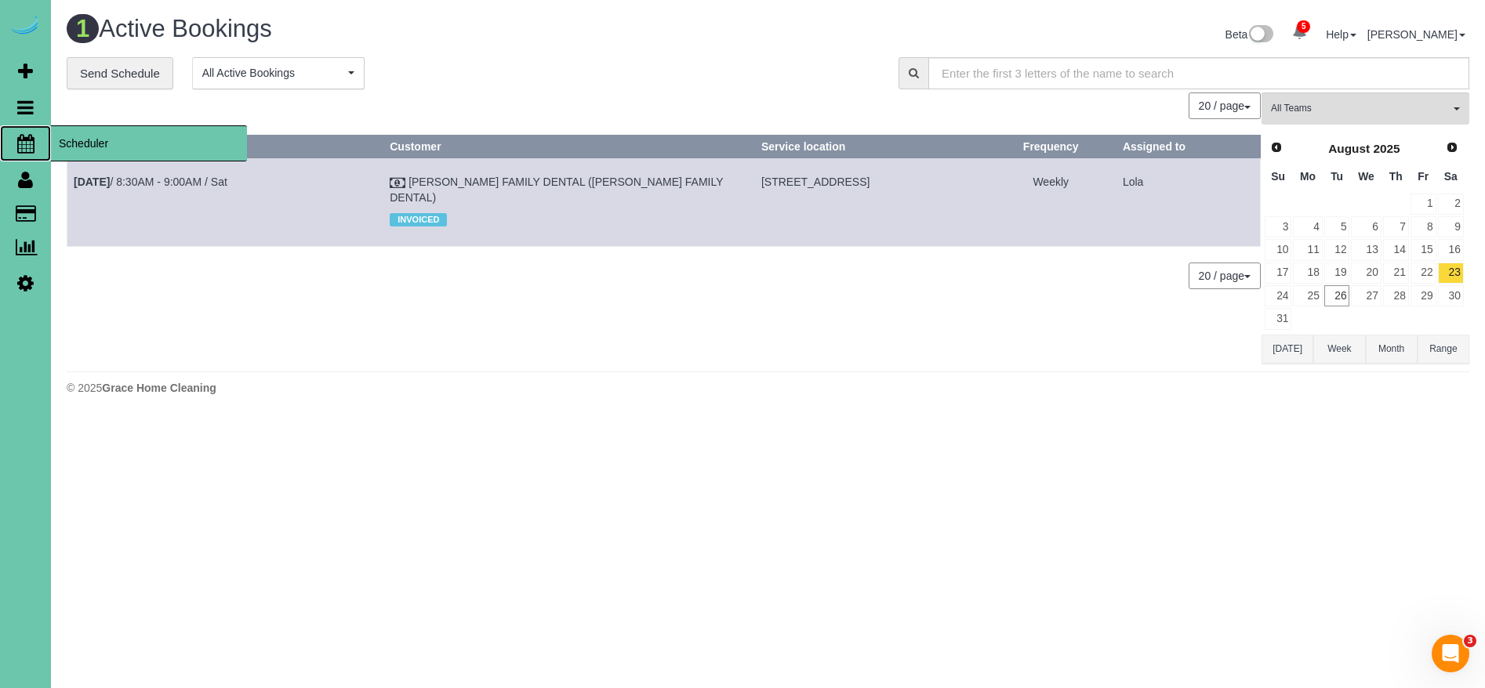
click at [122, 148] on span "Scheduler" at bounding box center [149, 143] width 196 height 36
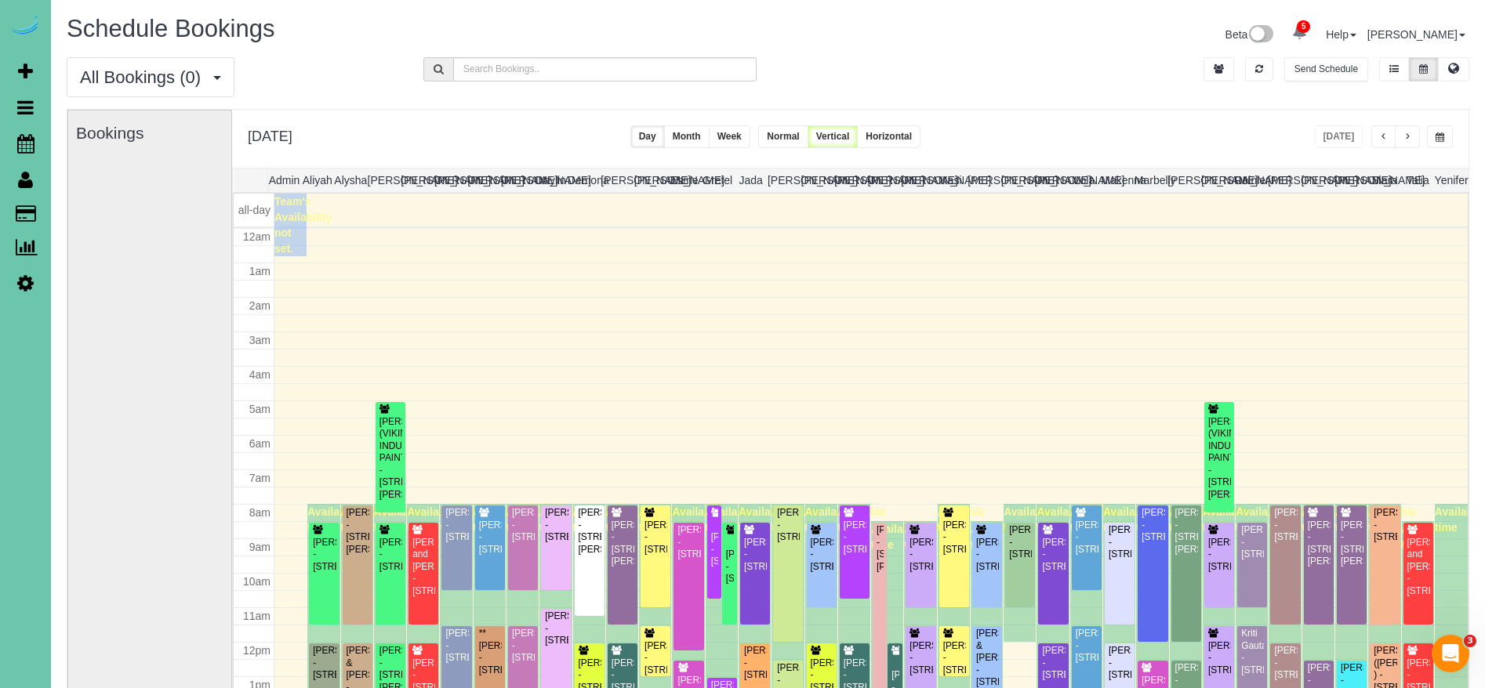
scroll to position [208, 0]
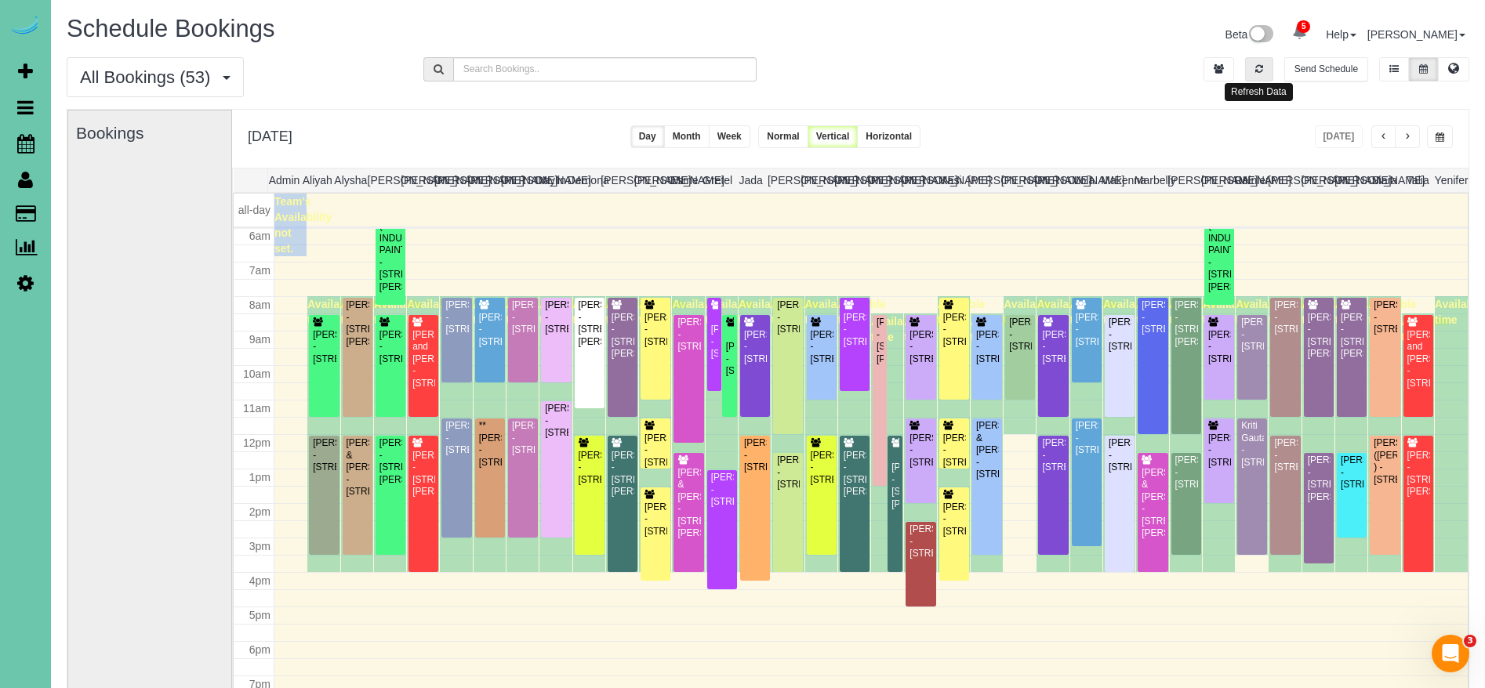
drag, startPoint x: 1259, startPoint y: 72, endPoint x: 1341, endPoint y: 191, distance: 143.8
click at [1259, 72] on icon "button" at bounding box center [1259, 68] width 8 height 9
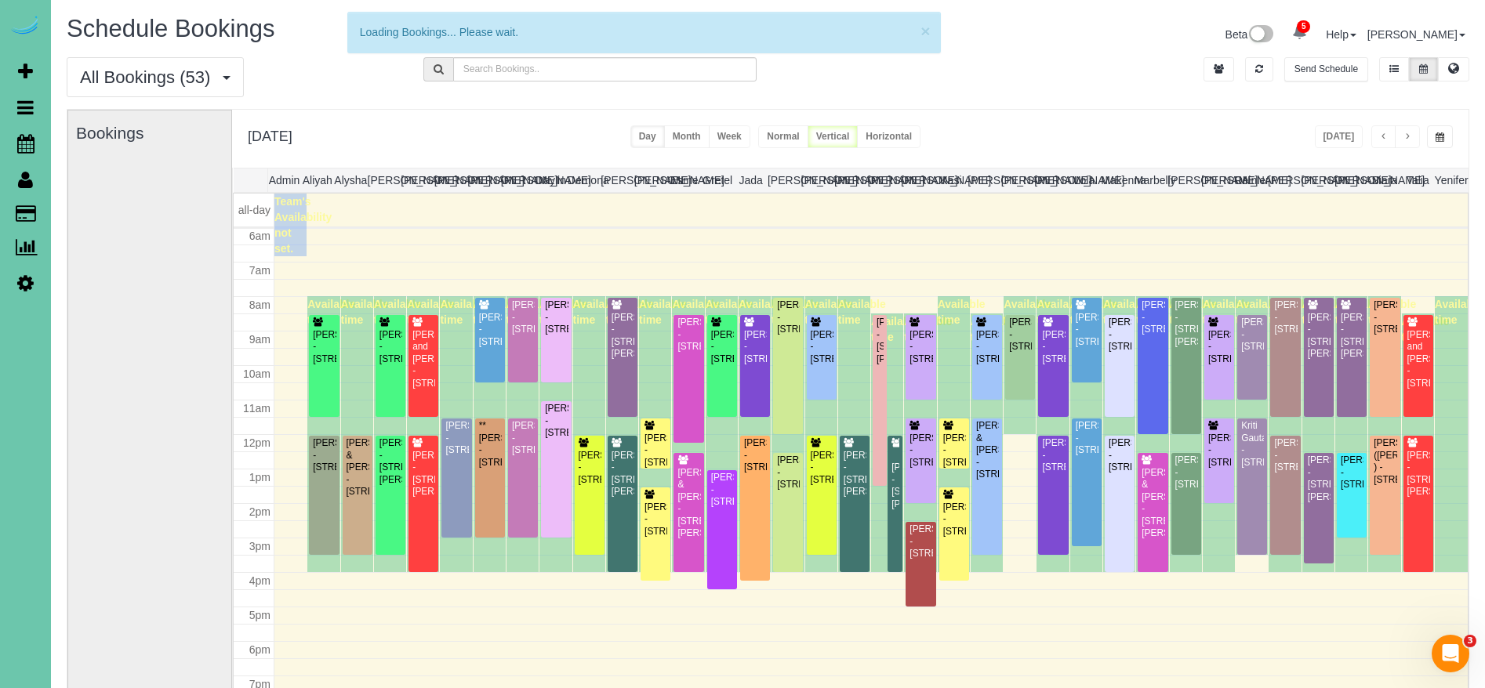
drag, startPoint x: 1347, startPoint y: 149, endPoint x: 1340, endPoint y: 143, distance: 8.9
click at [1347, 149] on div "Tuesday, Aug 26, 2025 Today Day Month Week Normal Vertical Horizontal" at bounding box center [850, 139] width 1236 height 58
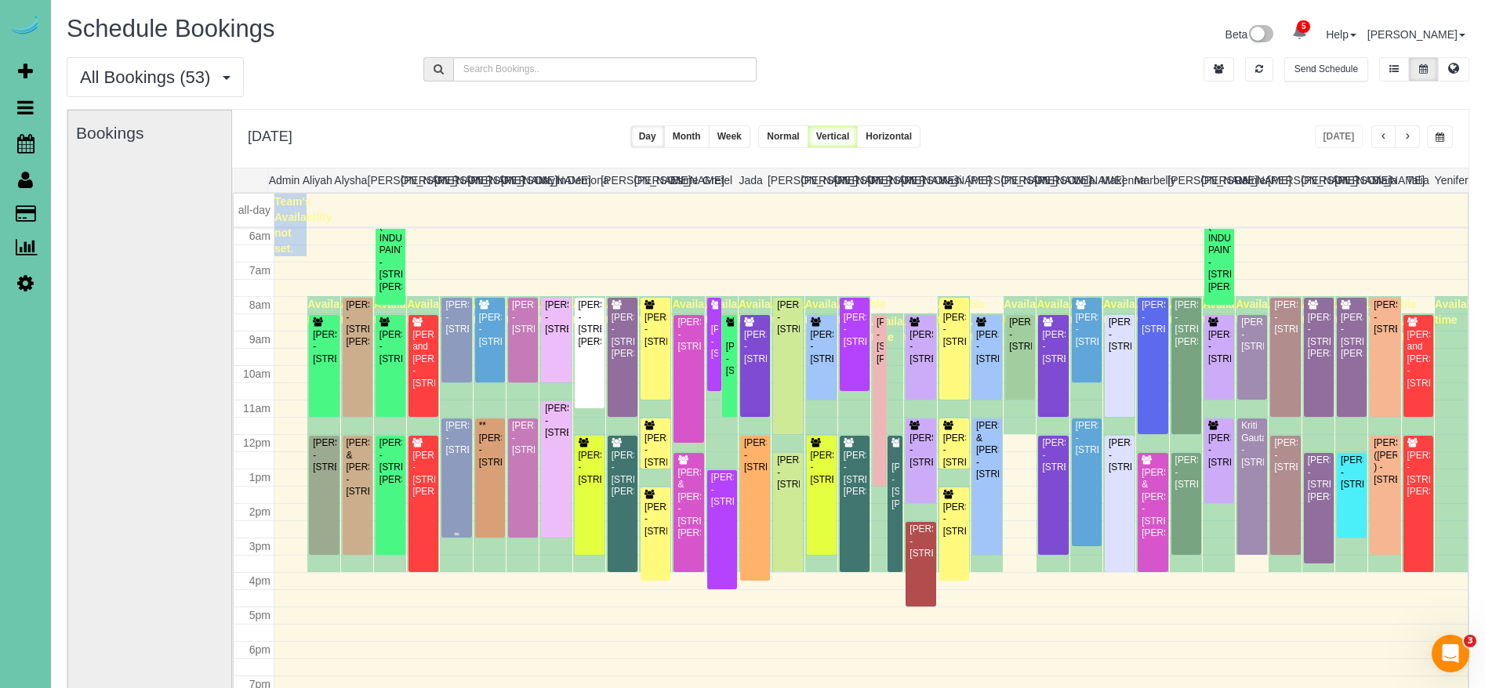
click at [460, 456] on div "Connie James - 10412 Pacific St #107b, Omaha, NE 68114" at bounding box center [457, 438] width 24 height 36
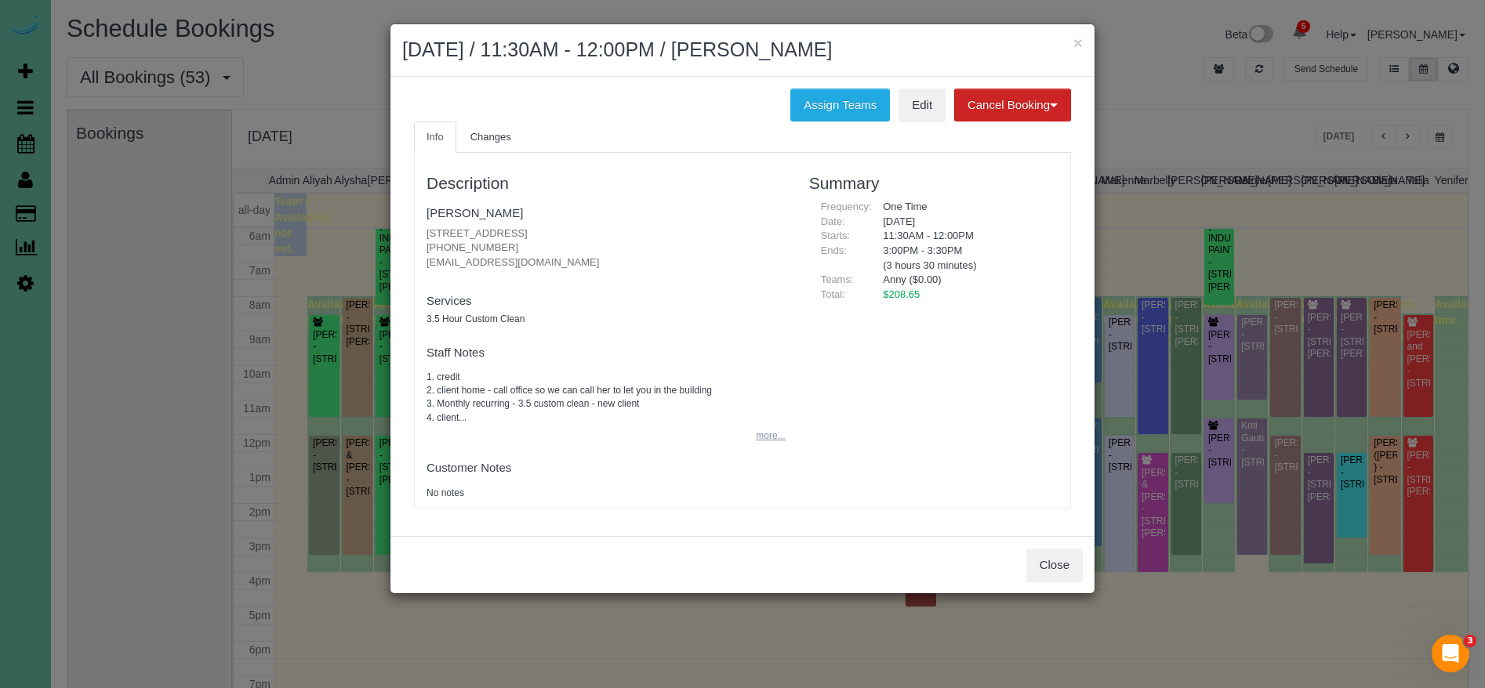
click at [779, 441] on button "more..." at bounding box center [765, 436] width 38 height 23
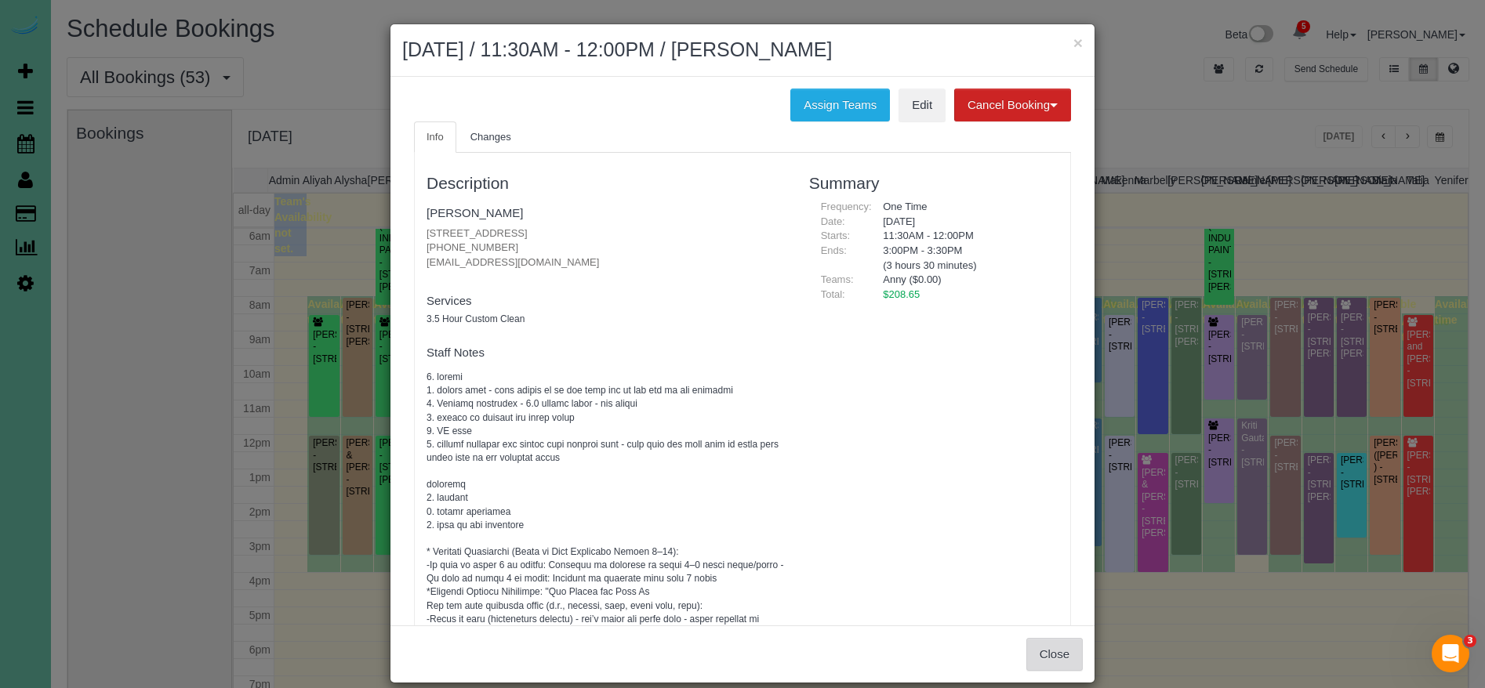
click at [1059, 661] on button "Close" at bounding box center [1054, 654] width 56 height 33
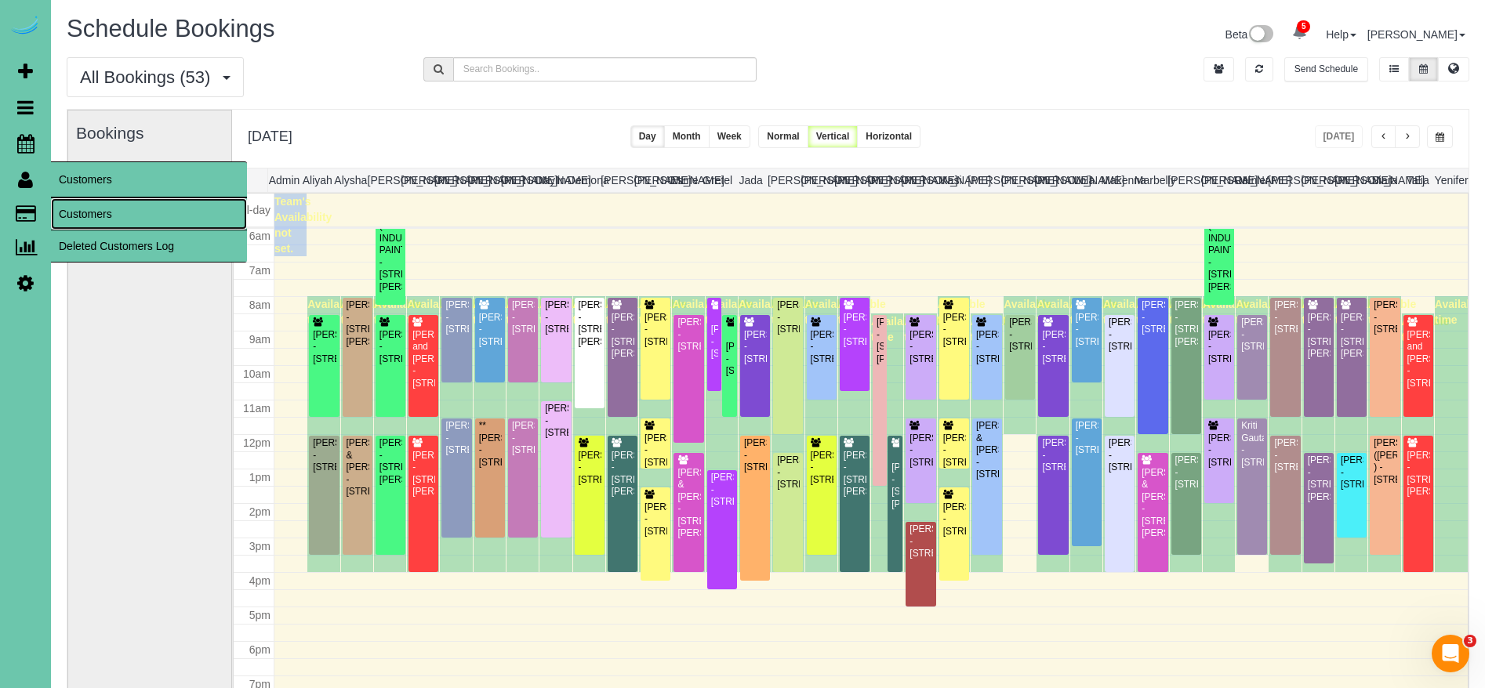
click at [114, 223] on link "Customers" at bounding box center [149, 213] width 196 height 31
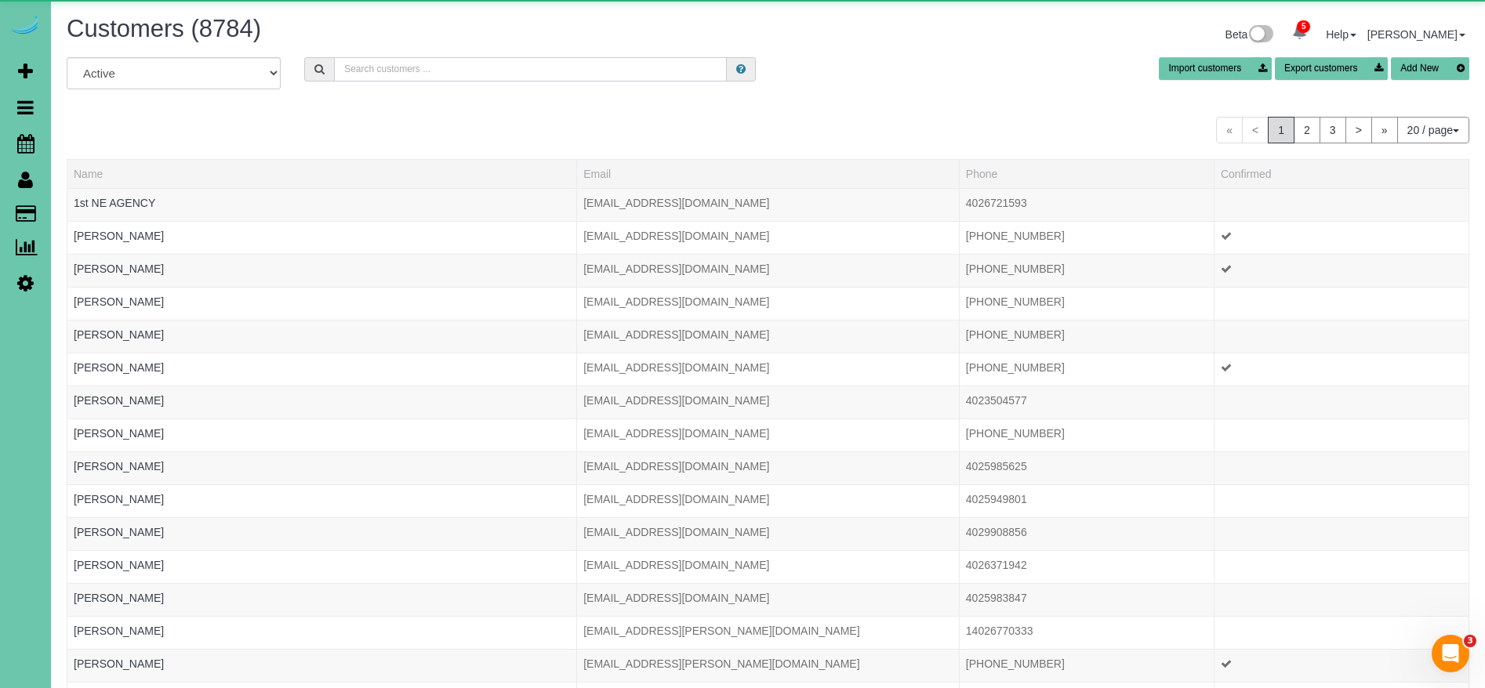
click at [470, 66] on input "text" at bounding box center [530, 69] width 393 height 24
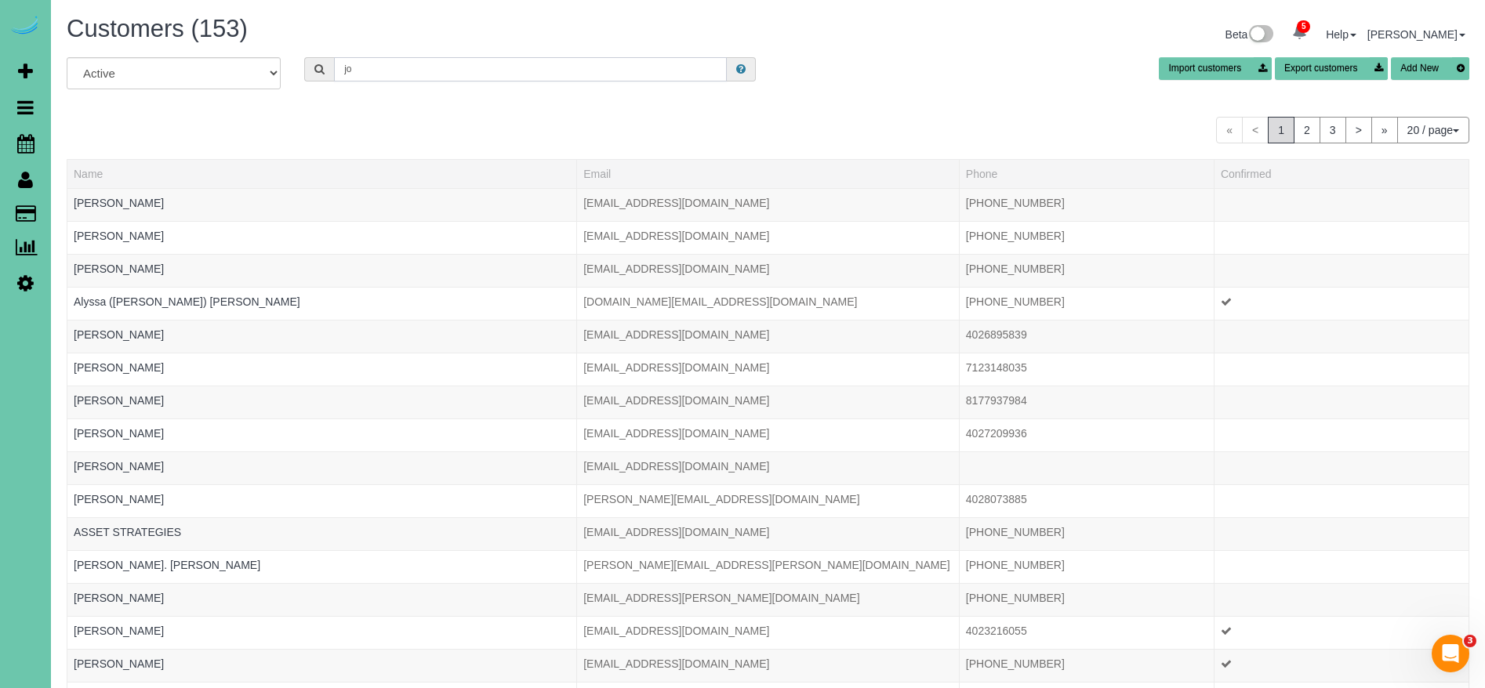
type input "j"
click at [322, 24] on h1 "Customers (153)" at bounding box center [412, 29] width 690 height 27
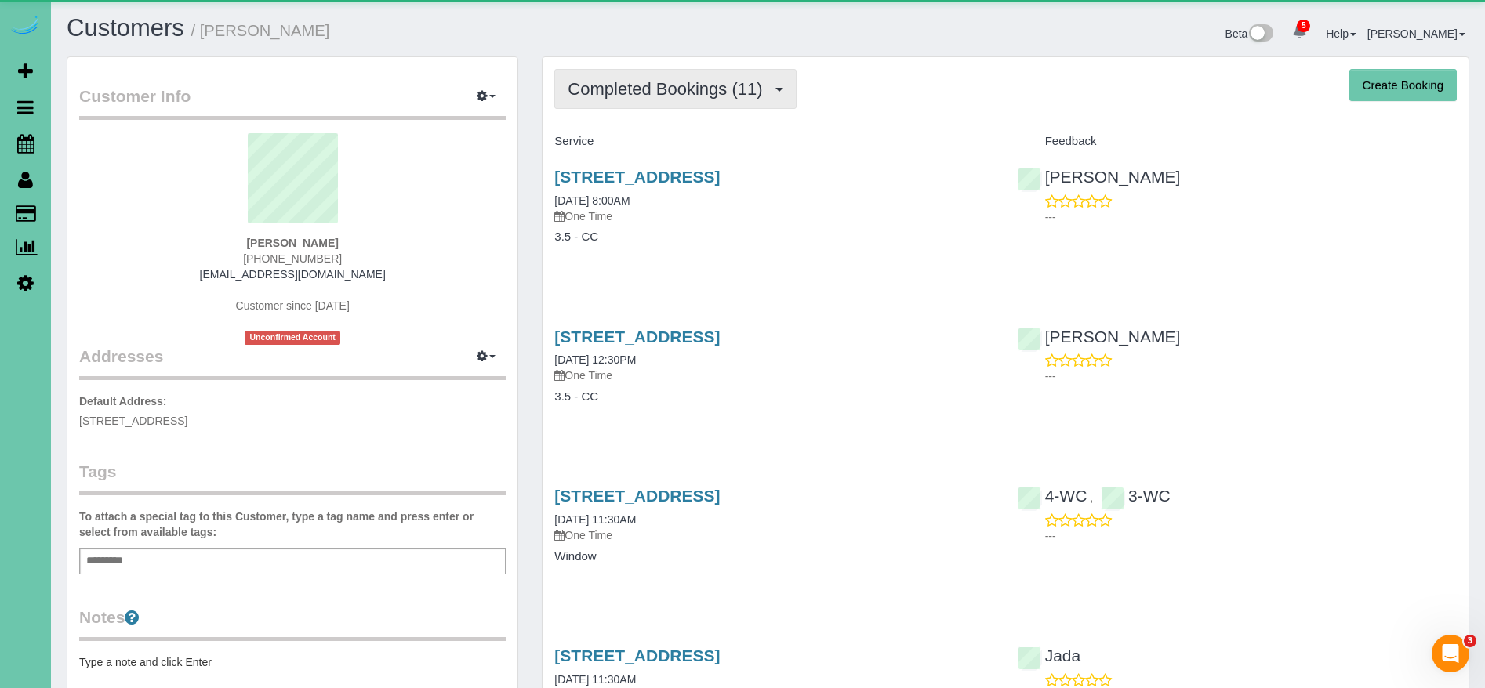
click at [693, 85] on span "Completed Bookings (11)" at bounding box center [669, 89] width 202 height 20
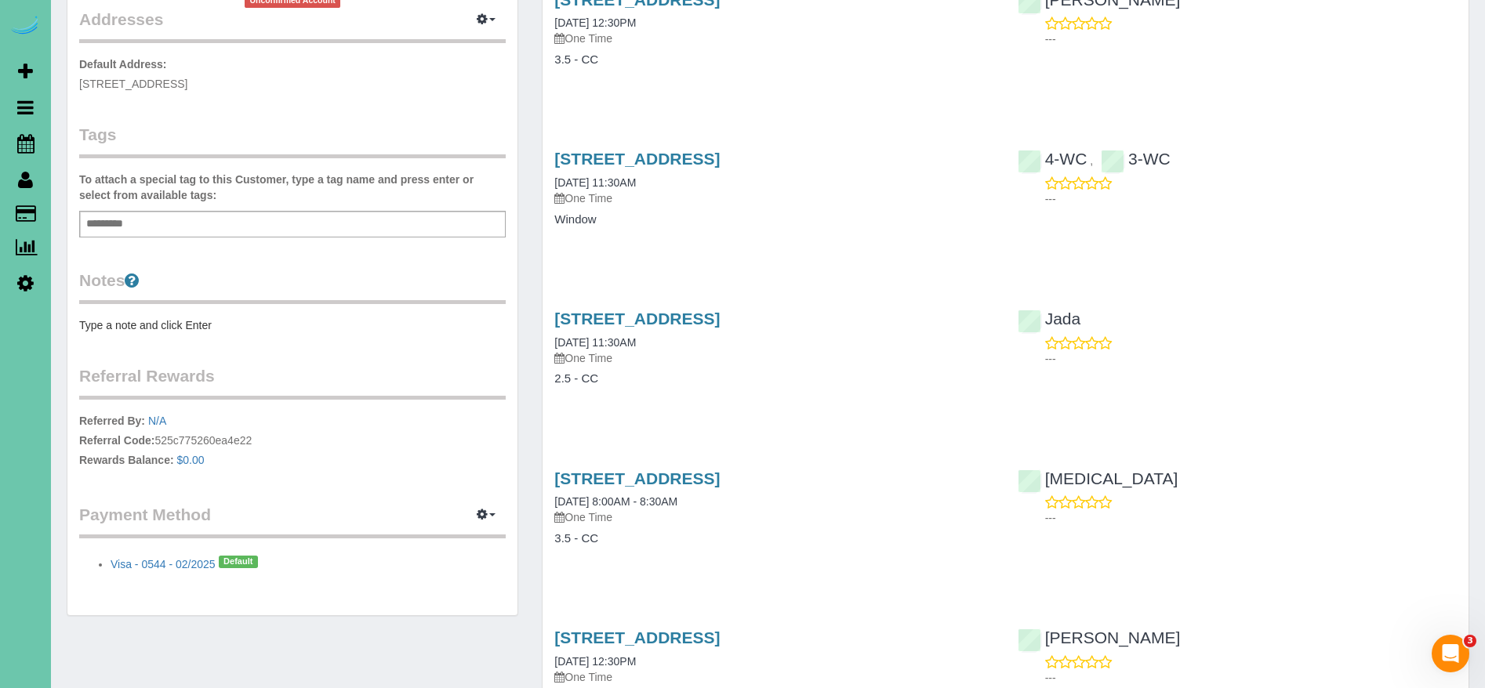
scroll to position [312, 0]
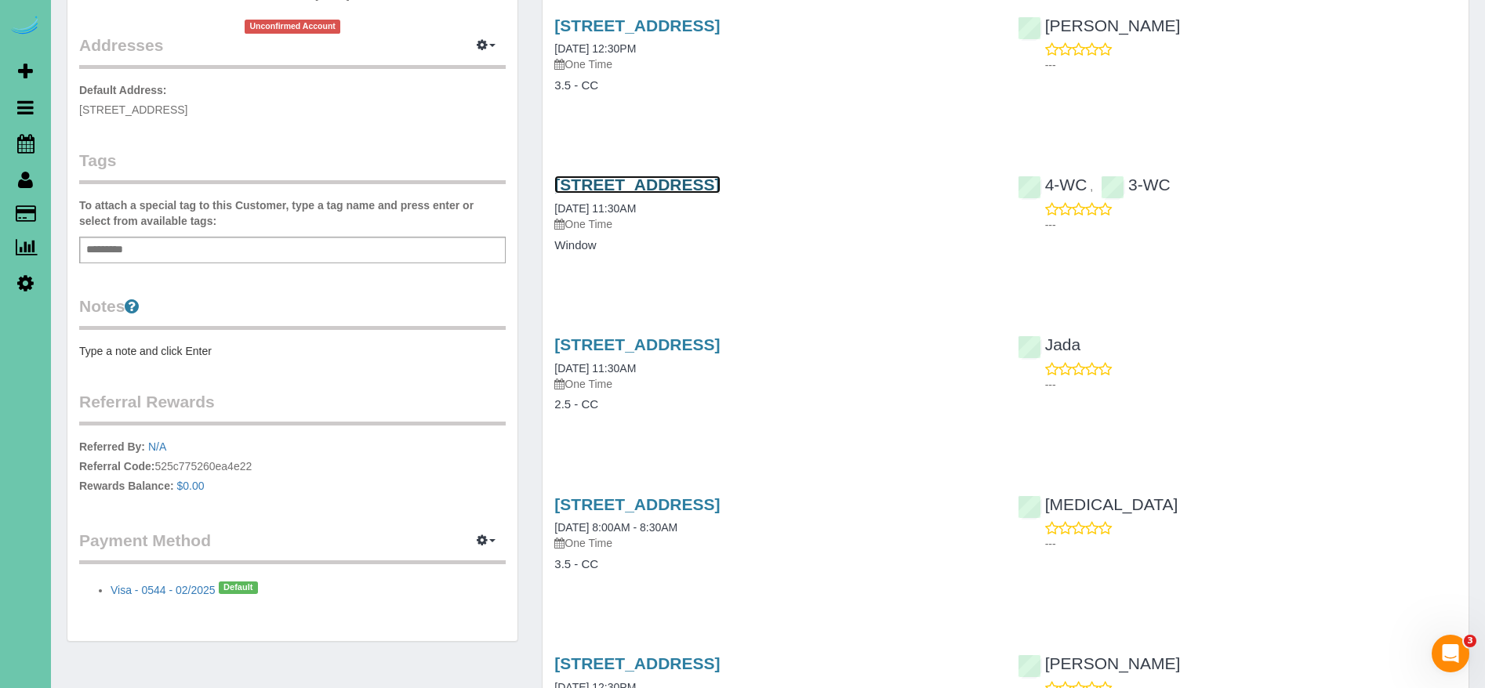
click at [720, 180] on link "[STREET_ADDRESS]" at bounding box center [636, 185] width 165 height 18
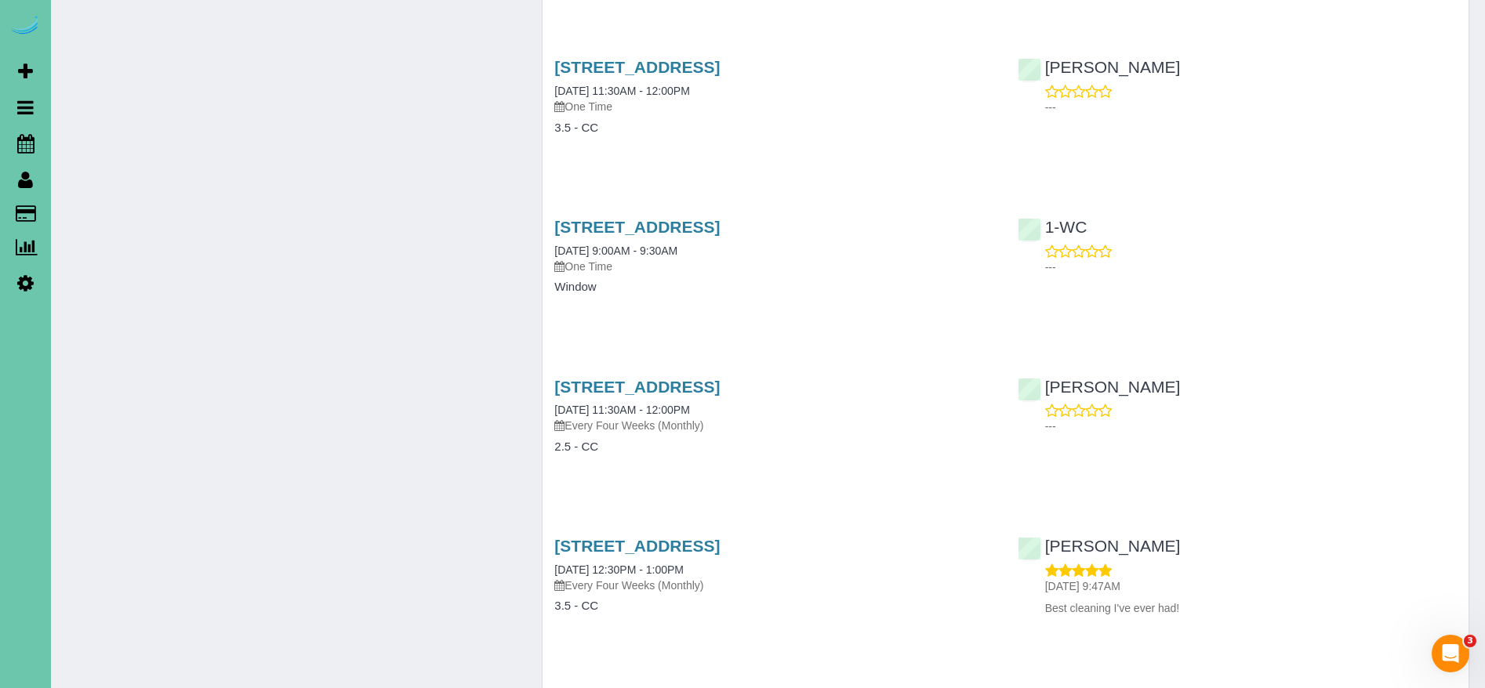
scroll to position [1306, 0]
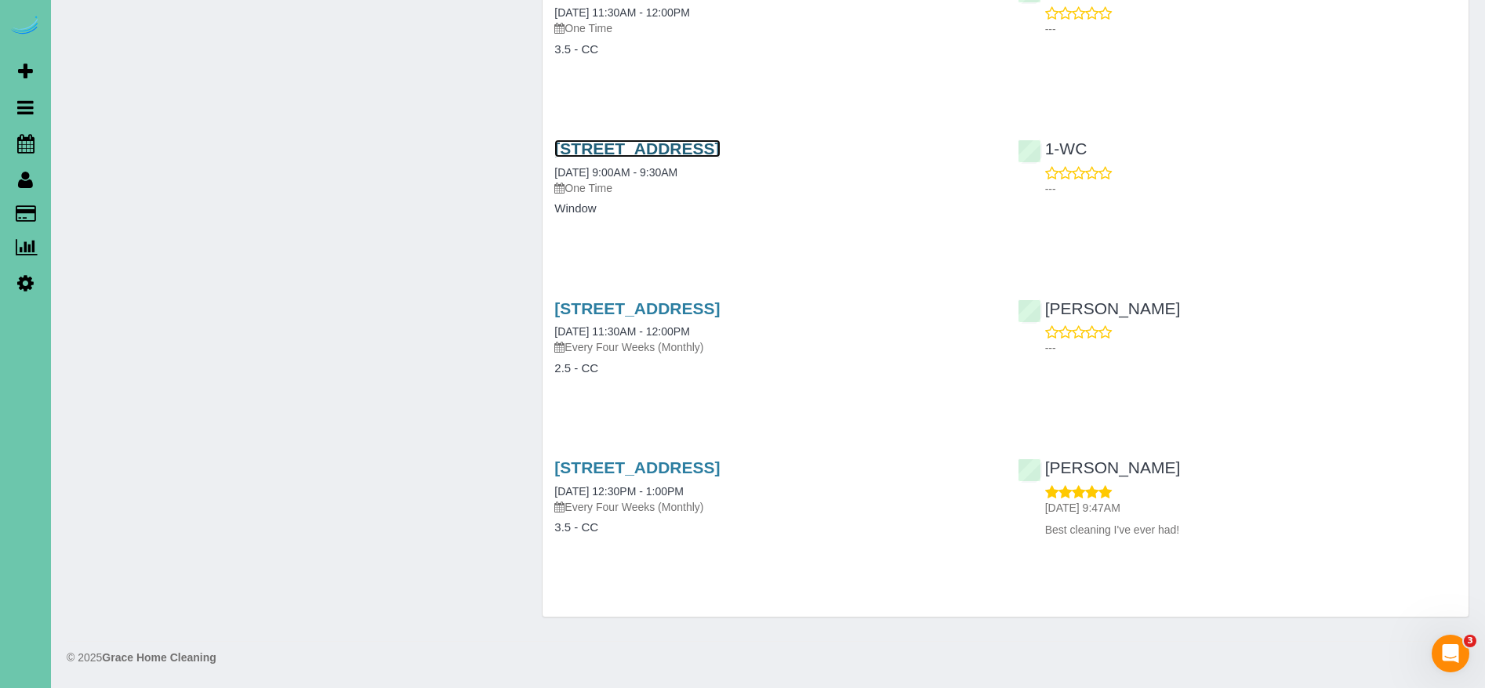
click at [720, 142] on link "[STREET_ADDRESS]" at bounding box center [636, 149] width 165 height 18
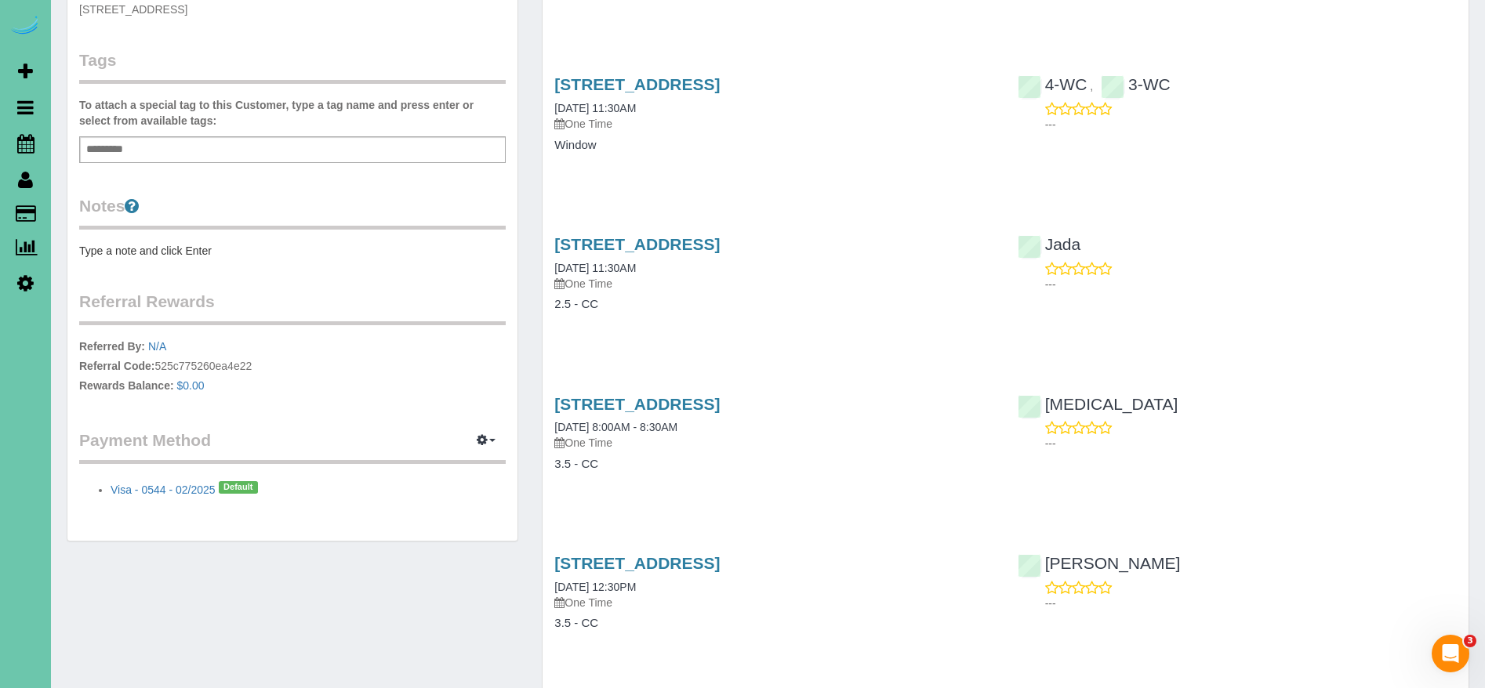
scroll to position [336, 0]
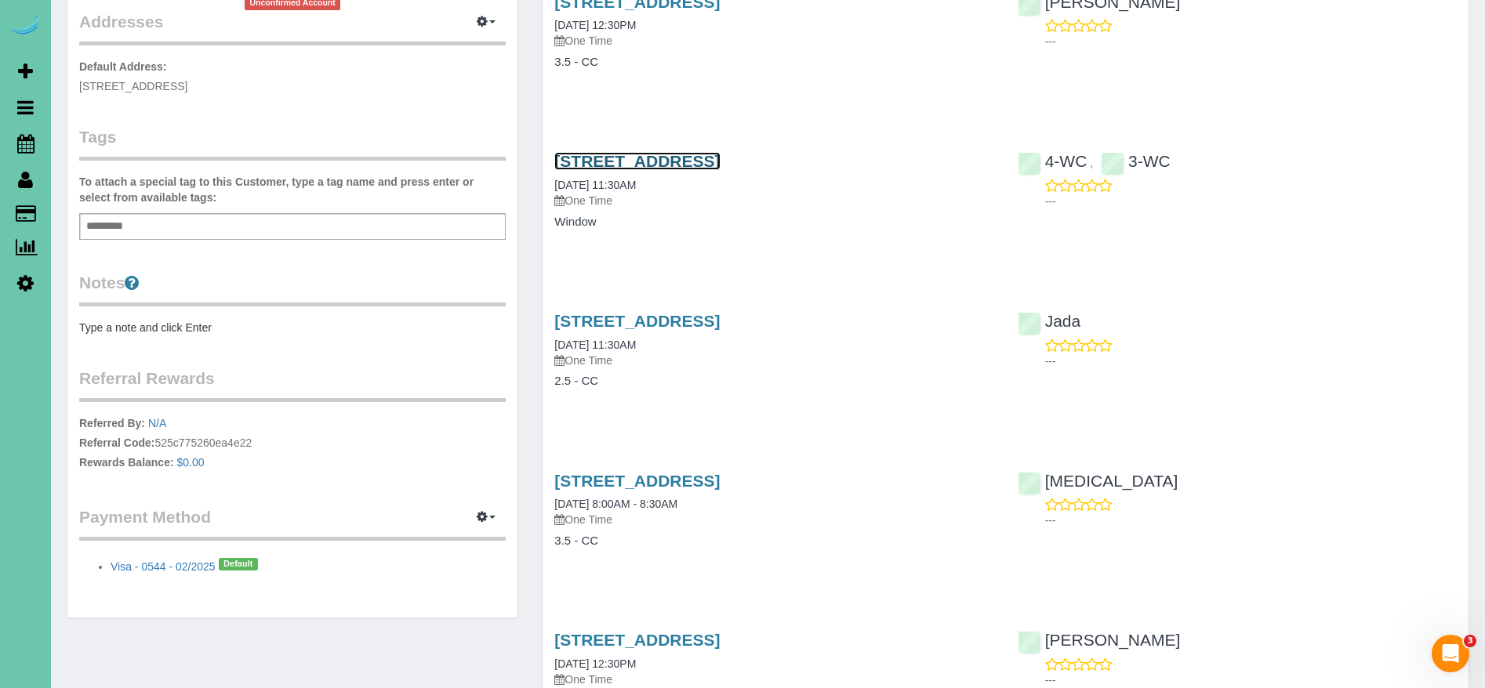
click at [720, 154] on link "[STREET_ADDRESS]" at bounding box center [636, 161] width 165 height 18
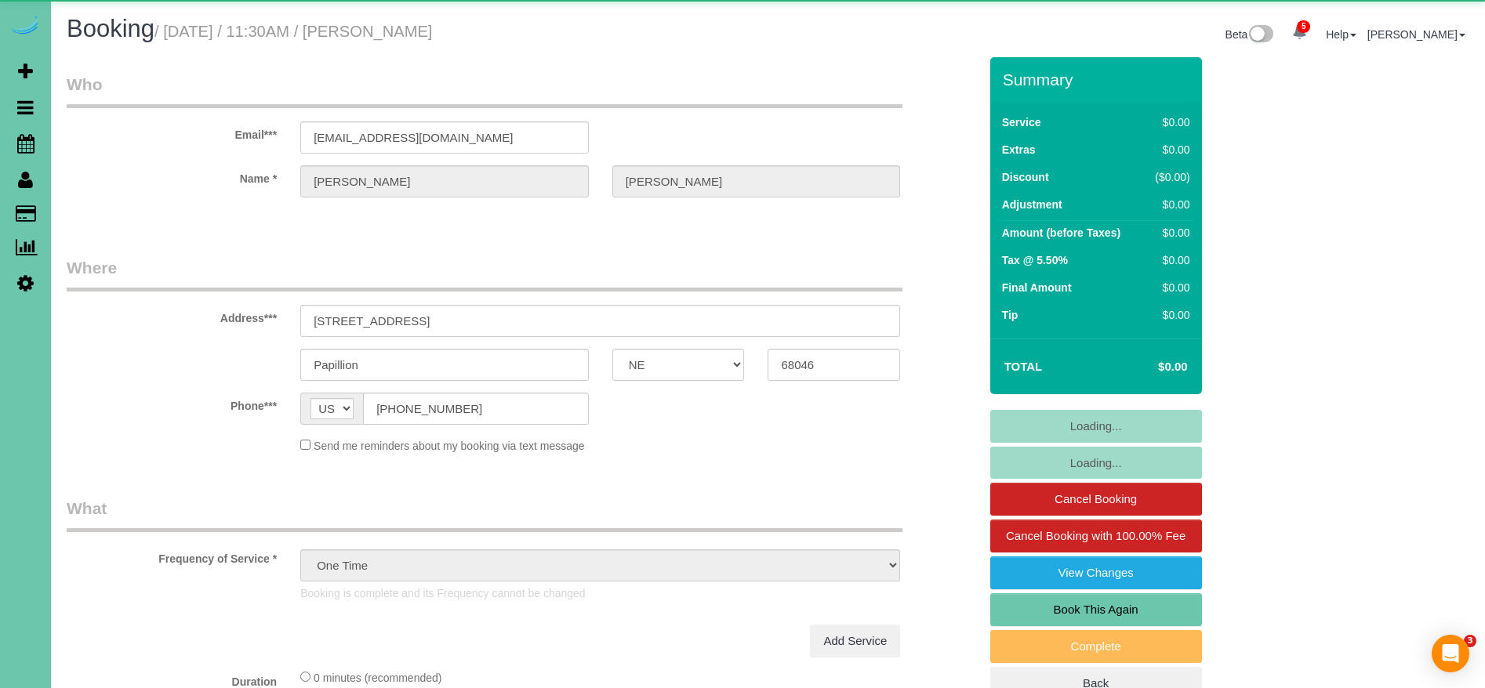
select select "NE"
select select "object:694"
select select "NE"
select select "object:690"
select select "string:fspay-4f2ff254-c28a-4572-a80e-acd28b654108"
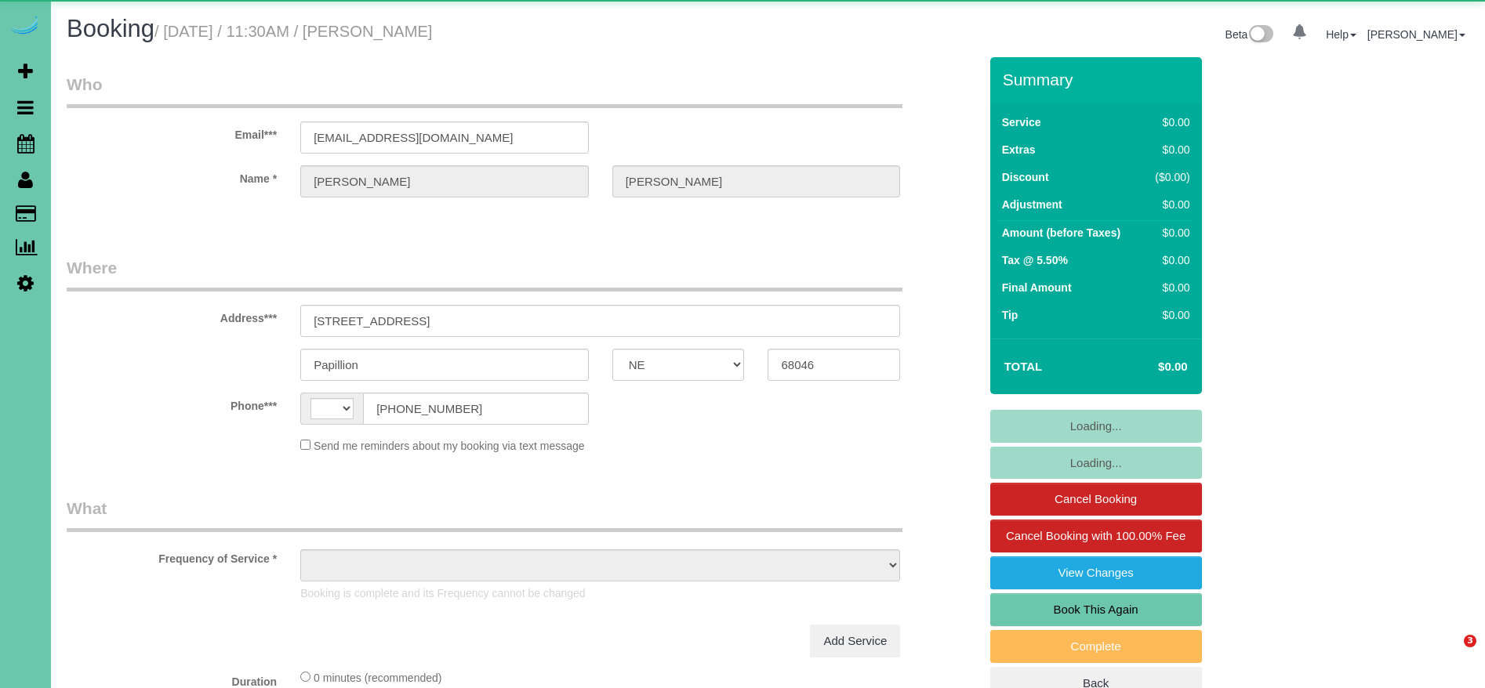
select select "NE"
select select "string:[GEOGRAPHIC_DATA]"
select select "object:710"
select select "string:fspay-4f2ff254-c28a-4572-a80e-acd28b654108"
